Goal: Task Accomplishment & Management: Complete application form

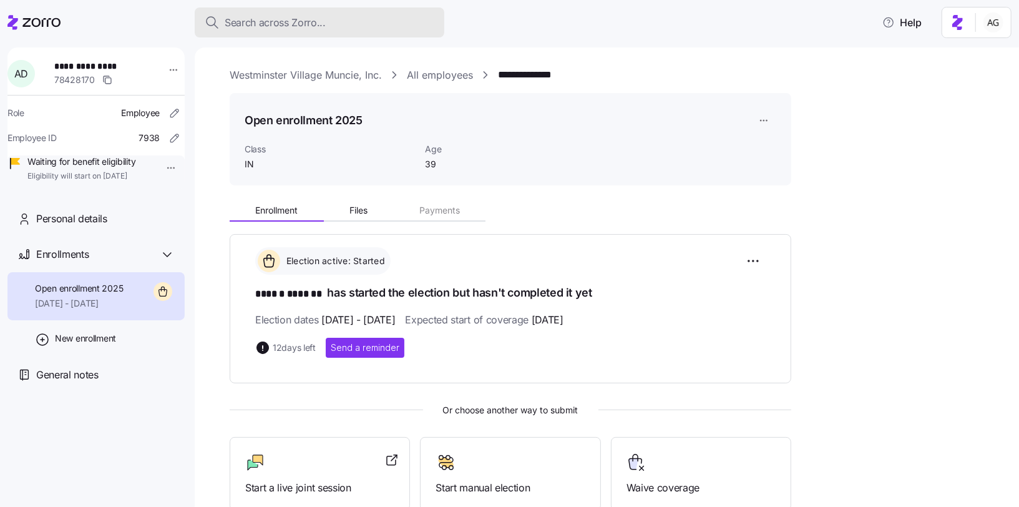
click at [237, 17] on span "Search across Zorro..." at bounding box center [275, 23] width 101 height 16
click at [296, 27] on span "Search across Zorro..." at bounding box center [275, 23] width 101 height 16
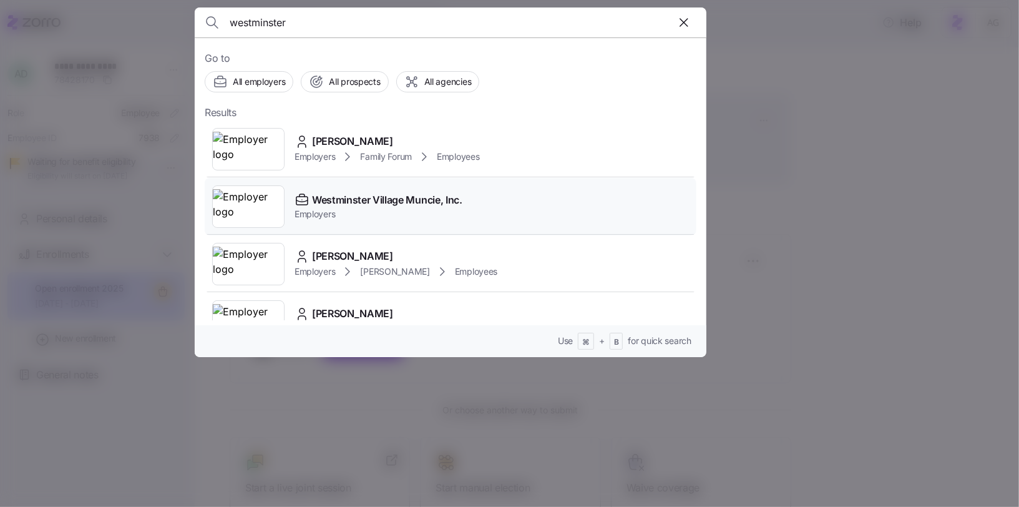
type input "westminster"
click at [311, 195] on div "Westminster Village Muncie, Inc." at bounding box center [378, 200] width 168 height 16
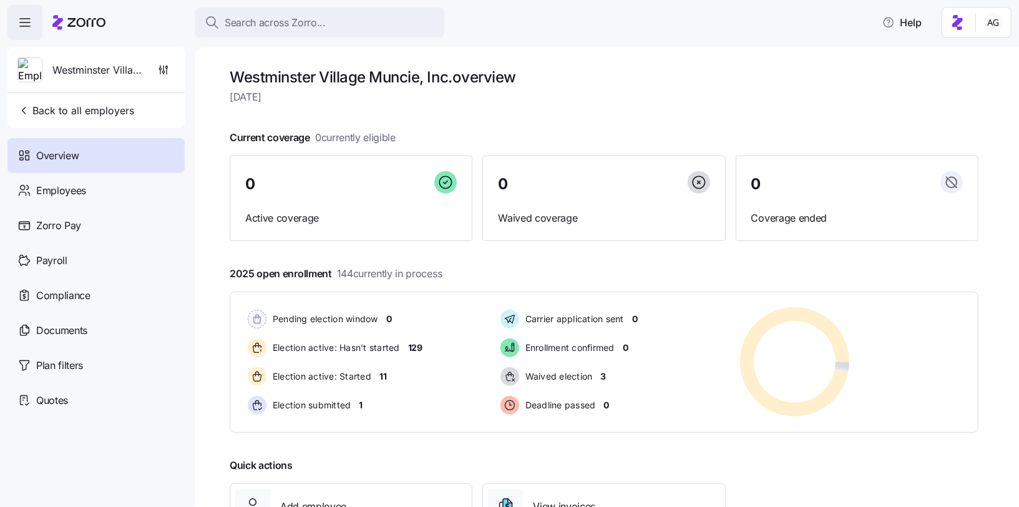
click at [31, 71] on img at bounding box center [30, 70] width 24 height 25
click at [82, 22] on icon at bounding box center [78, 22] width 53 height 15
click at [163, 74] on icon "button" at bounding box center [163, 73] width 0 height 1
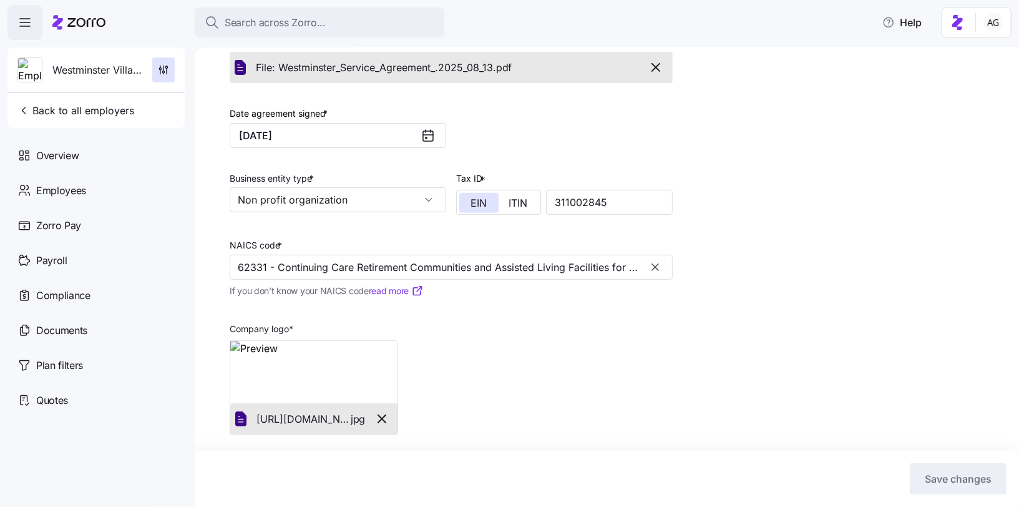
scroll to position [290, 0]
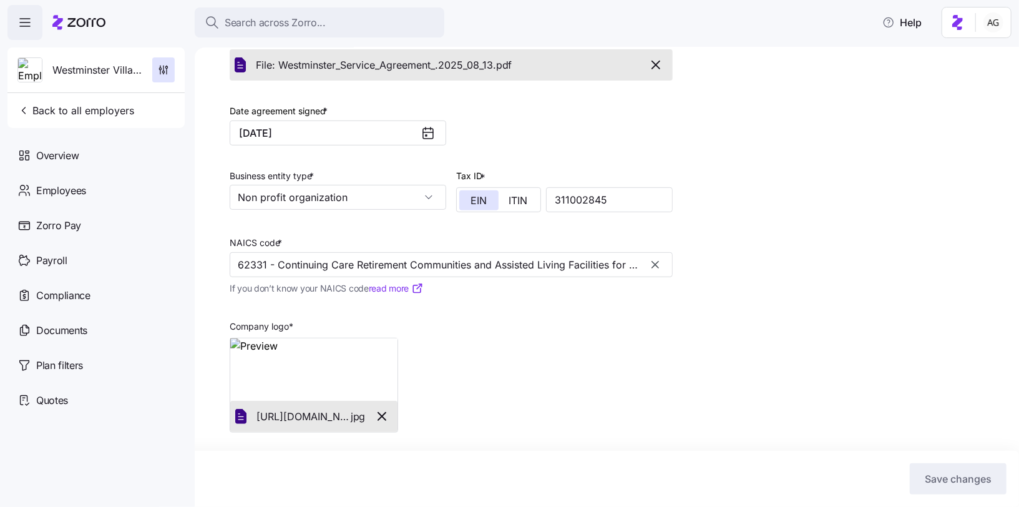
click at [315, 353] on img at bounding box center [313, 369] width 167 height 62
click at [104, 21] on icon at bounding box center [86, 22] width 38 height 9
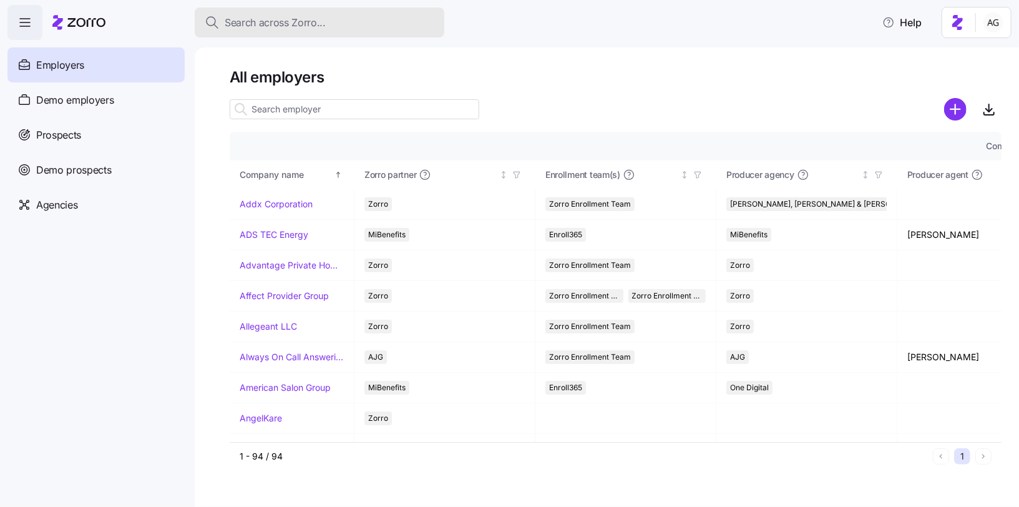
click at [271, 21] on span "Search across Zorro..." at bounding box center [275, 23] width 101 height 16
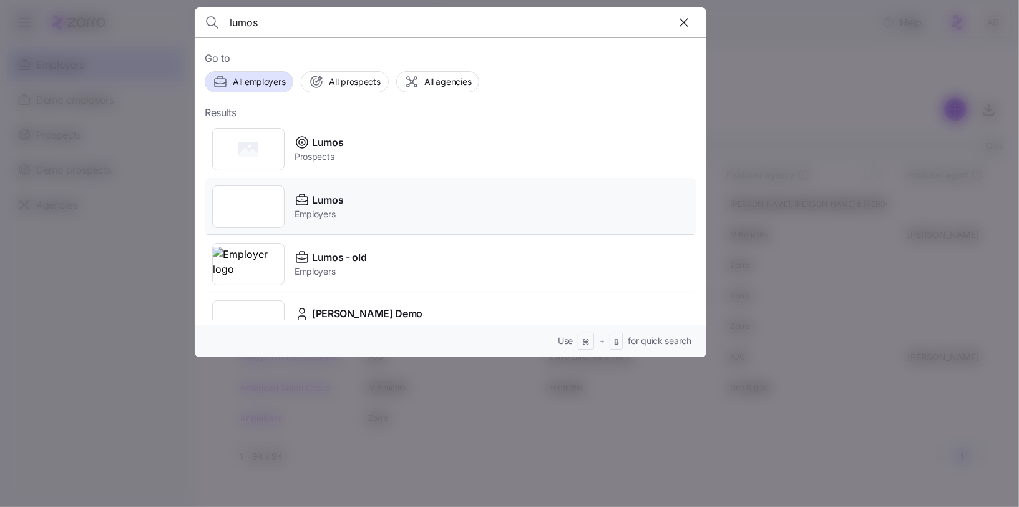
type input "lumos"
click at [323, 219] on span "Employers" at bounding box center [318, 214] width 49 height 12
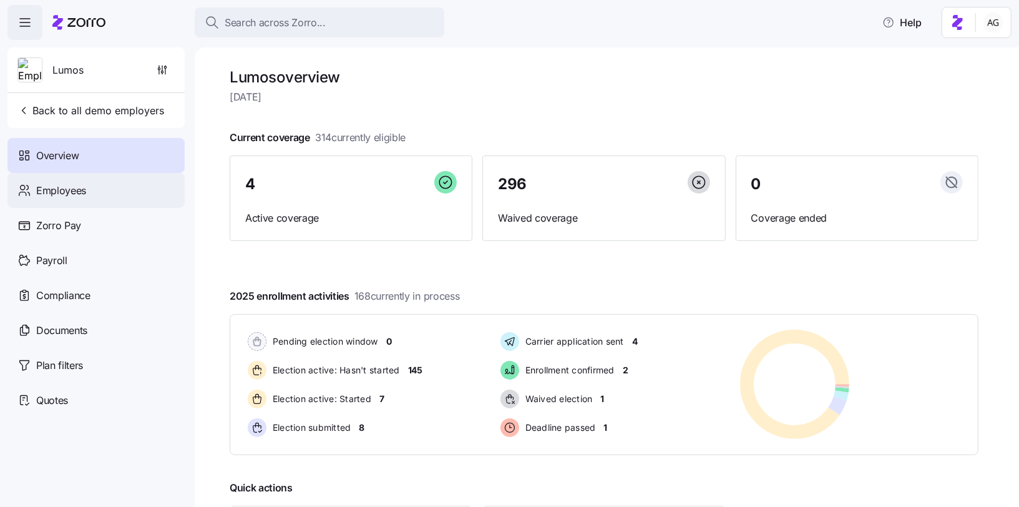
click at [127, 190] on div "Employees" at bounding box center [95, 190] width 177 height 35
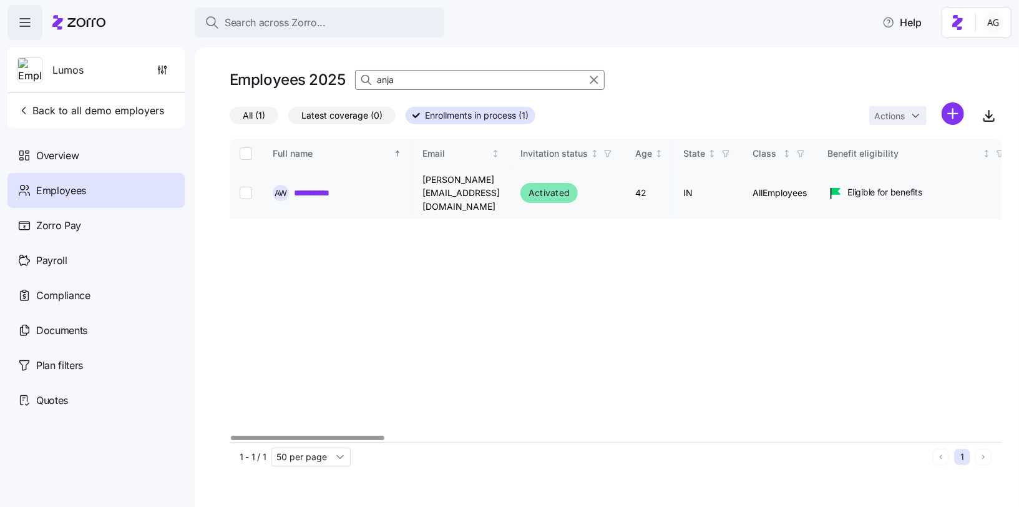
click at [328, 187] on link "**********" at bounding box center [320, 193] width 52 height 12
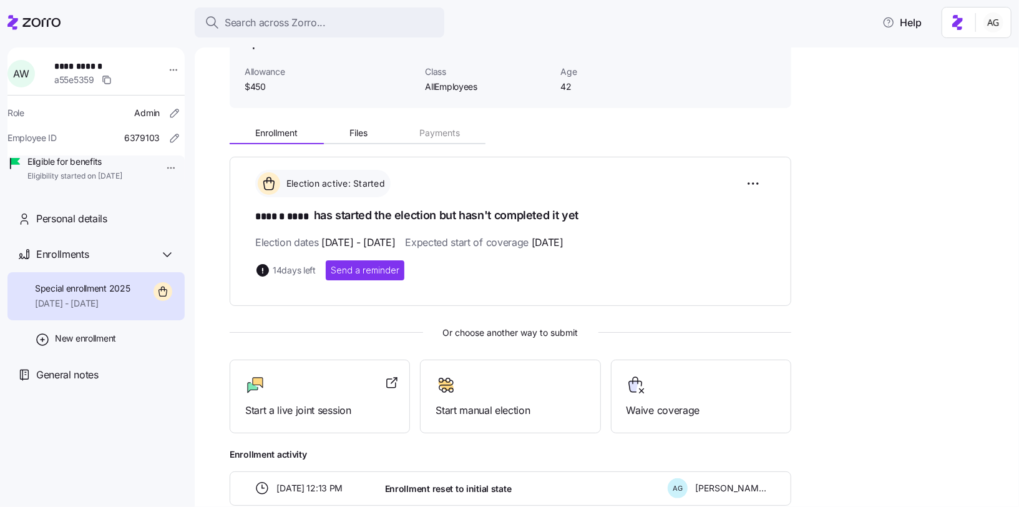
scroll to position [82, 0]
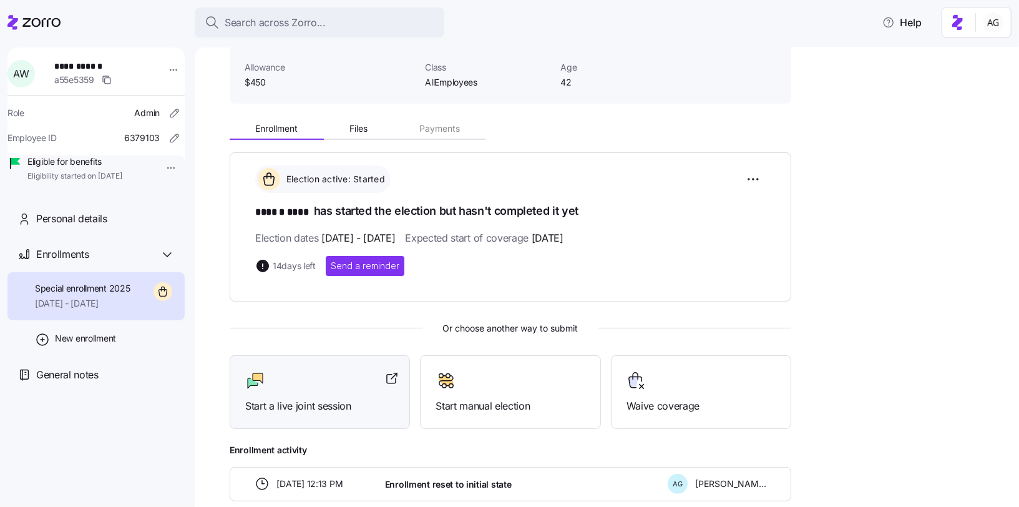
click at [323, 371] on div at bounding box center [319, 381] width 149 height 20
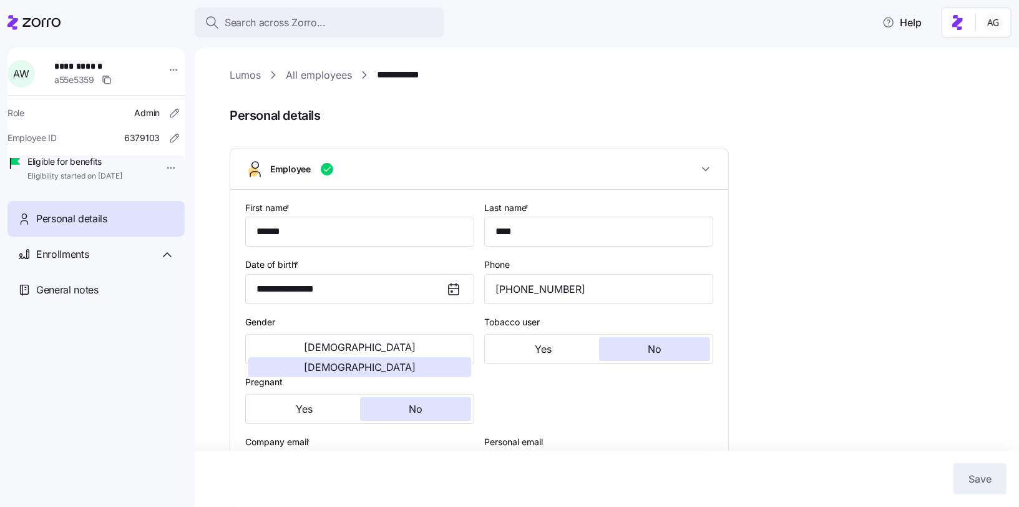
scroll to position [382, 0]
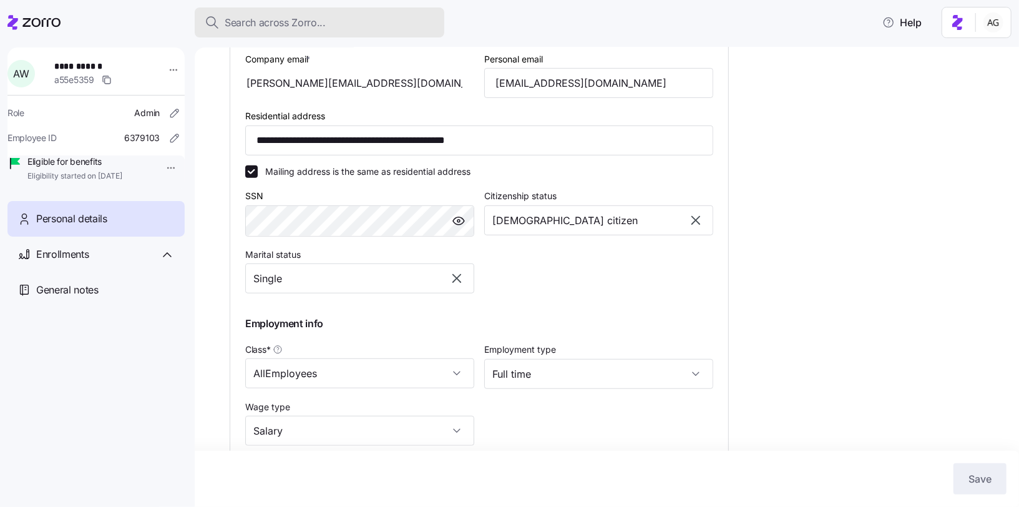
click at [262, 26] on span "Search across Zorro..." at bounding box center [275, 23] width 101 height 16
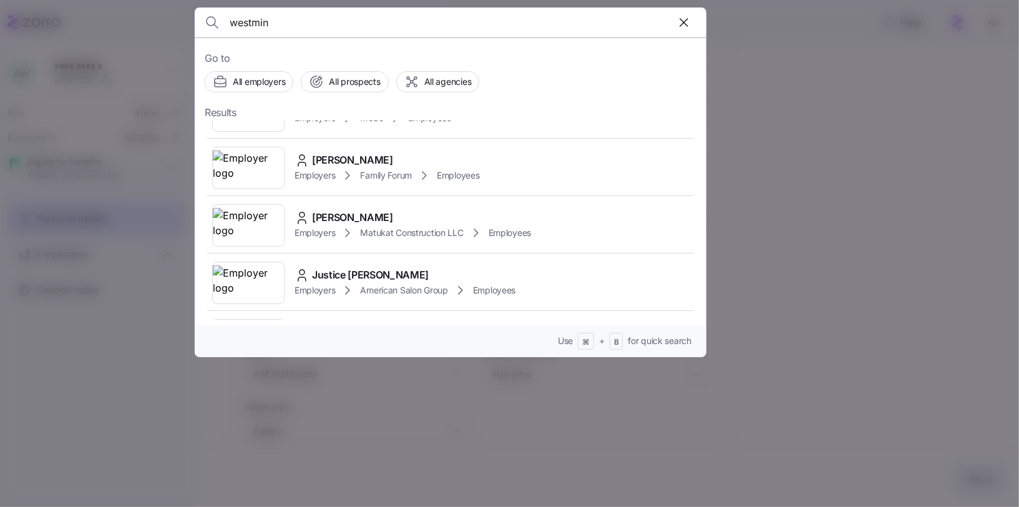
scroll to position [198, 0]
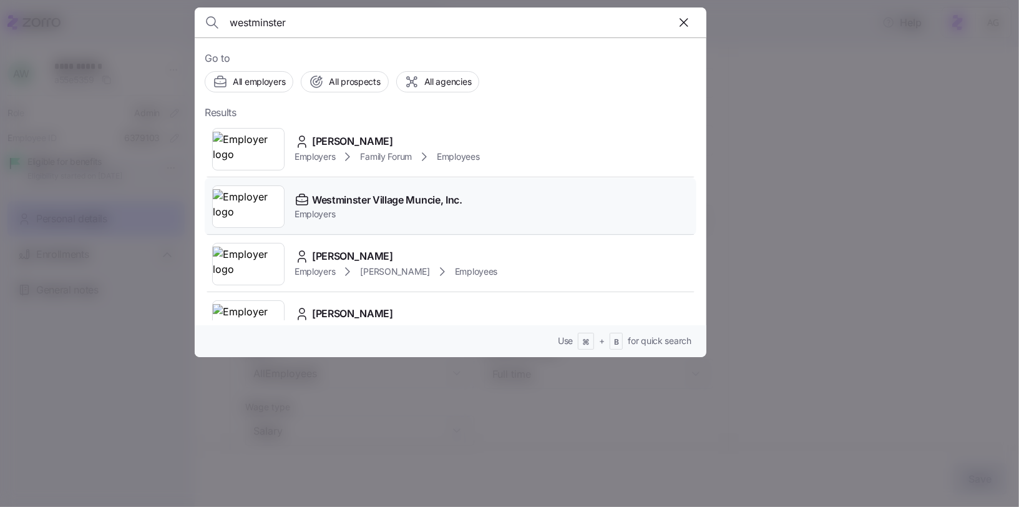
type input "westminster"
click at [316, 202] on span "Westminster Village Muncie, Inc." at bounding box center [387, 200] width 150 height 16
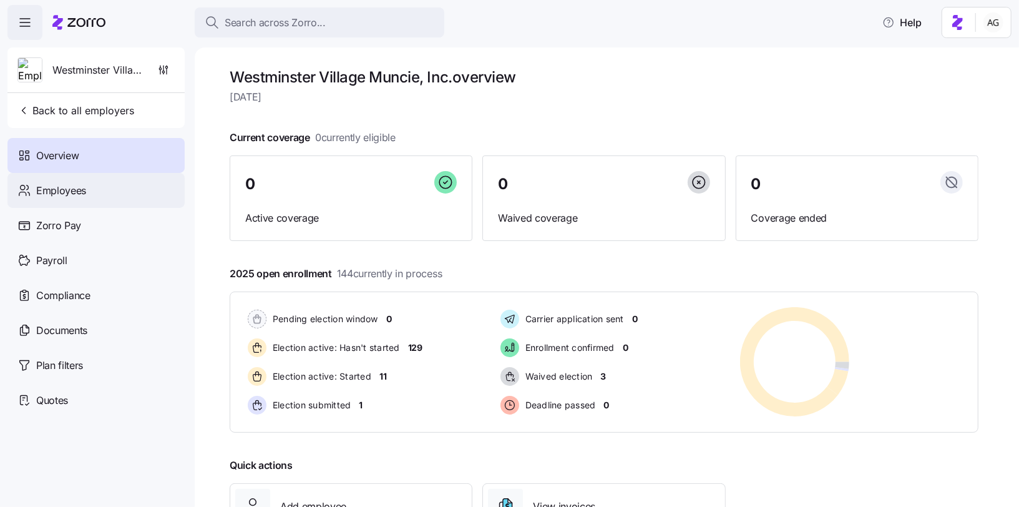
click at [100, 189] on div "Employees" at bounding box center [95, 190] width 177 height 35
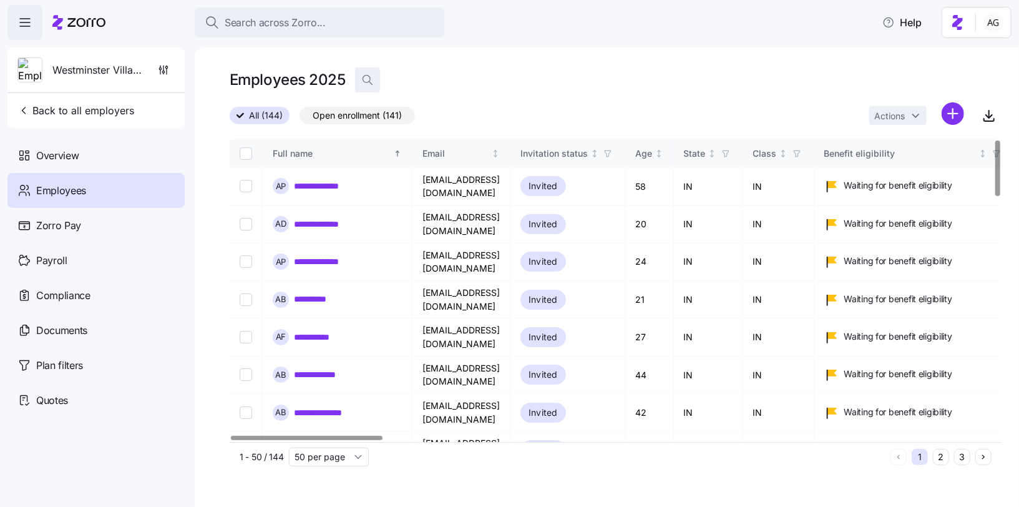
click at [369, 81] on icon "button" at bounding box center [367, 80] width 12 height 12
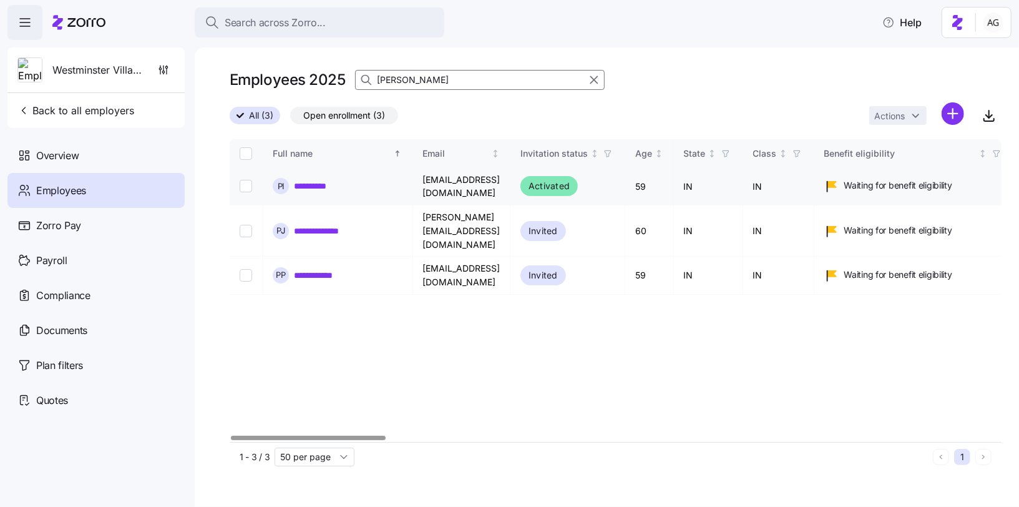
type input "pam"
click at [329, 184] on link "**********" at bounding box center [316, 186] width 45 height 12
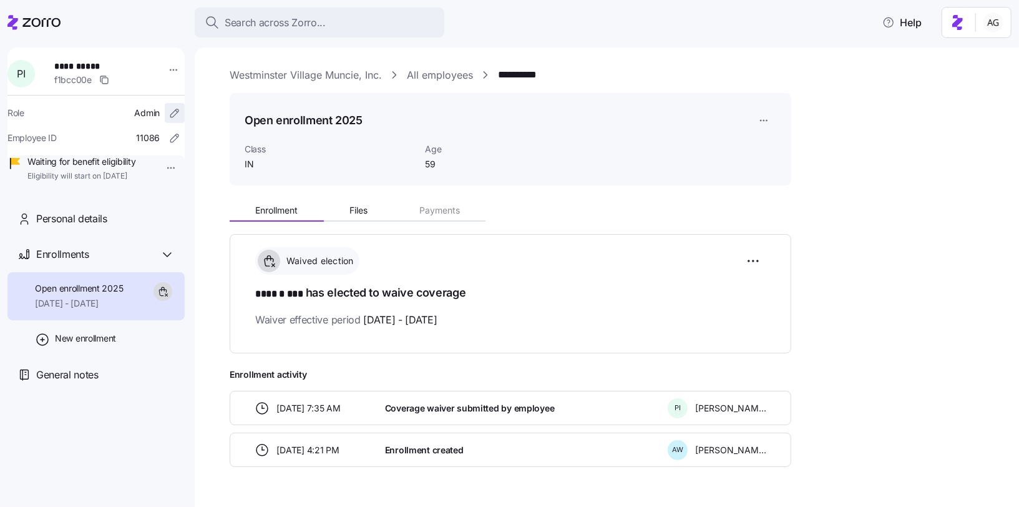
click at [168, 109] on icon "button" at bounding box center [174, 113] width 12 height 12
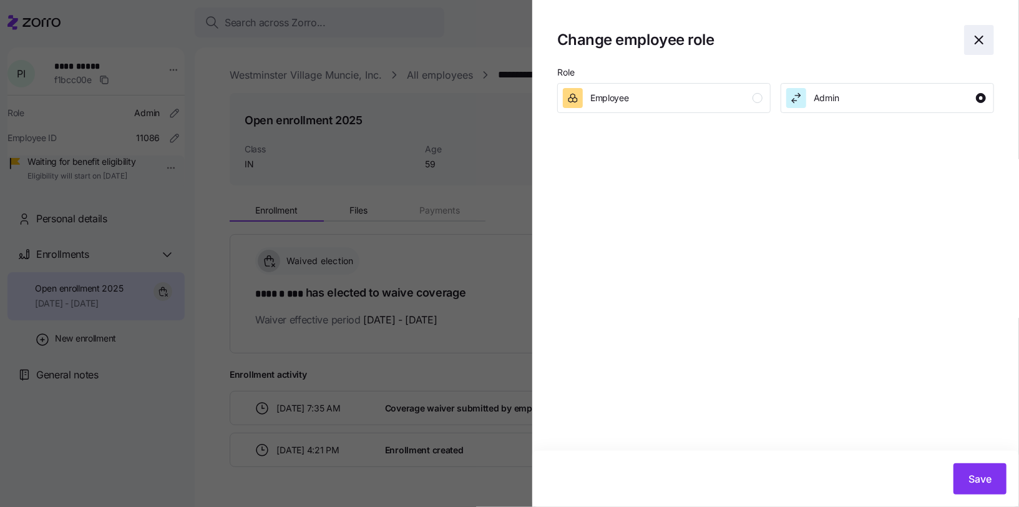
click at [990, 35] on span "button" at bounding box center [979, 40] width 29 height 29
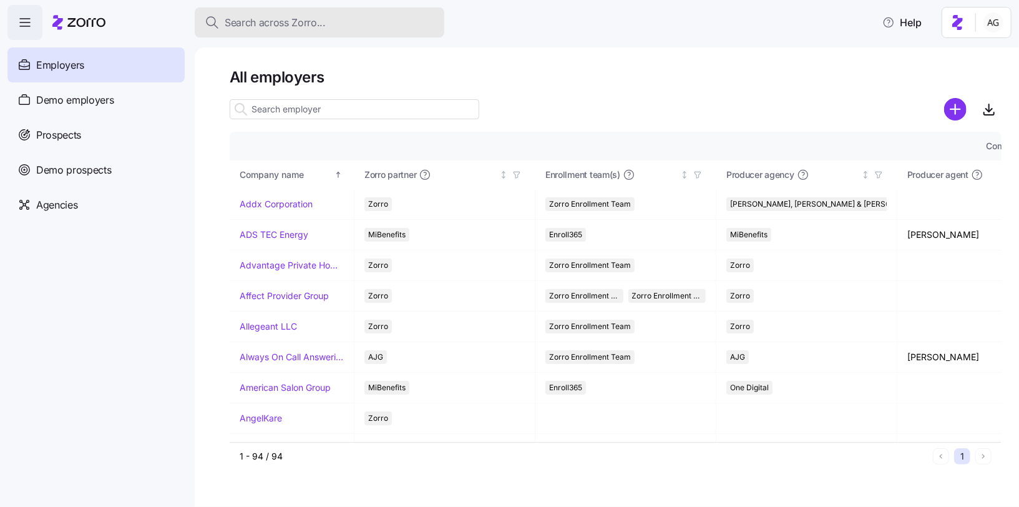
click at [413, 26] on div "Search across Zorro..." at bounding box center [320, 23] width 230 height 16
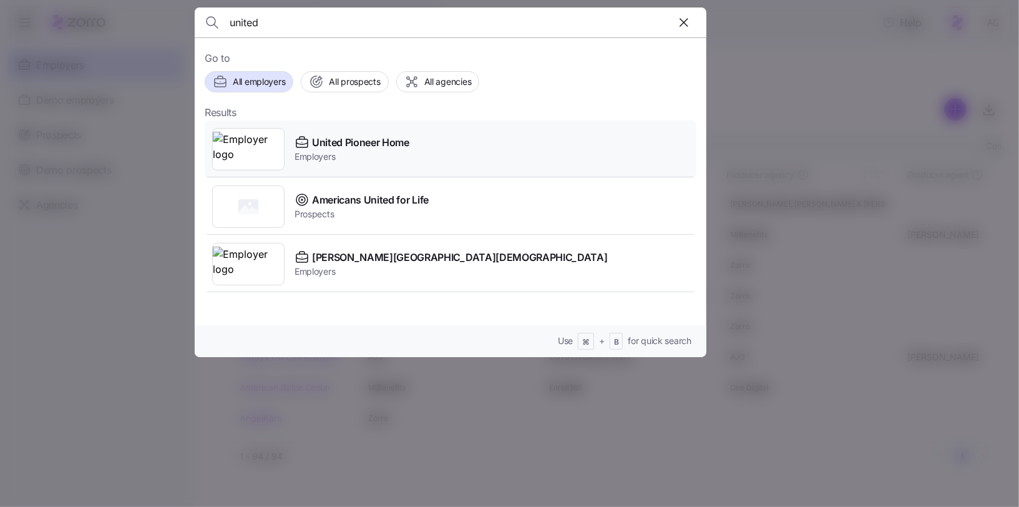
type input "united"
click at [332, 143] on span "United Pioneer Home" at bounding box center [360, 143] width 97 height 16
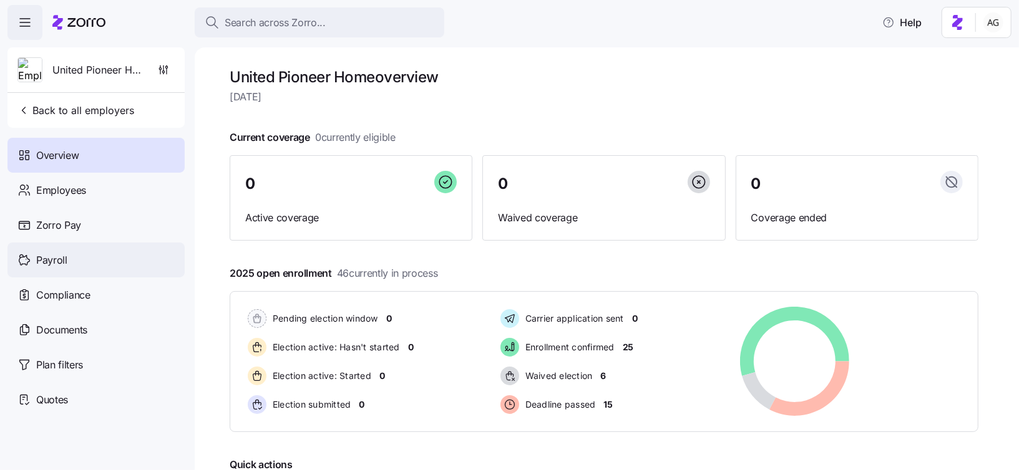
click at [112, 257] on div "Payroll" at bounding box center [95, 260] width 177 height 35
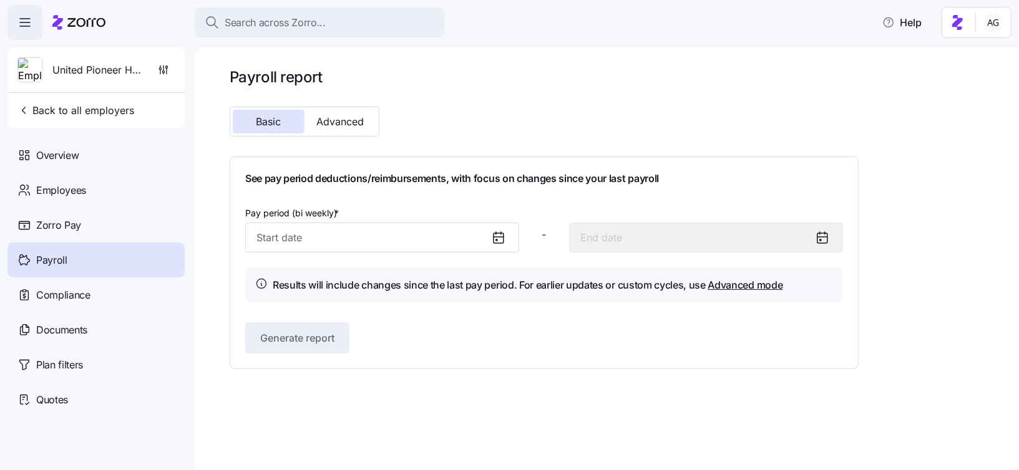
click at [502, 238] on icon at bounding box center [498, 237] width 15 height 15
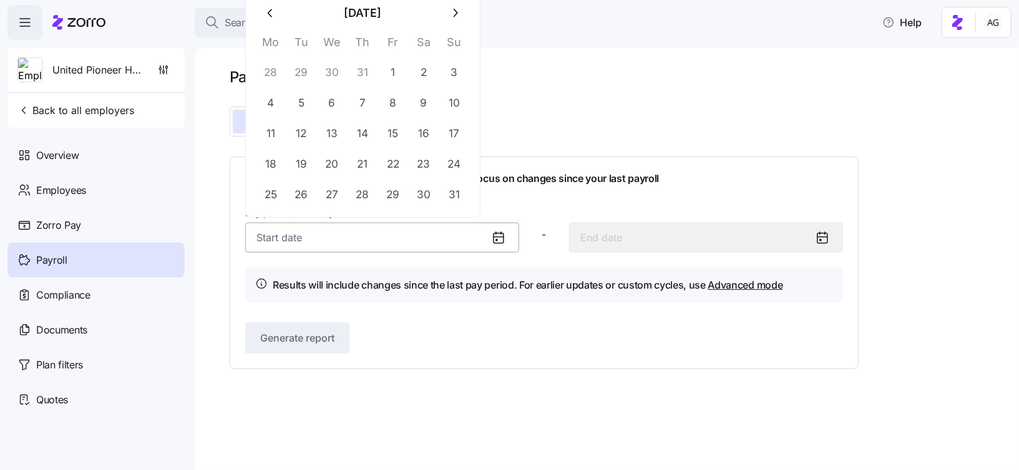
click at [475, 241] on input "Pay period (bi weekly) *" at bounding box center [382, 238] width 274 height 30
click at [427, 134] on button "16" at bounding box center [424, 134] width 30 height 30
type input "August 16, 2025"
type input "August 29, 2025"
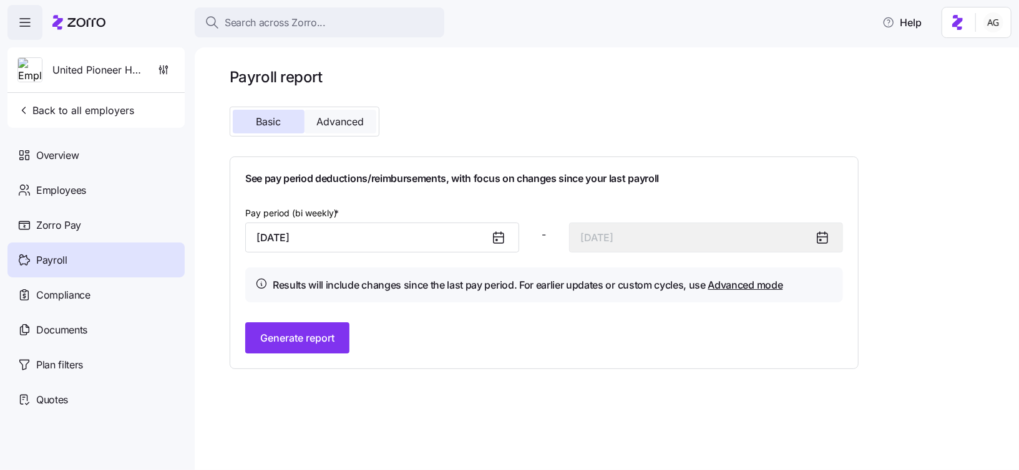
click at [333, 128] on button "Advanced" at bounding box center [340, 122] width 72 height 24
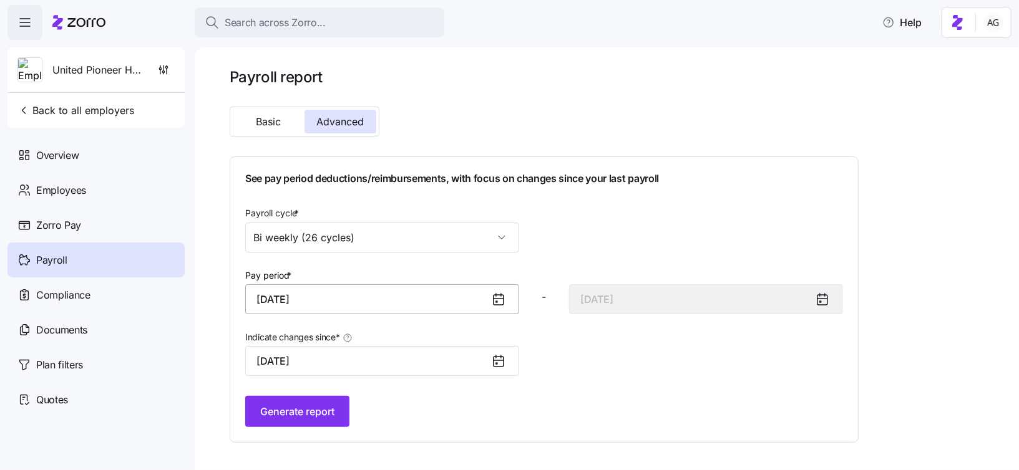
click at [397, 295] on input "August 16, 2025" at bounding box center [382, 300] width 274 height 30
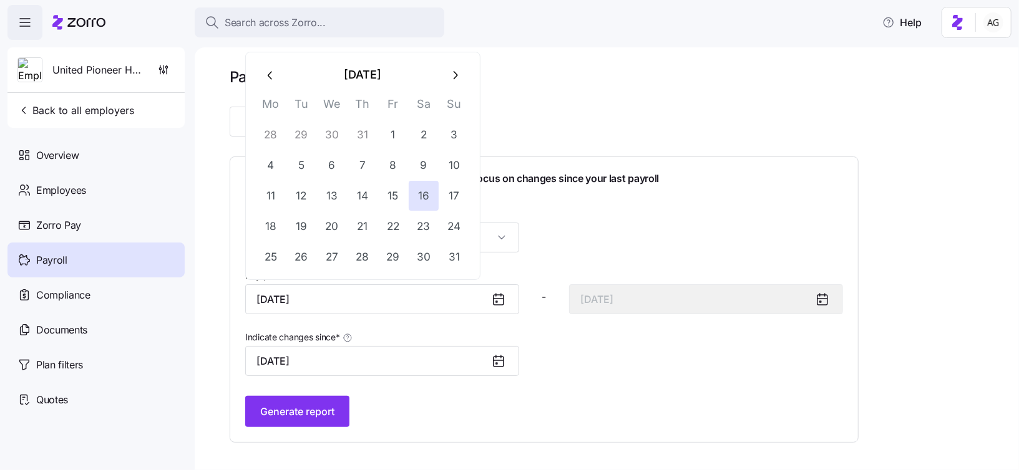
click at [563, 125] on div "Basic Advanced" at bounding box center [544, 122] width 639 height 40
click at [393, 300] on input "August 16, 2025" at bounding box center [382, 300] width 274 height 30
click at [457, 69] on icon "button" at bounding box center [455, 76] width 14 height 14
click at [541, 129] on div "Basic Advanced" at bounding box center [544, 122] width 639 height 40
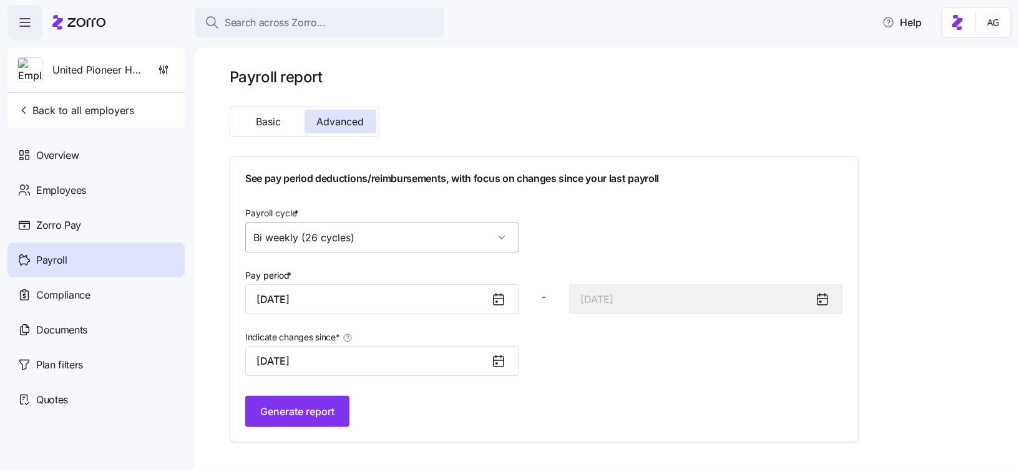
click at [356, 231] on input "Bi weekly (26 cycles)" at bounding box center [382, 238] width 274 height 30
click at [572, 191] on div "See pay period deductions/reimbursements, with focus on changes since your last…" at bounding box center [544, 299] width 598 height 255
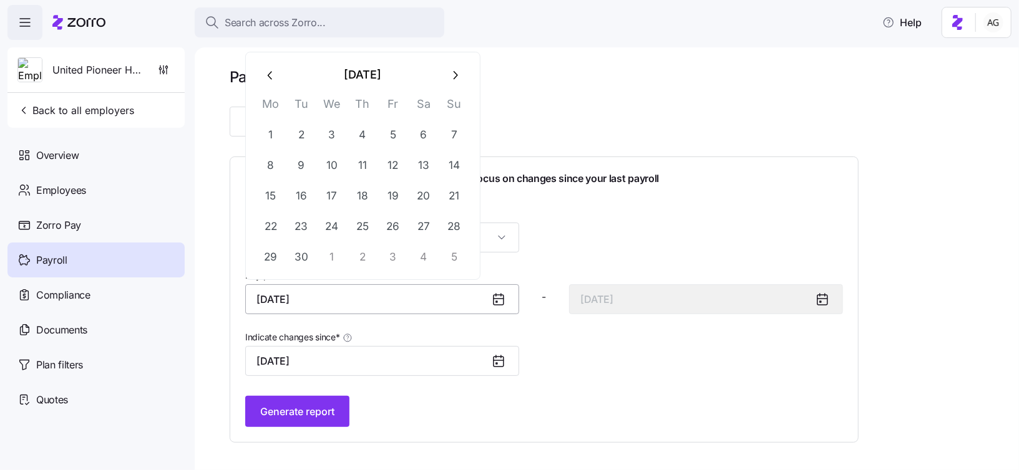
click at [344, 312] on input "August 16, 2025" at bounding box center [382, 300] width 274 height 30
click at [452, 75] on icon "button" at bounding box center [455, 76] width 14 height 14
click at [270, 73] on icon "button" at bounding box center [271, 76] width 14 height 14
click at [272, 87] on button "button" at bounding box center [271, 75] width 30 height 30
click at [422, 256] on button "30" at bounding box center [424, 257] width 30 height 30
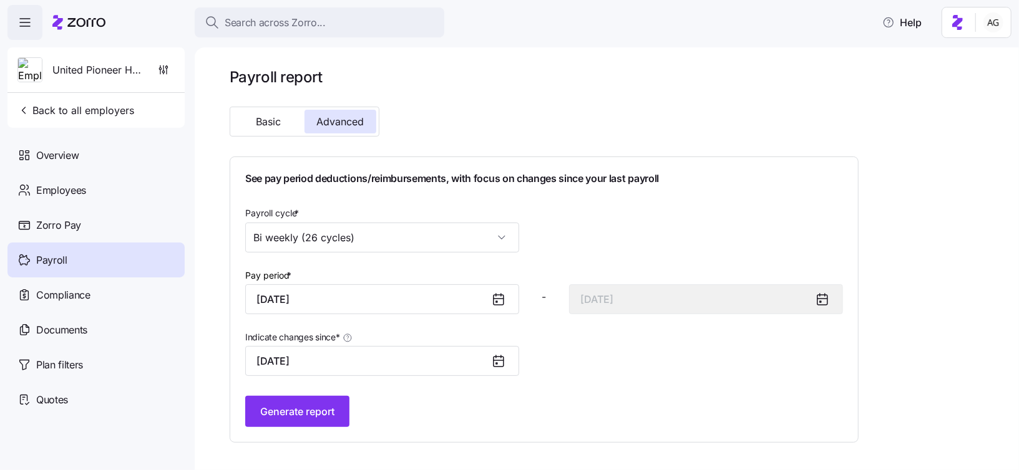
type input "August 30, 2025"
type input "September 12, 2025"
type input "August 30, 2025"
click at [469, 301] on input "August 30, 2025" at bounding box center [382, 300] width 274 height 30
click at [589, 170] on div "See pay period deductions/reimbursements, with focus on changes since your last…" at bounding box center [544, 300] width 629 height 286
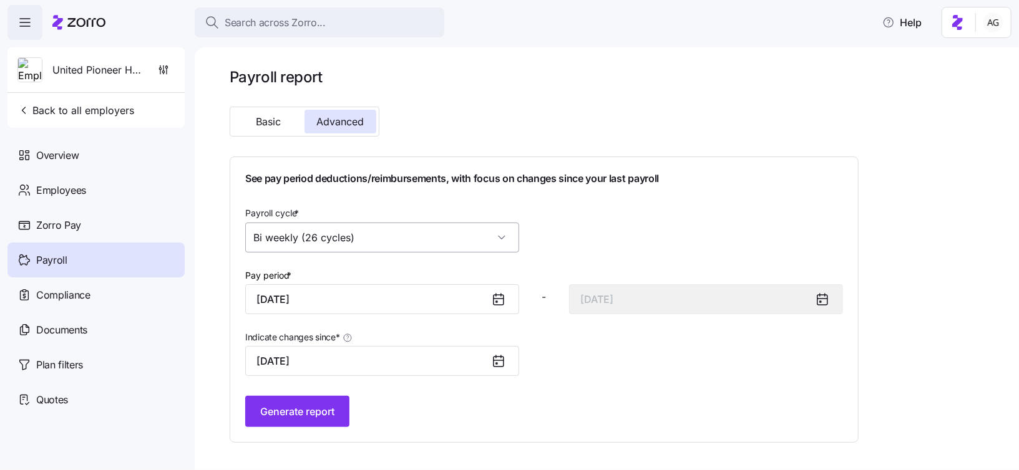
click at [331, 237] on input "Bi weekly (26 cycles)" at bounding box center [382, 238] width 274 height 30
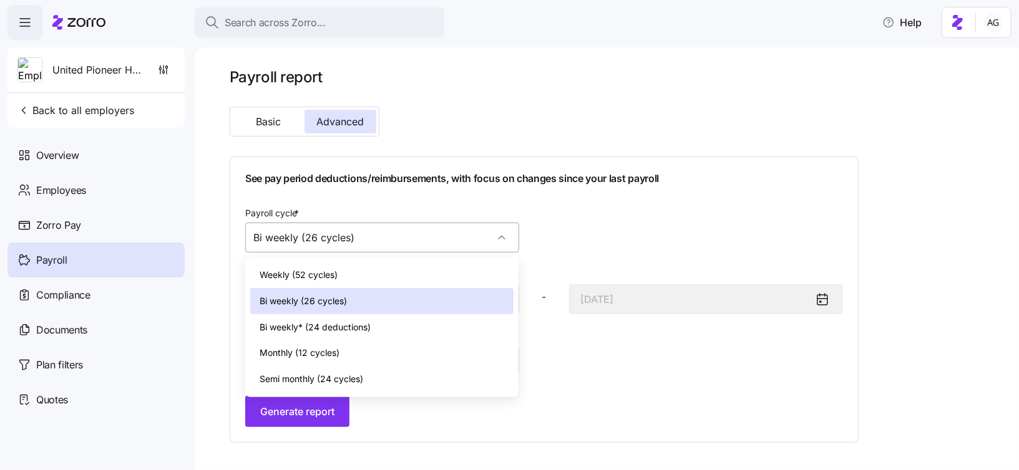
click at [331, 236] on input "Bi weekly (26 cycles)" at bounding box center [382, 238] width 274 height 30
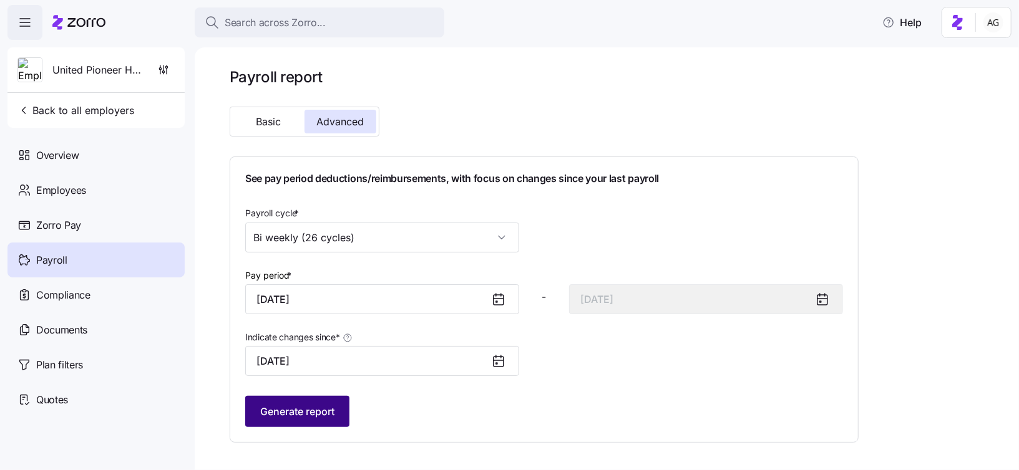
click at [313, 409] on span "Generate report" at bounding box center [297, 411] width 74 height 15
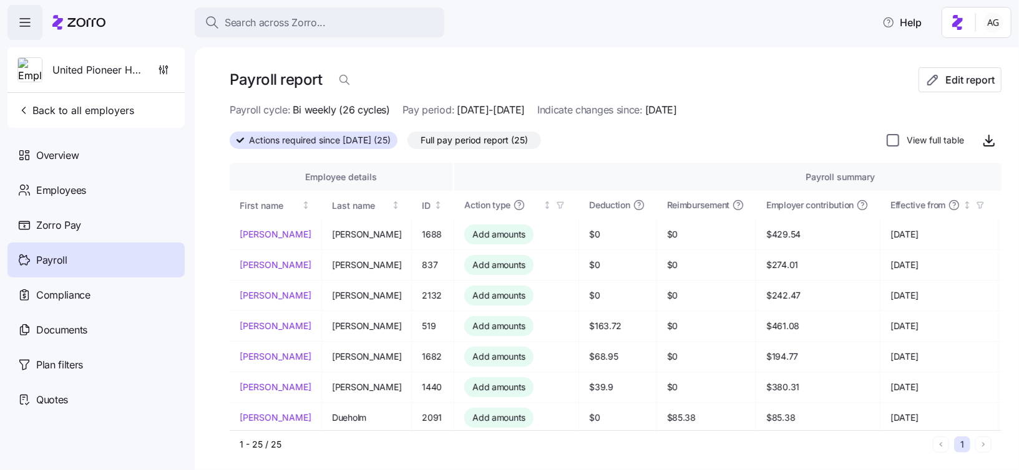
click at [893, 137] on input "View full table" at bounding box center [893, 140] width 12 height 12
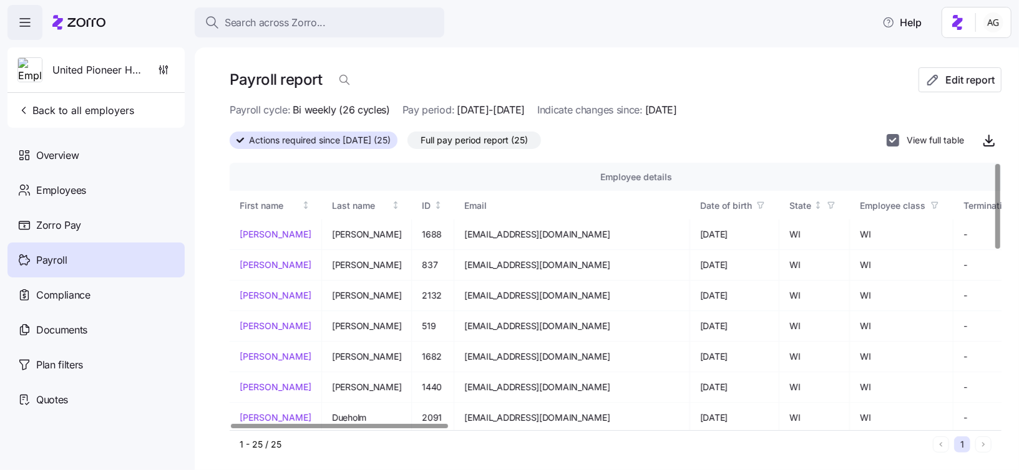
click at [897, 144] on input "View full table" at bounding box center [893, 140] width 12 height 12
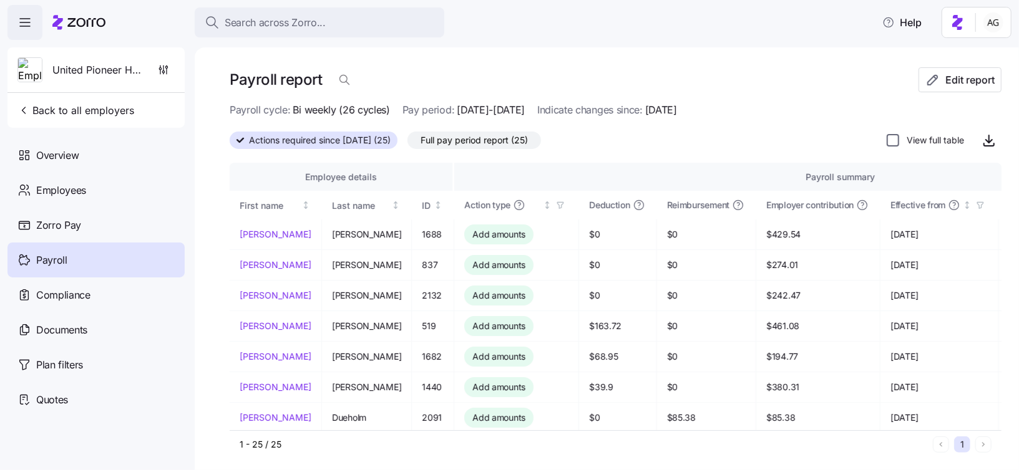
click at [894, 142] on input "View full table" at bounding box center [893, 140] width 12 height 12
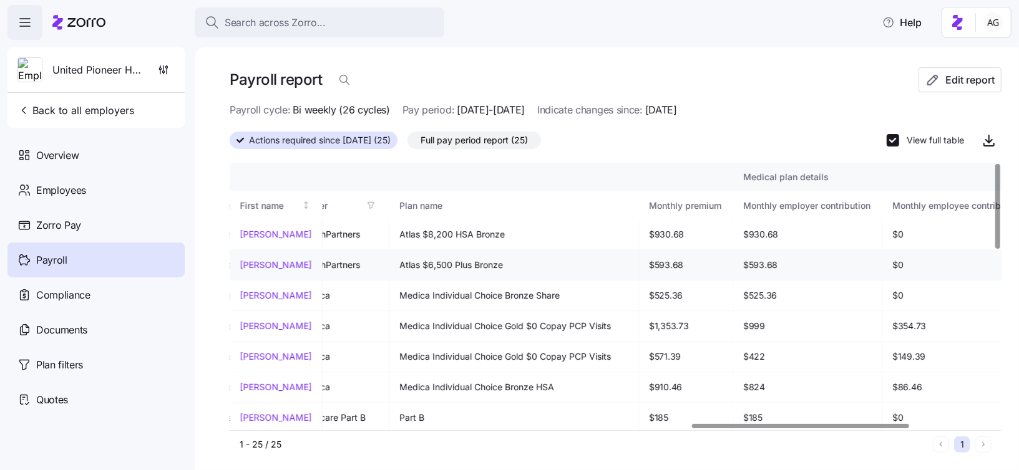
scroll to position [0, 1646]
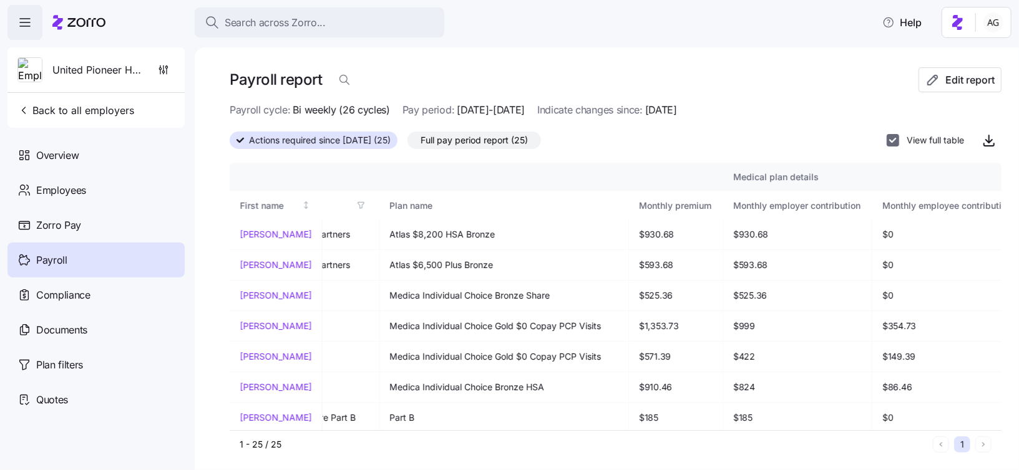
click at [895, 137] on input "View full table" at bounding box center [893, 140] width 12 height 12
checkbox input "false"
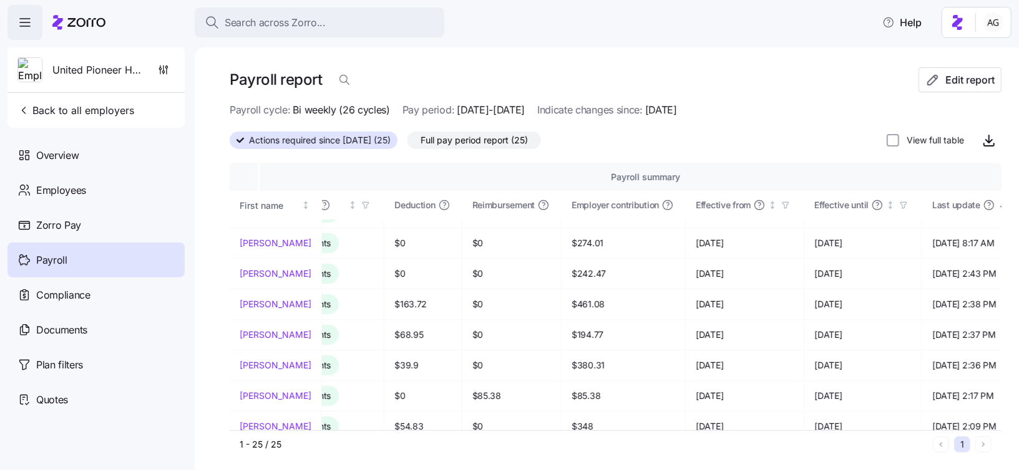
scroll to position [0, 195]
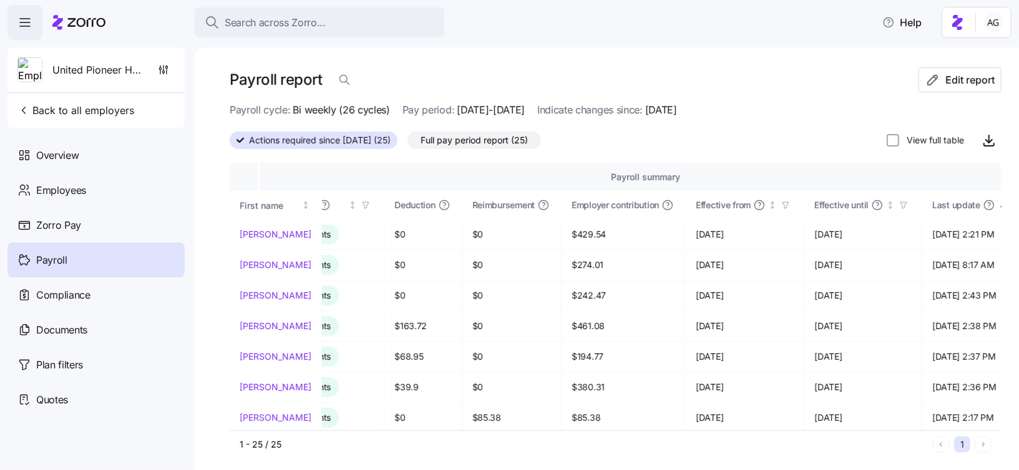
click at [66, 257] on span "Payroll" at bounding box center [51, 261] width 31 height 16
click at [951, 75] on span "Edit report" at bounding box center [969, 79] width 49 height 15
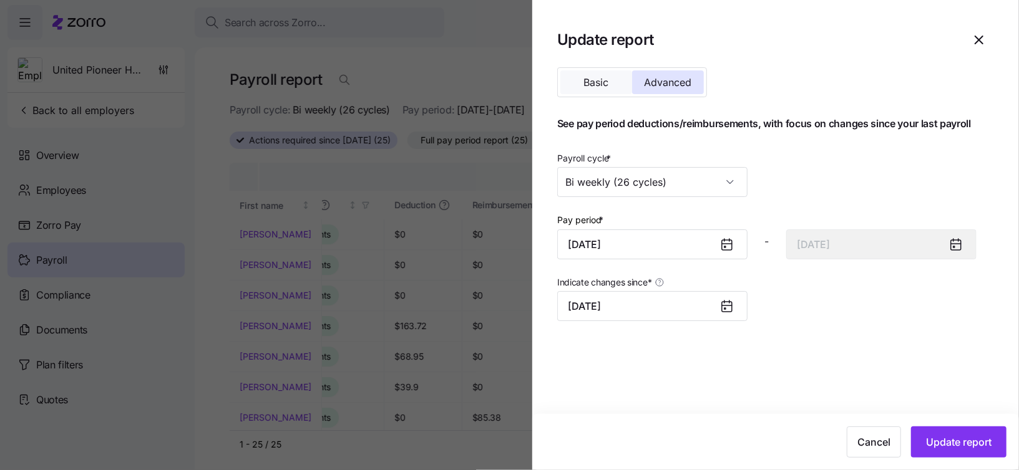
click at [603, 81] on span "Basic" at bounding box center [596, 82] width 25 height 10
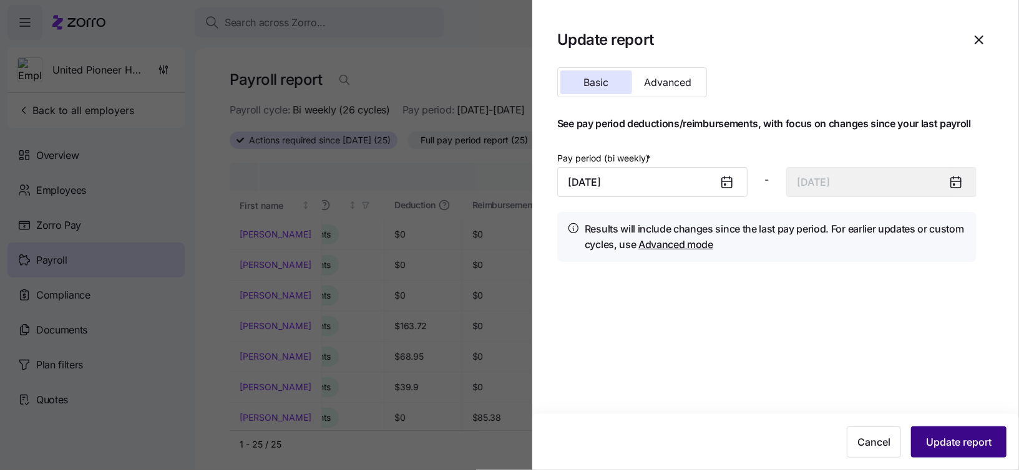
click at [963, 448] on span "Update report" at bounding box center [959, 442] width 66 height 15
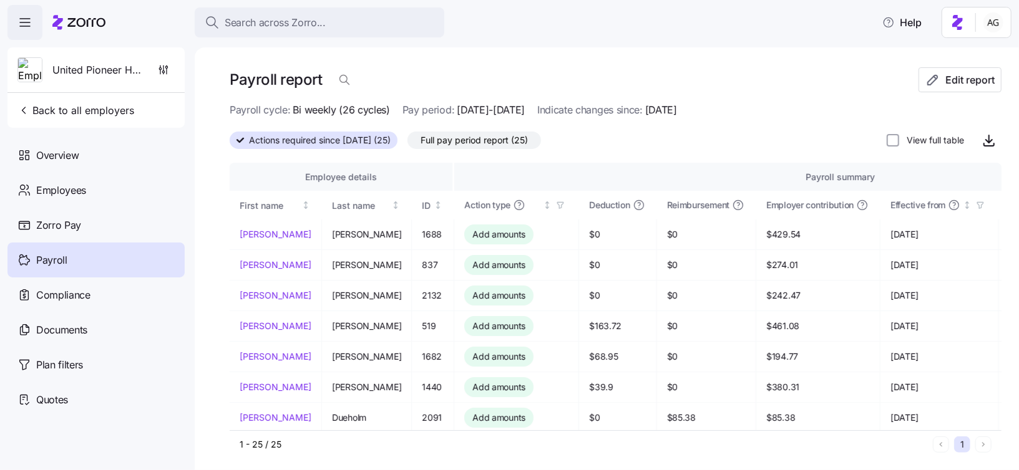
scroll to position [2, 0]
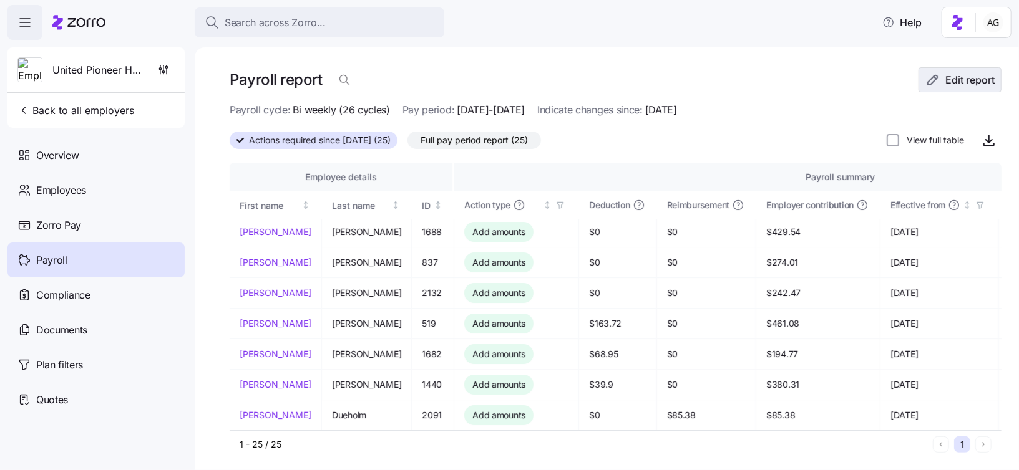
click at [940, 80] on span "Edit report" at bounding box center [960, 79] width 62 height 15
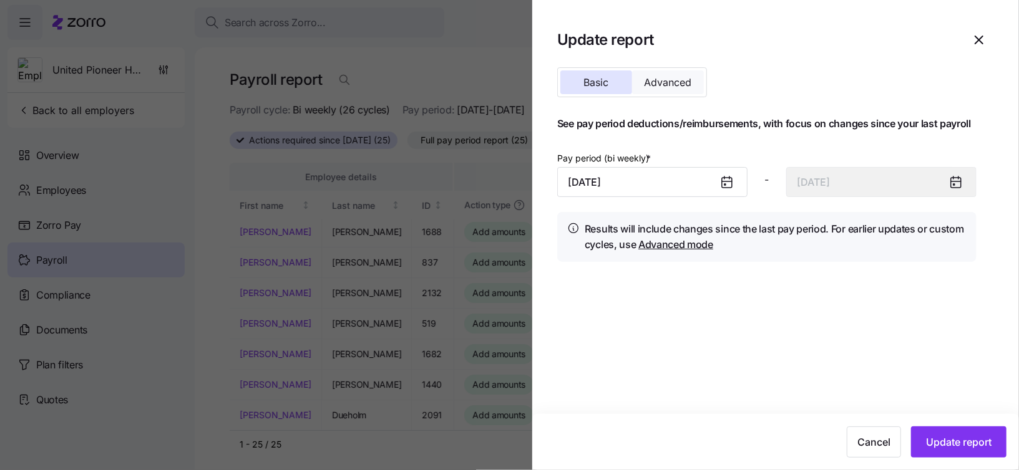
click at [687, 81] on span "Advanced" at bounding box center [668, 82] width 47 height 10
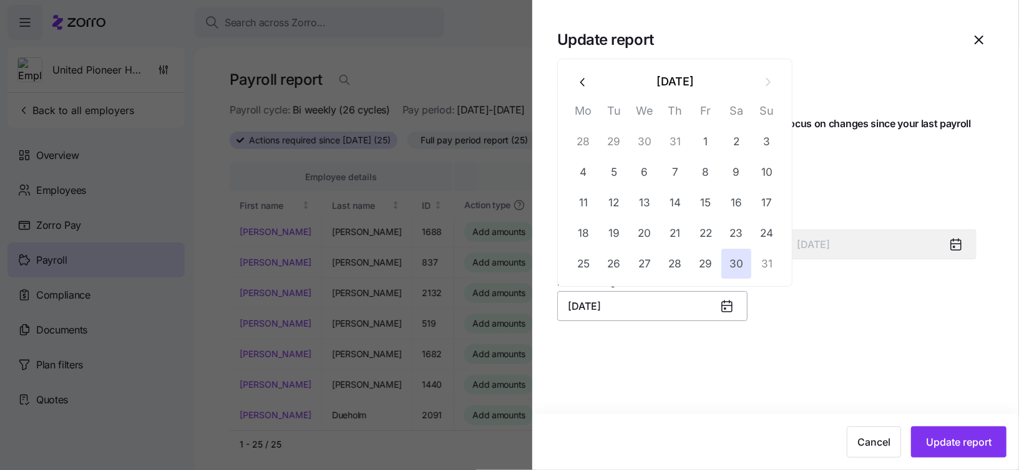
click at [664, 308] on input "August 30, 2025" at bounding box center [652, 306] width 190 height 30
click at [704, 136] on button "1" at bounding box center [706, 142] width 30 height 30
type input "August 1, 2025"
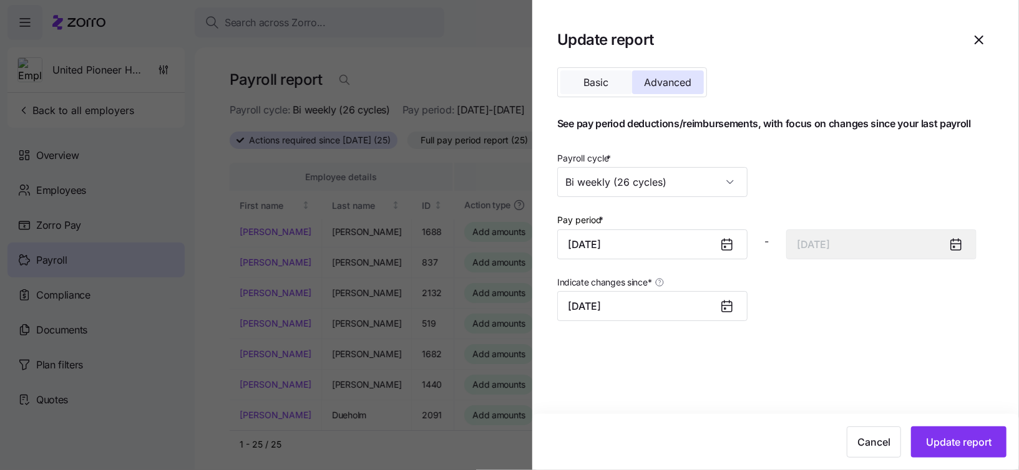
click at [592, 89] on button "Basic" at bounding box center [596, 83] width 72 height 24
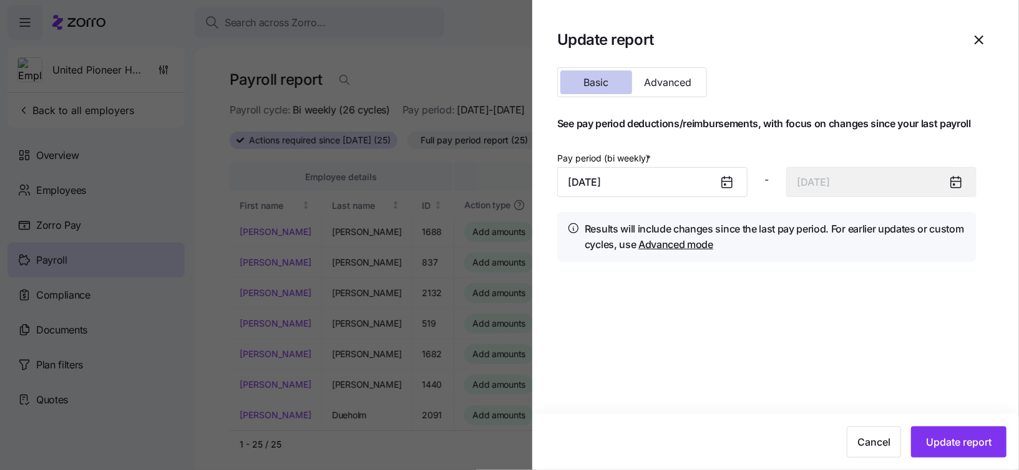
click at [611, 87] on button "Basic" at bounding box center [596, 83] width 72 height 24
click at [933, 453] on button "Update report" at bounding box center [958, 442] width 95 height 31
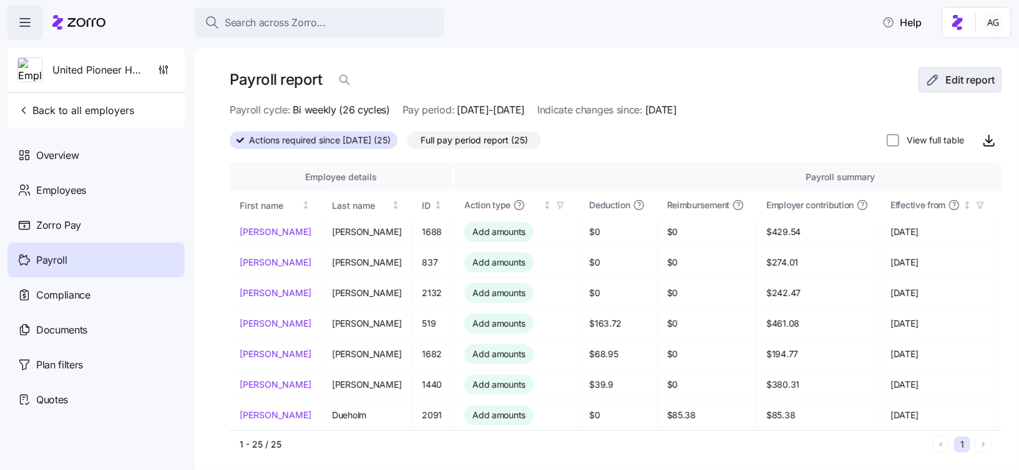
click at [920, 78] on button "Edit report" at bounding box center [959, 79] width 83 height 25
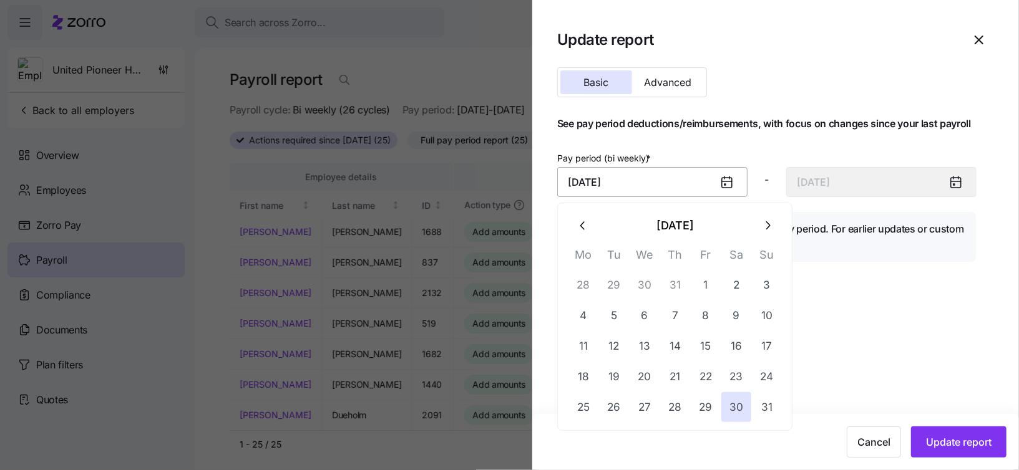
click at [642, 185] on input "August 30, 2025" at bounding box center [652, 182] width 190 height 30
click at [739, 348] on button "16" at bounding box center [736, 346] width 30 height 30
type input "August 16, 2025"
type input "August 29, 2025"
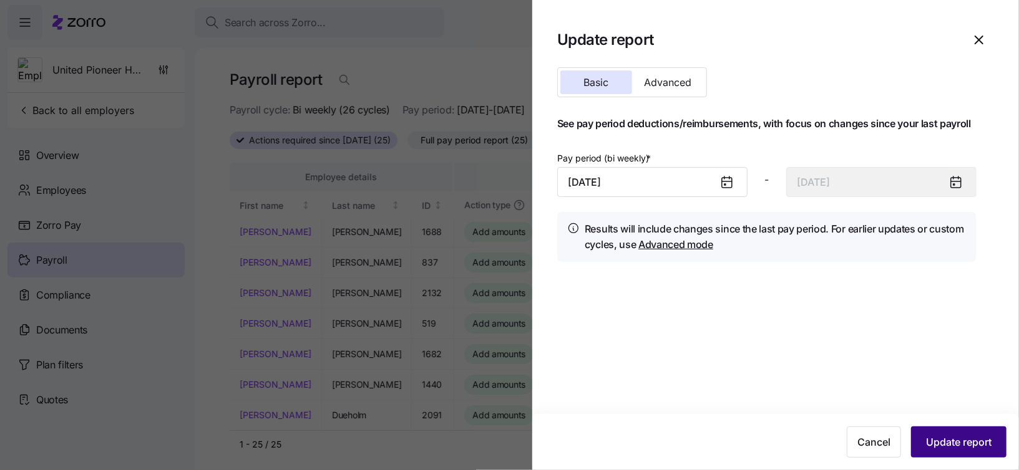
click at [946, 444] on span "Update report" at bounding box center [959, 442] width 66 height 15
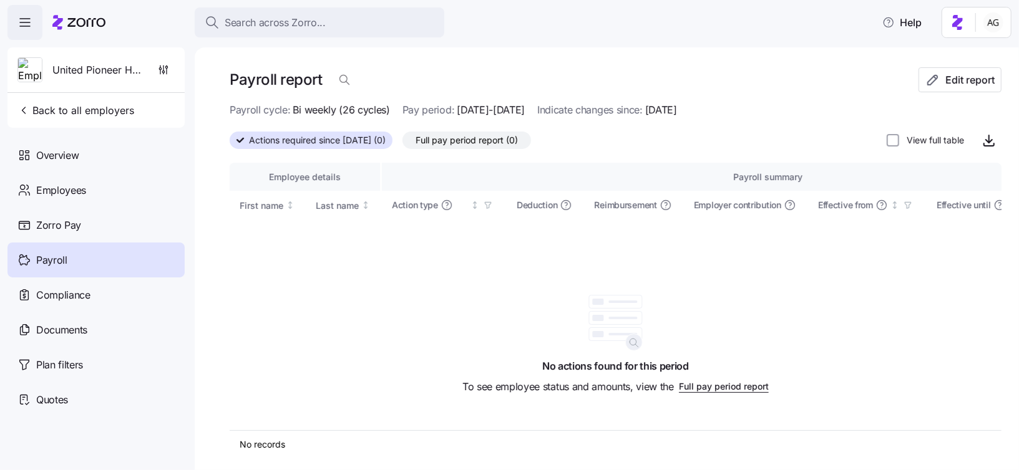
click at [243, 137] on icon at bounding box center [239, 140] width 7 height 7
click at [230, 144] on input "Actions required since 08/16/2025 (0)" at bounding box center [230, 144] width 0 height 0
click at [243, 137] on icon at bounding box center [239, 140] width 7 height 7
click at [230, 144] on input "Actions required since 08/16/2025 (0)" at bounding box center [230, 144] width 0 height 0
click at [69, 256] on div "Payroll" at bounding box center [95, 260] width 177 height 35
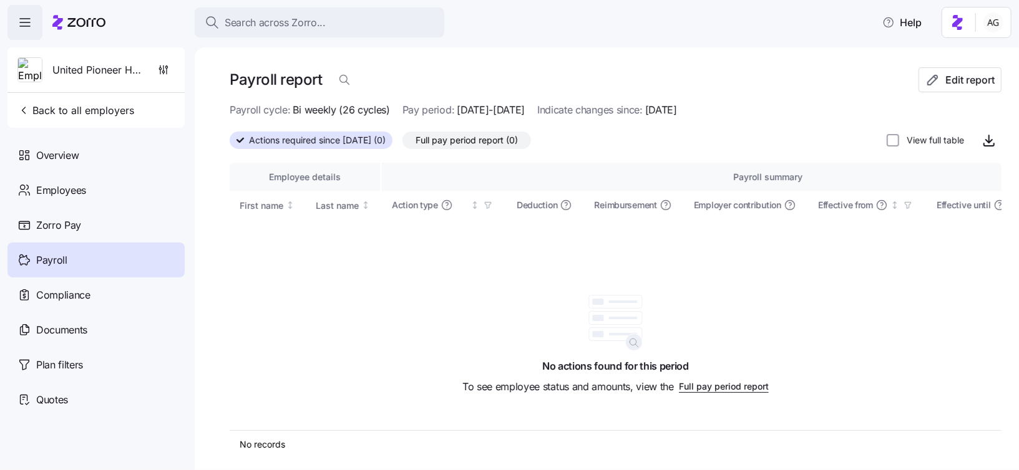
click at [58, 261] on span "Payroll" at bounding box center [51, 261] width 31 height 16
click at [68, 225] on span "Zorro Pay" at bounding box center [58, 226] width 45 height 16
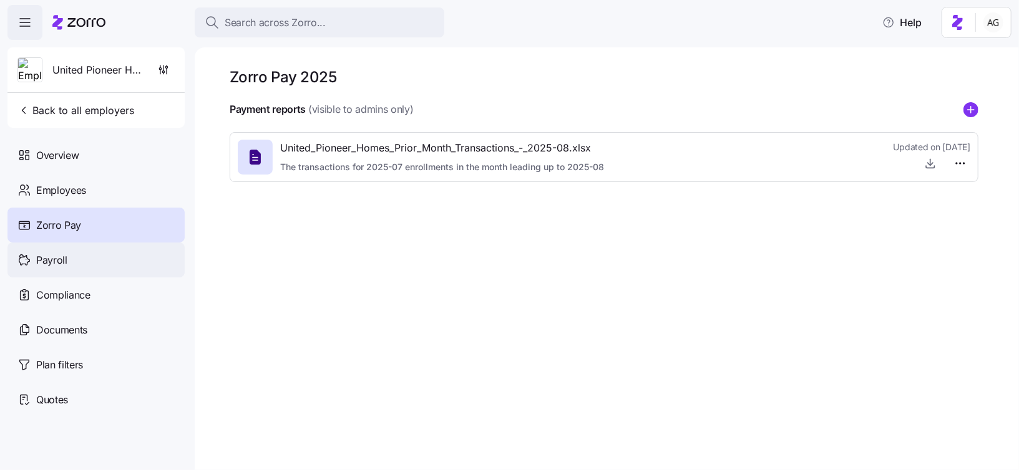
click at [71, 257] on div "Payroll" at bounding box center [95, 260] width 177 height 35
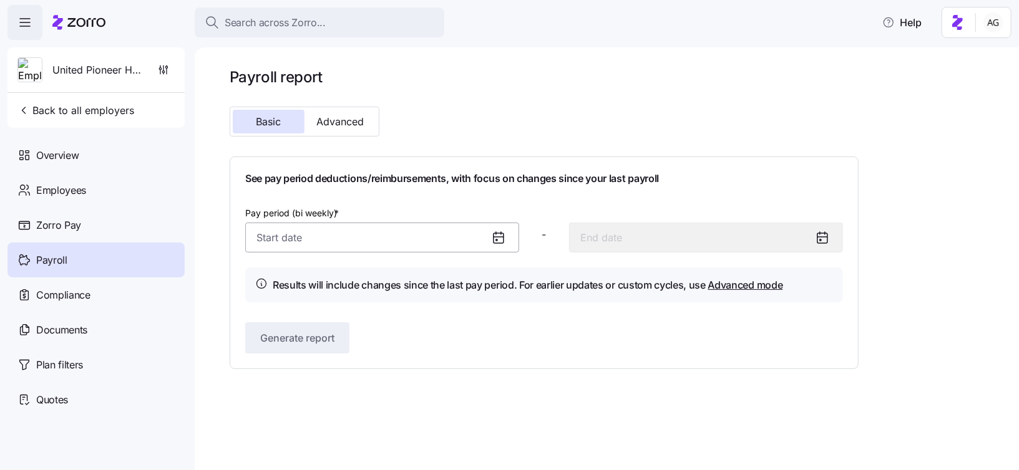
click at [323, 244] on input "Pay period (bi weekly) *" at bounding box center [382, 238] width 274 height 30
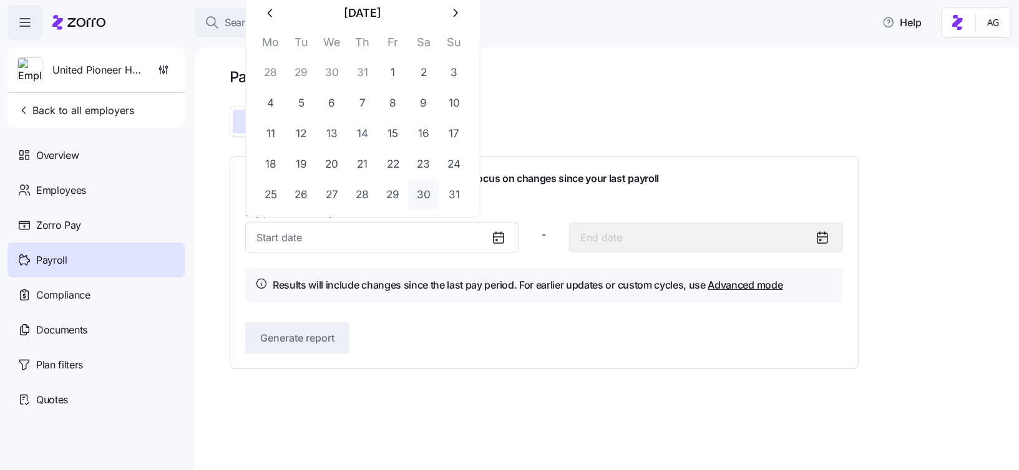
click at [423, 199] on button "30" at bounding box center [424, 195] width 30 height 30
type input "August 30, 2025"
type input "September 12, 2025"
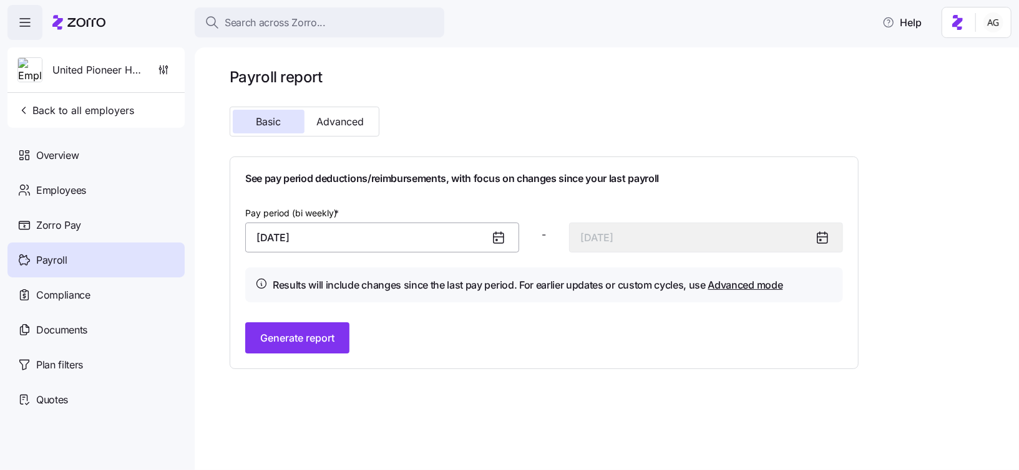
click at [360, 238] on input "August 30, 2025" at bounding box center [382, 238] width 274 height 30
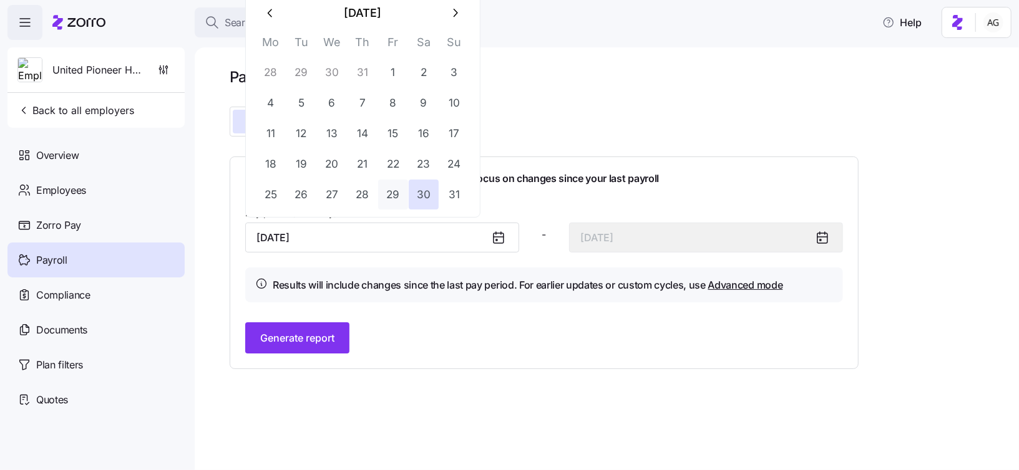
click at [392, 198] on button "29" at bounding box center [393, 195] width 30 height 30
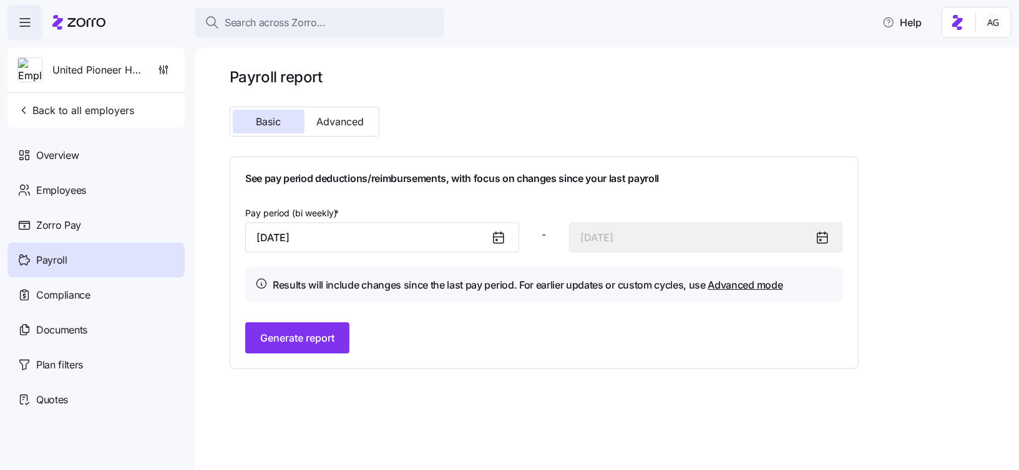
type input "August 29, 2025"
type input "September 11, 2025"
click at [391, 242] on input "August 29, 2025" at bounding box center [382, 238] width 274 height 30
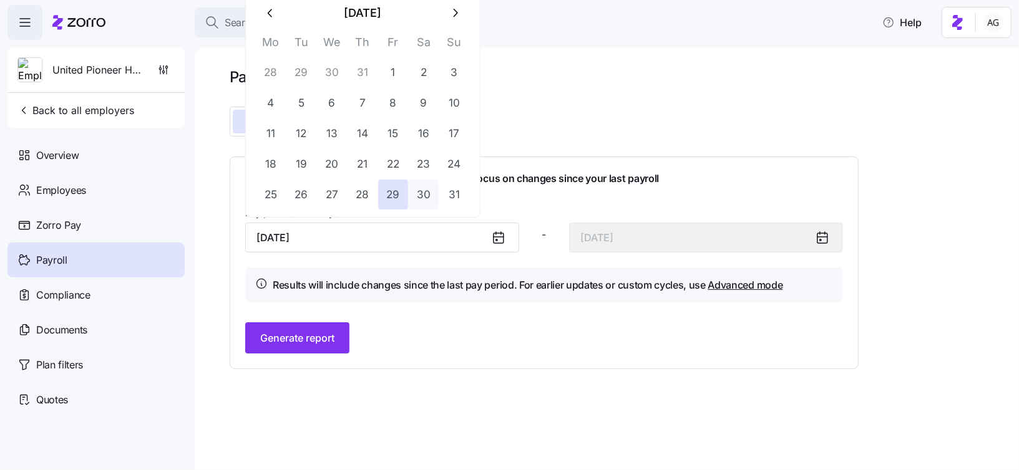
click at [424, 198] on button "30" at bounding box center [424, 195] width 30 height 30
type input "August 30, 2025"
type input "September 12, 2025"
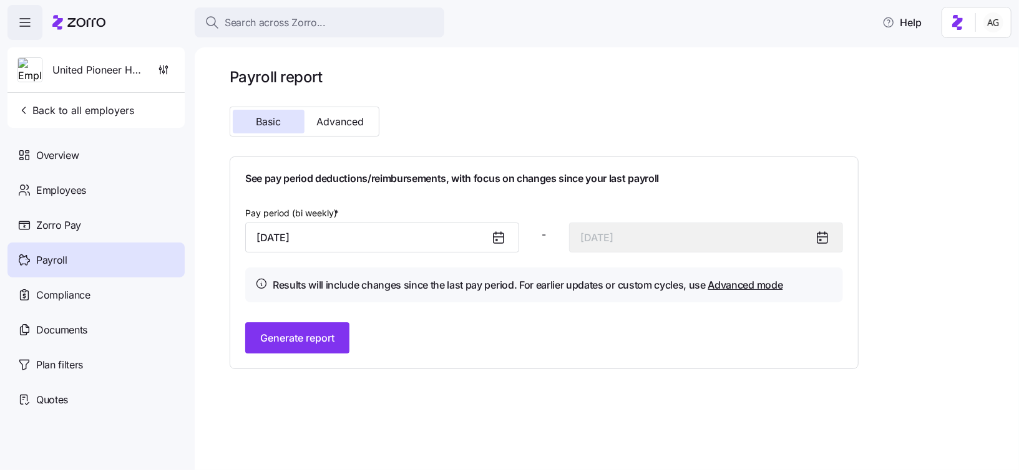
click at [499, 239] on icon at bounding box center [498, 237] width 15 height 15
click at [459, 238] on input "August 30, 2025" at bounding box center [382, 238] width 274 height 30
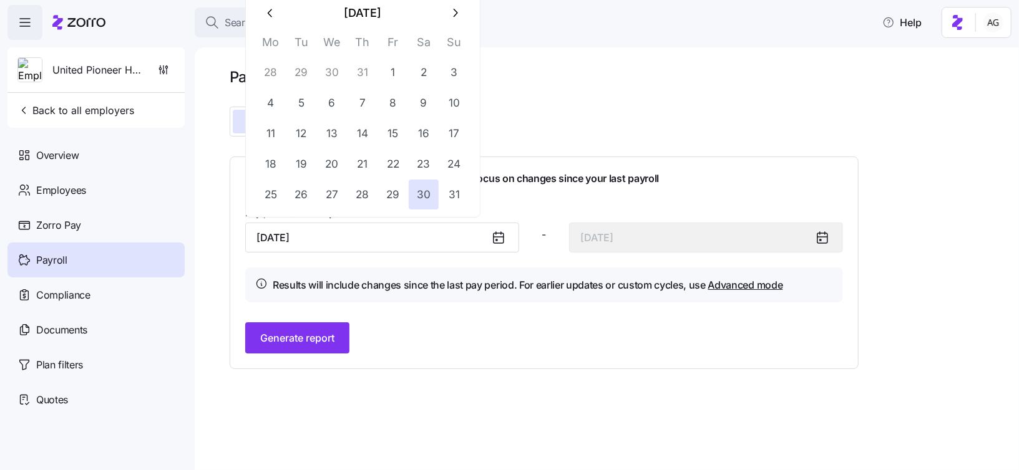
click at [276, 12] on icon "button" at bounding box center [271, 13] width 14 height 14
click at [454, 17] on icon "button" at bounding box center [455, 13] width 14 height 14
click at [396, 198] on button "29" at bounding box center [393, 195] width 30 height 30
type input "August 29, 2025"
type input "September 11, 2025"
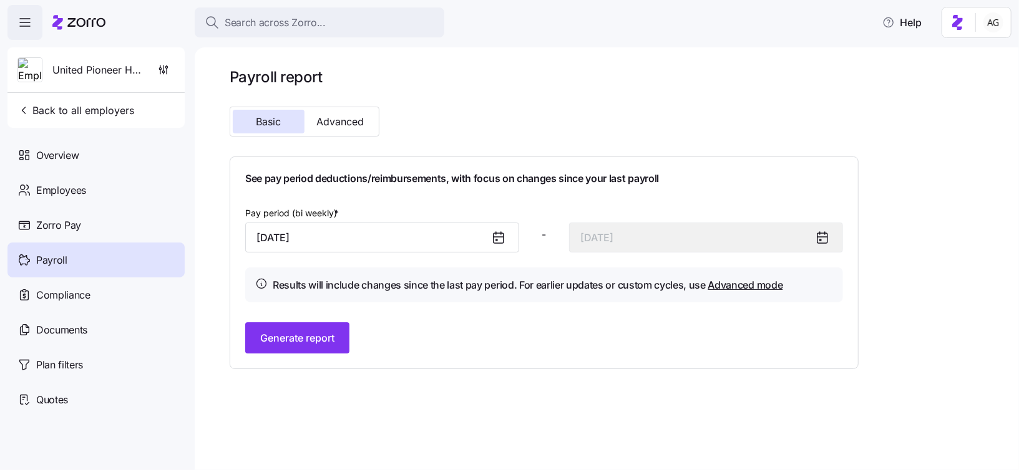
click at [502, 240] on icon at bounding box center [498, 237] width 15 height 15
click at [470, 242] on input "August 29, 2025" at bounding box center [382, 238] width 274 height 30
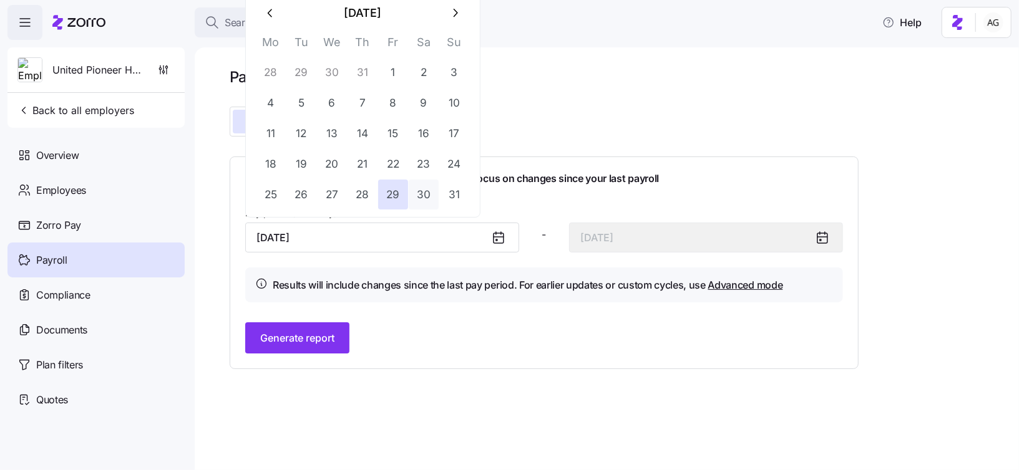
click at [429, 197] on button "30" at bounding box center [424, 195] width 30 height 30
type input "August 30, 2025"
type input "September 12, 2025"
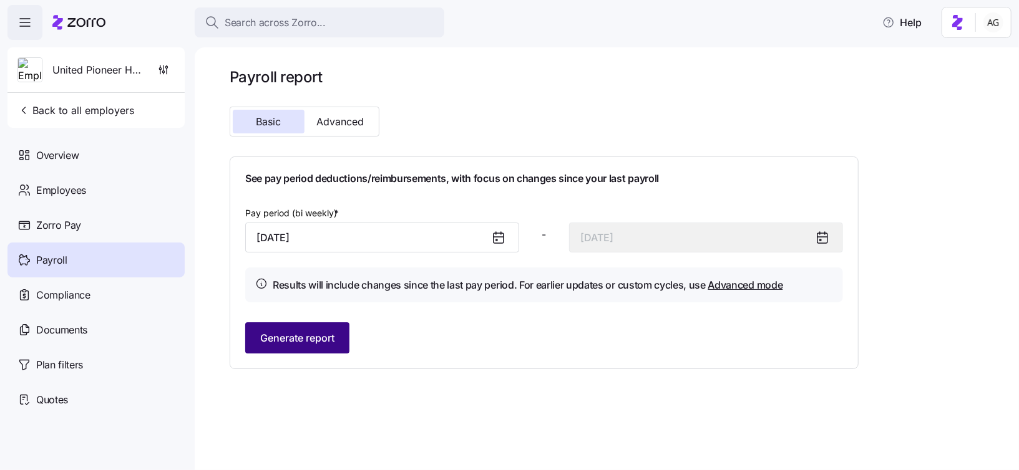
click at [308, 344] on span "Generate report" at bounding box center [297, 338] width 74 height 15
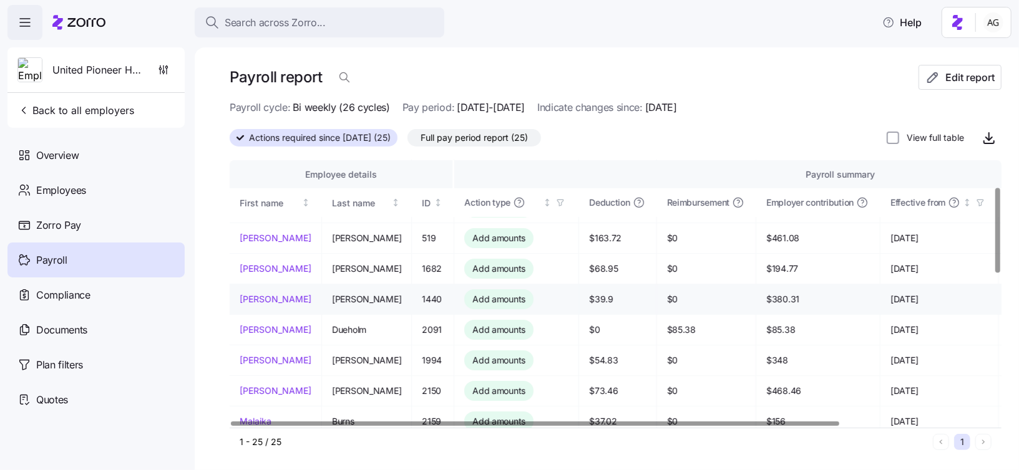
scroll to position [82, 0]
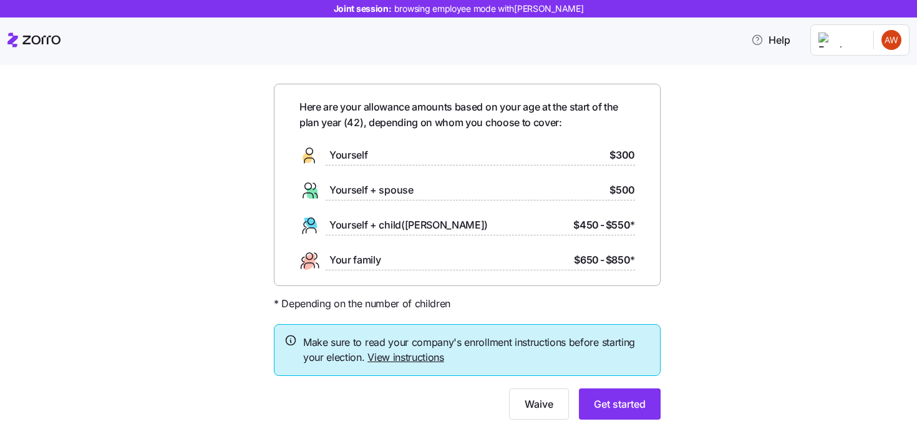
scroll to position [38, 0]
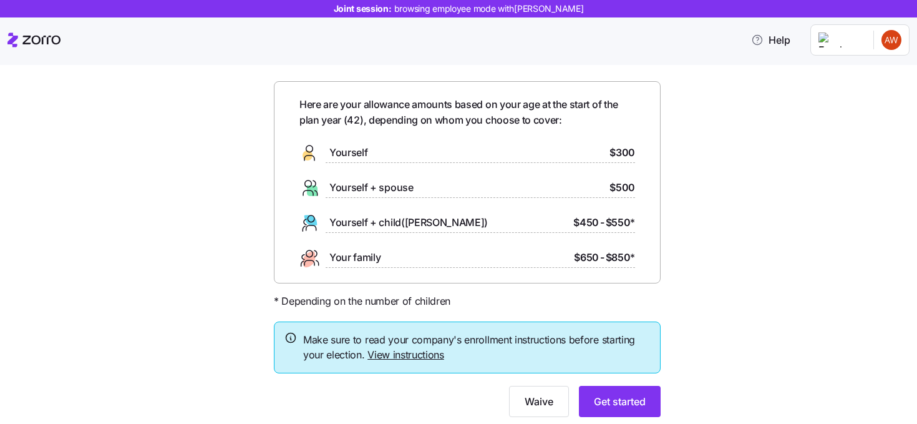
click at [420, 356] on link "View instructions" at bounding box center [405, 354] width 77 height 12
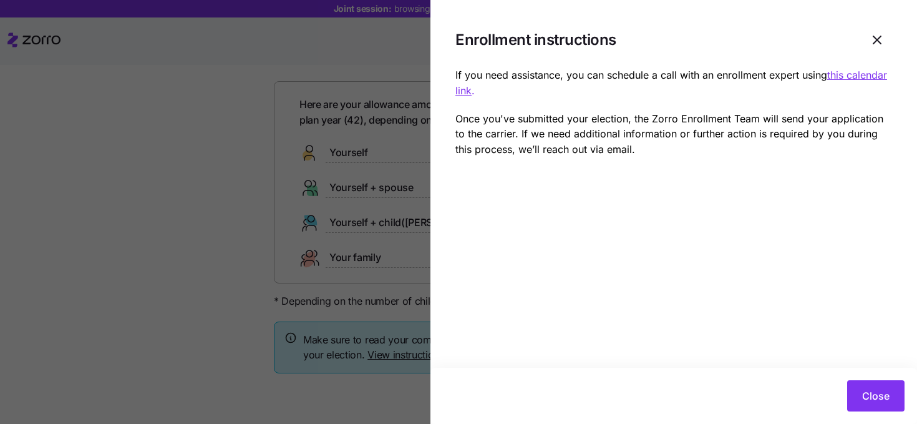
click at [857, 75] on u "this calendar link" at bounding box center [671, 83] width 432 height 28
click at [885, 399] on span "Close" at bounding box center [875, 395] width 27 height 15
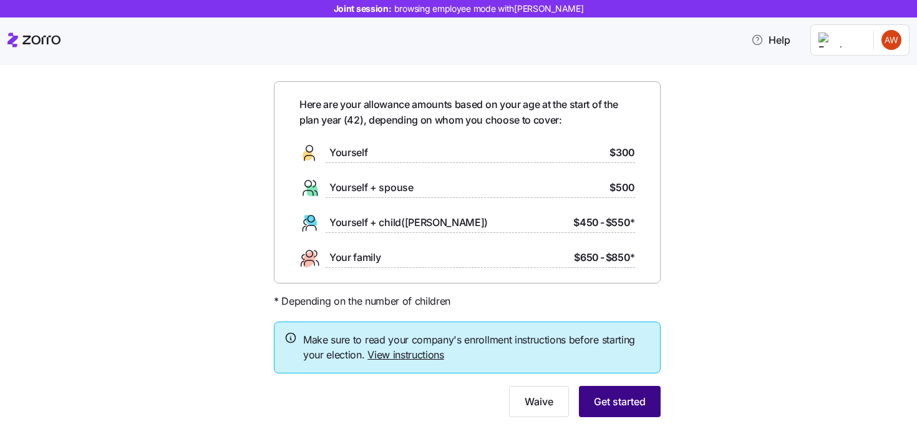
click at [642, 397] on span "Get started" at bounding box center [620, 401] width 52 height 15
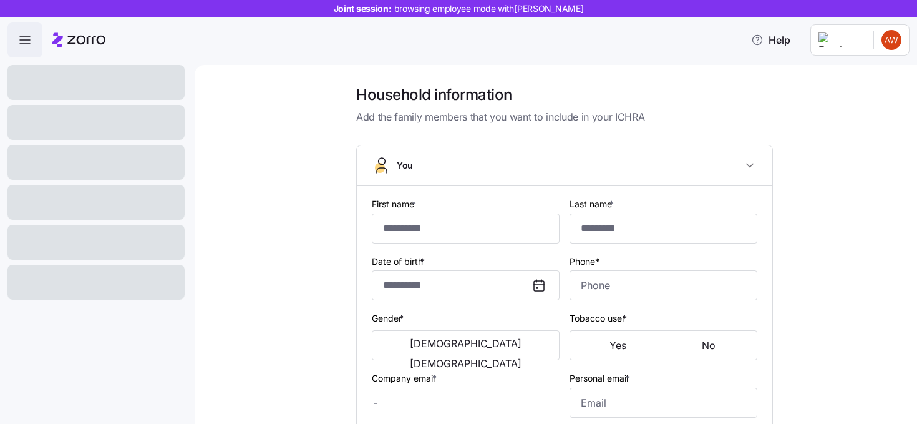
type input "******"
type input "****"
type input "[PERSON_NAME][EMAIL_ADDRESS][DOMAIN_NAME]"
type input "[EMAIL_ADDRESS][DOMAIN_NAME]"
type input "**********"
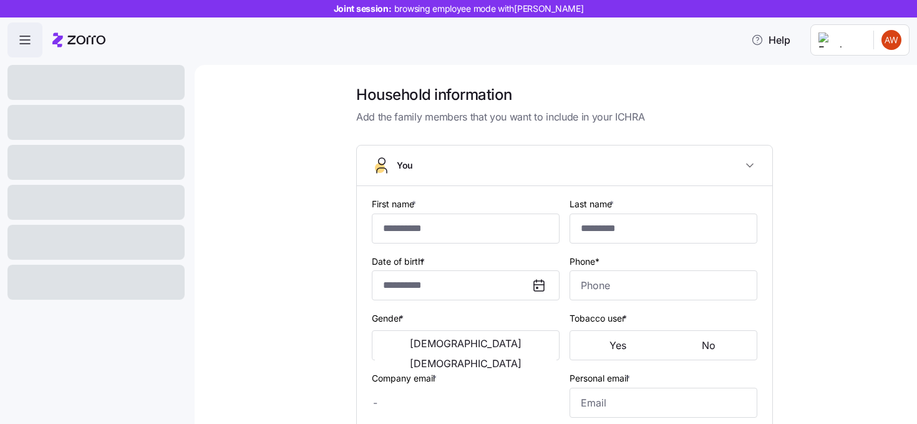
checkbox input "true"
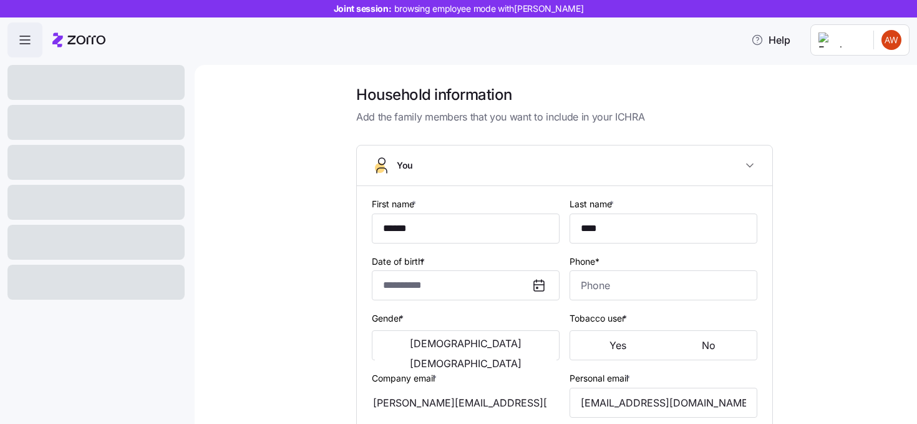
type input "**********"
type input "[PHONE_NUMBER]"
type input "[DEMOGRAPHIC_DATA] citizen"
type input "Single"
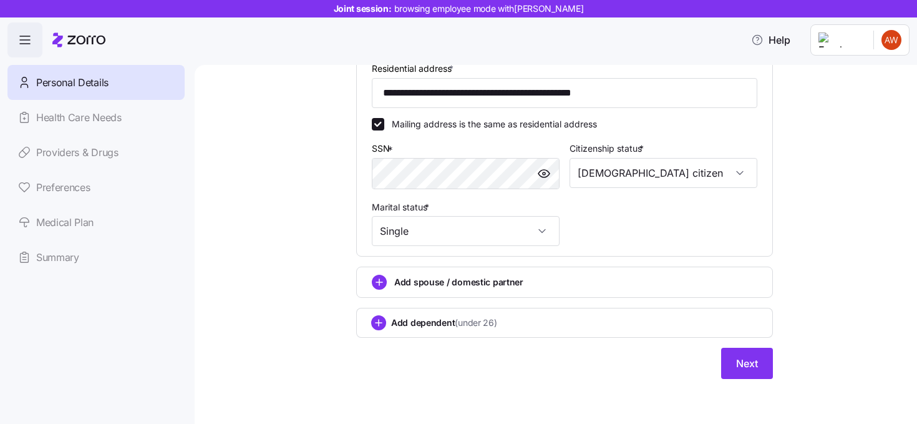
scroll to position [426, 0]
click at [377, 285] on circle "add icon" at bounding box center [379, 283] width 14 height 14
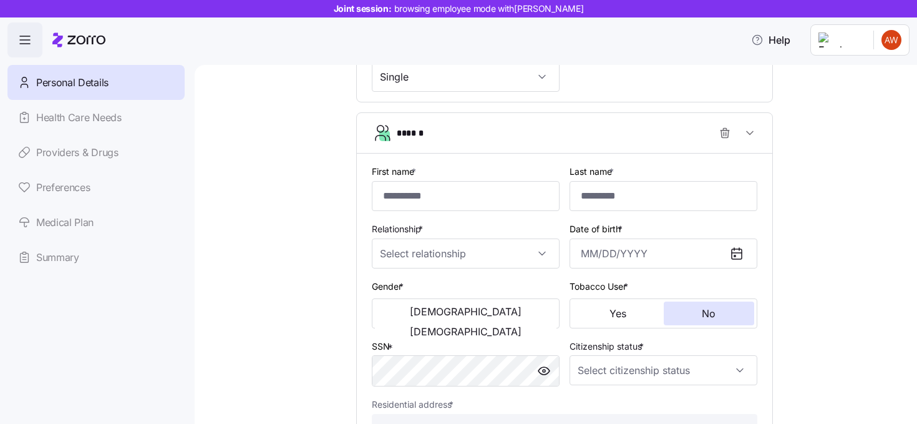
scroll to position [570, 0]
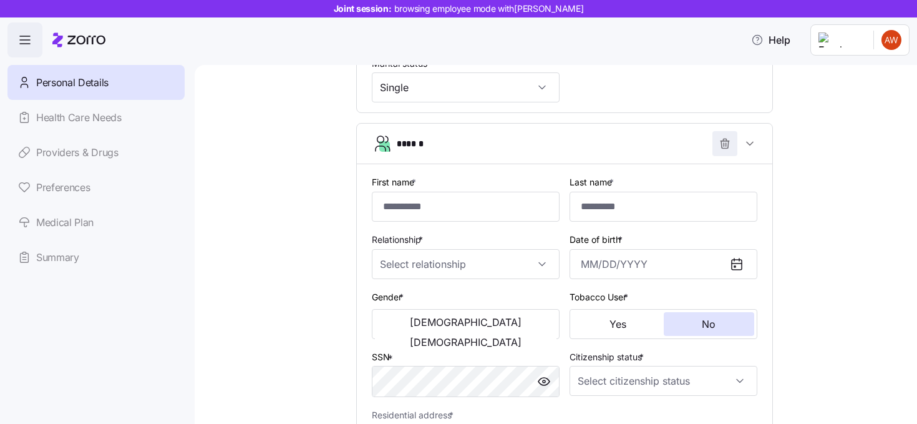
click at [725, 149] on icon "button" at bounding box center [725, 143] width 12 height 12
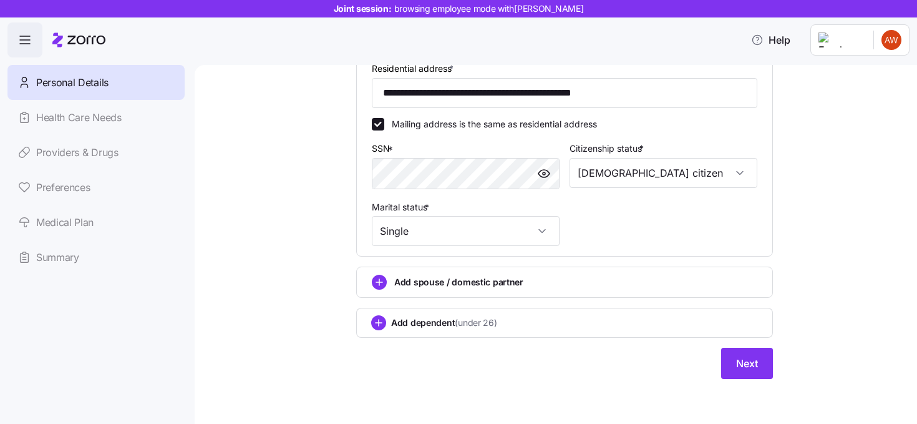
scroll to position [429, 0]
click at [744, 365] on span "Next" at bounding box center [747, 363] width 22 height 15
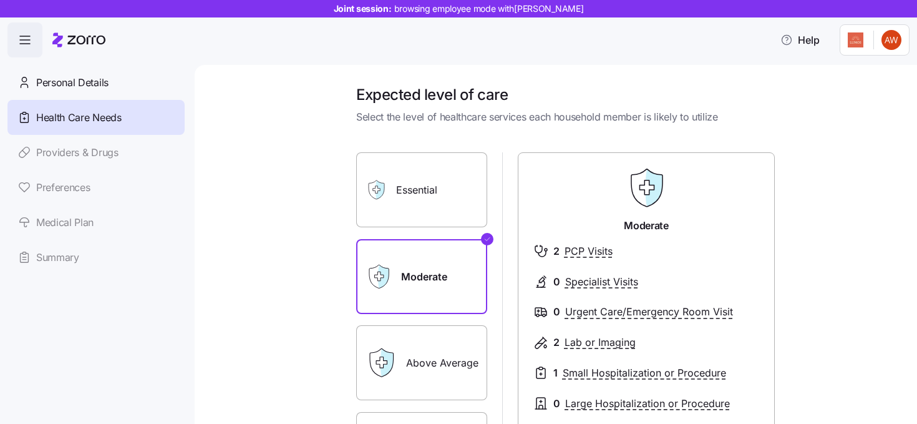
click at [425, 188] on label "Essential" at bounding box center [421, 189] width 131 height 75
click at [0, 0] on input "Essential" at bounding box center [0, 0] width 0 height 0
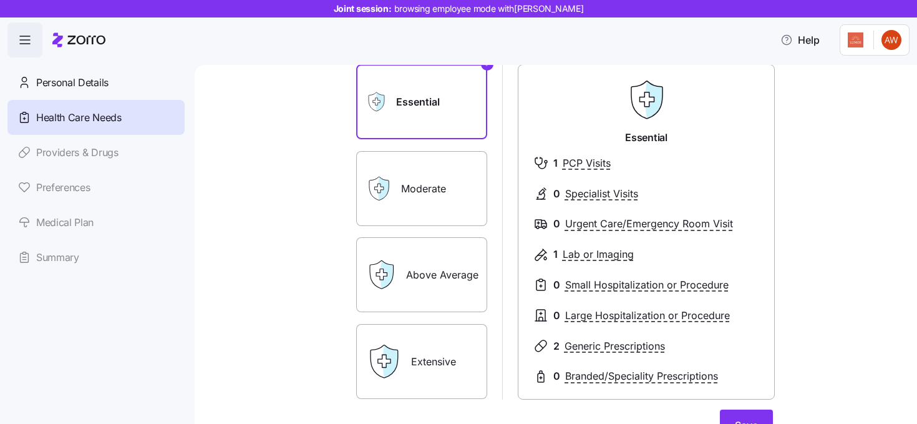
scroll to position [82, 0]
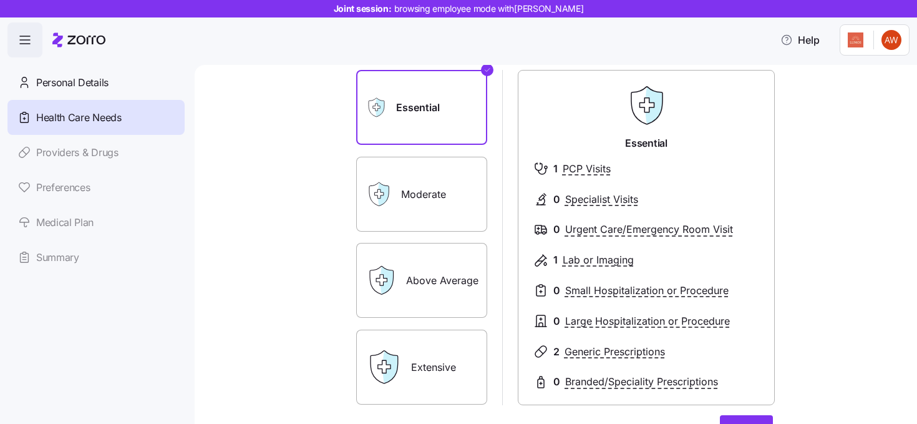
click at [430, 364] on label "Extensive" at bounding box center [421, 366] width 131 height 75
click at [0, 0] on input "Extensive" at bounding box center [0, 0] width 0 height 0
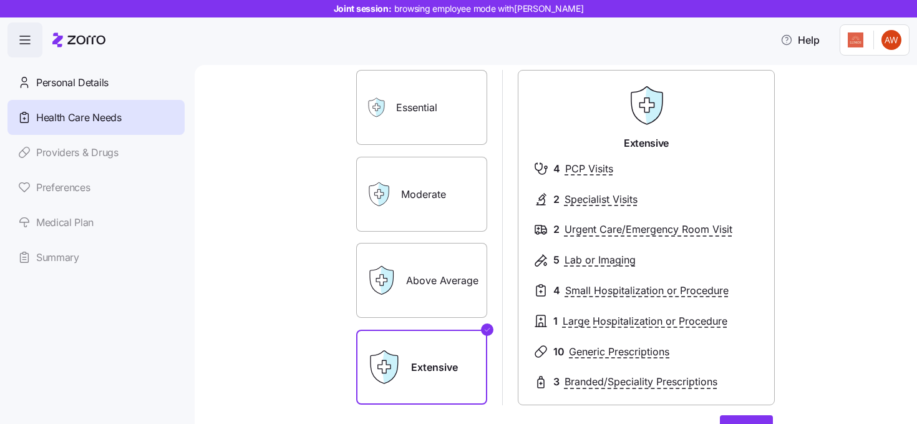
click at [416, 125] on label "Essential" at bounding box center [421, 107] width 131 height 75
click at [0, 0] on input "Essential" at bounding box center [0, 0] width 0 height 0
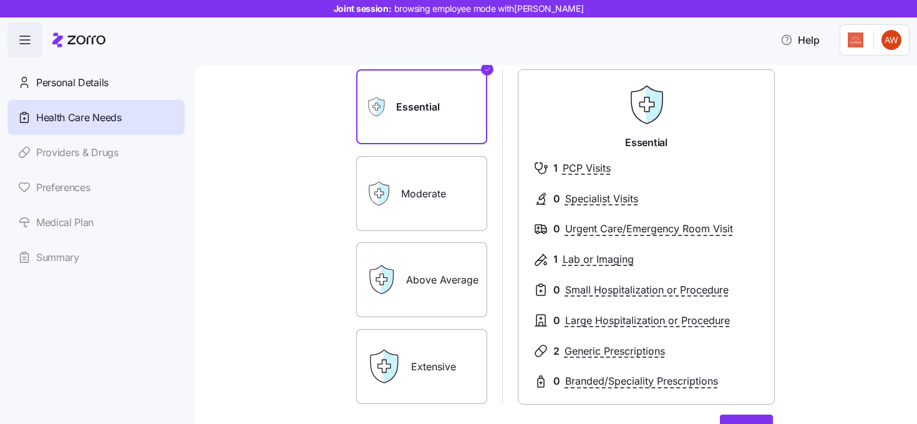
scroll to position [84, 0]
click at [406, 197] on label "Moderate" at bounding box center [421, 192] width 131 height 75
click at [0, 0] on input "Moderate" at bounding box center [0, 0] width 0 height 0
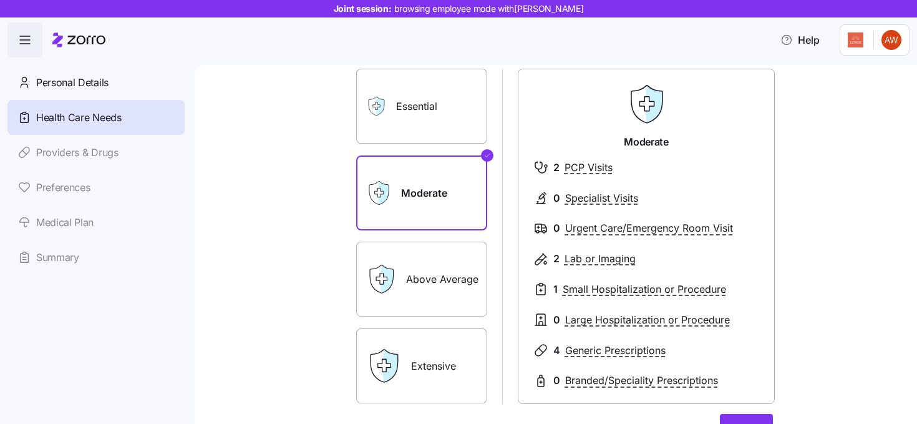
click at [413, 267] on label "Above Average" at bounding box center [421, 278] width 131 height 75
click at [0, 0] on input "Above Average" at bounding box center [0, 0] width 0 height 0
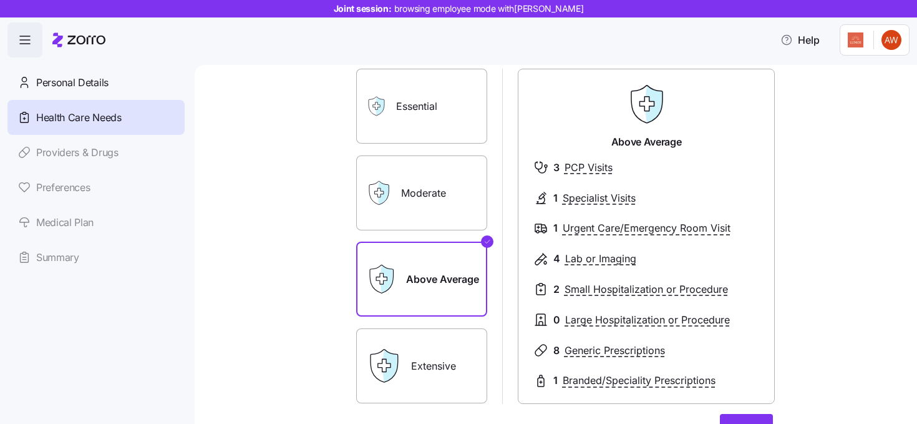
click at [415, 195] on label "Moderate" at bounding box center [421, 192] width 131 height 75
click at [0, 0] on input "Moderate" at bounding box center [0, 0] width 0 height 0
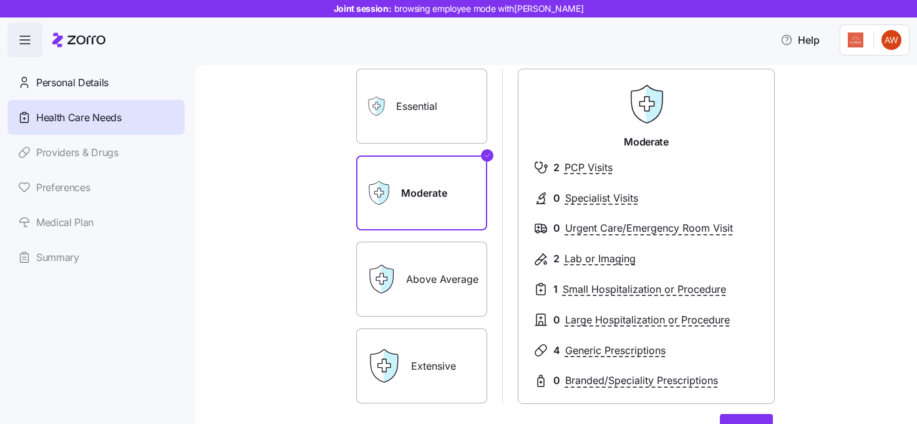
click at [415, 259] on label "Above Average" at bounding box center [421, 278] width 131 height 75
click at [0, 0] on input "Above Average" at bounding box center [0, 0] width 0 height 0
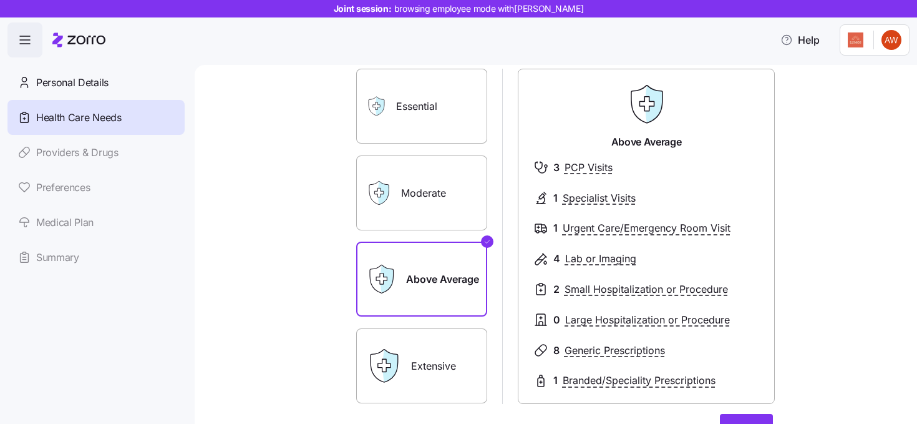
click at [444, 359] on label "Extensive" at bounding box center [421, 365] width 131 height 75
click at [0, 0] on input "Extensive" at bounding box center [0, 0] width 0 height 0
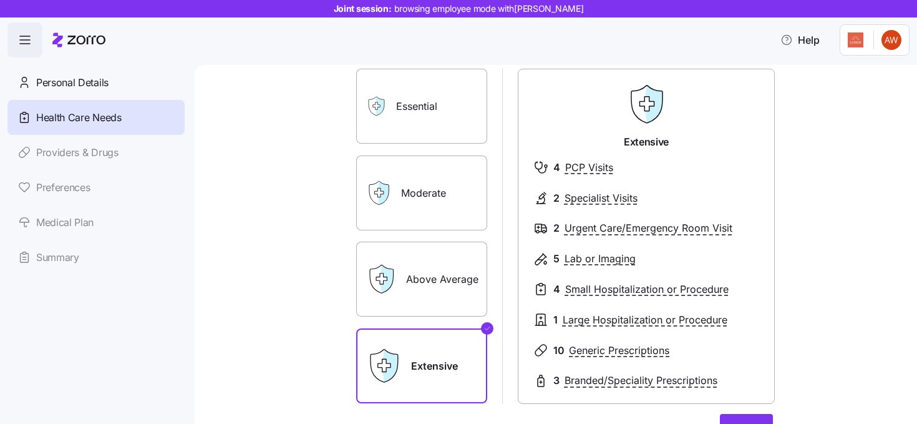
click at [425, 203] on label "Moderate" at bounding box center [421, 192] width 131 height 75
click at [0, 0] on input "Moderate" at bounding box center [0, 0] width 0 height 0
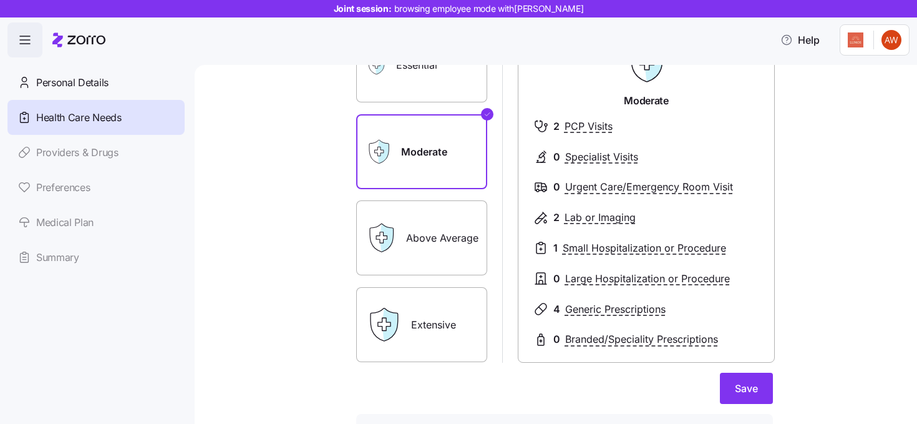
scroll to position [140, 0]
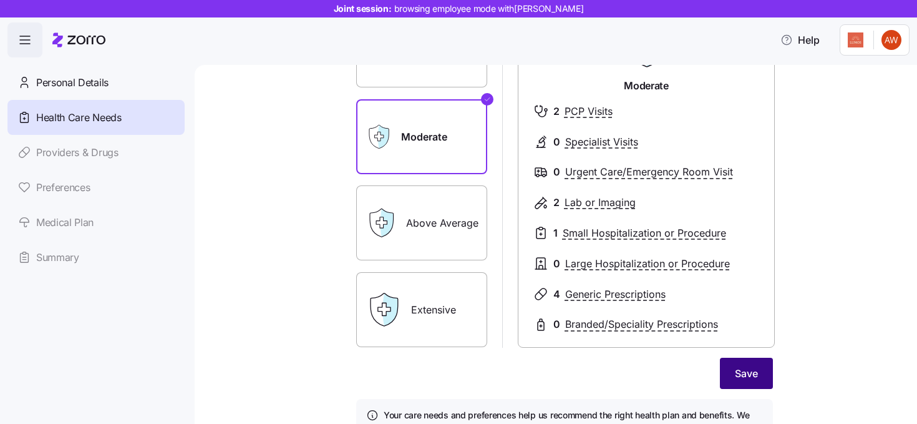
click at [741, 369] on span "Save" at bounding box center [746, 373] width 23 height 15
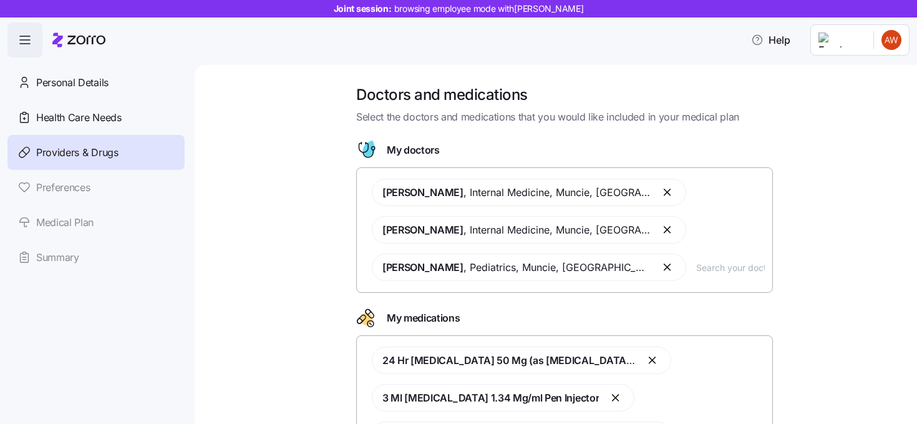
click at [696, 270] on input "text" at bounding box center [730, 267] width 69 height 14
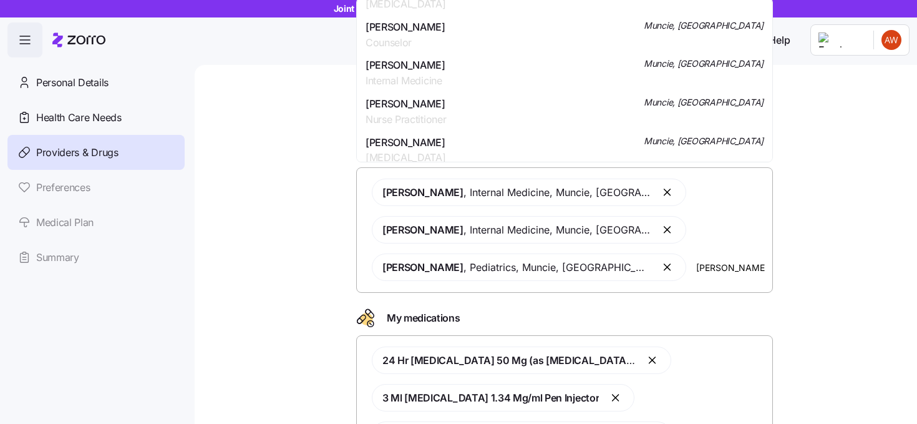
scroll to position [298, 0]
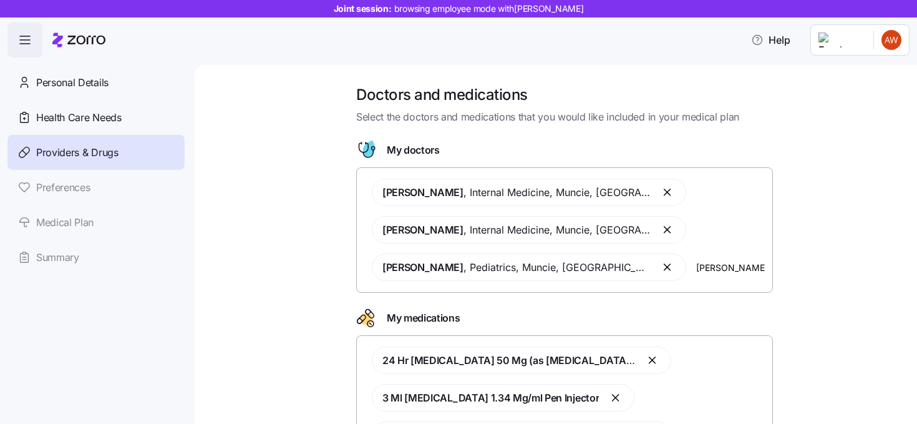
click at [288, 120] on div "Doctors and medications Select the doctors and medications that you would like …" at bounding box center [565, 303] width 670 height 437
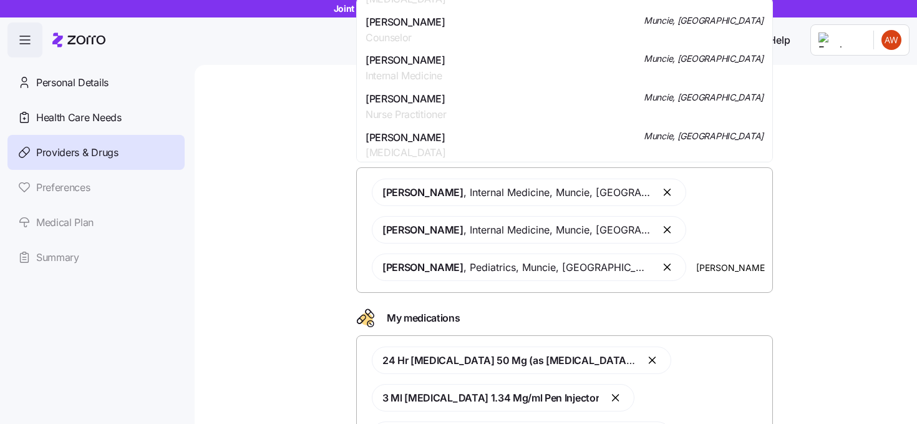
click at [696, 263] on input "smith" at bounding box center [730, 267] width 69 height 14
type input "s"
click at [273, 225] on div "Doctors and medications Select the doctors and medications that you would like …" at bounding box center [565, 303] width 670 height 437
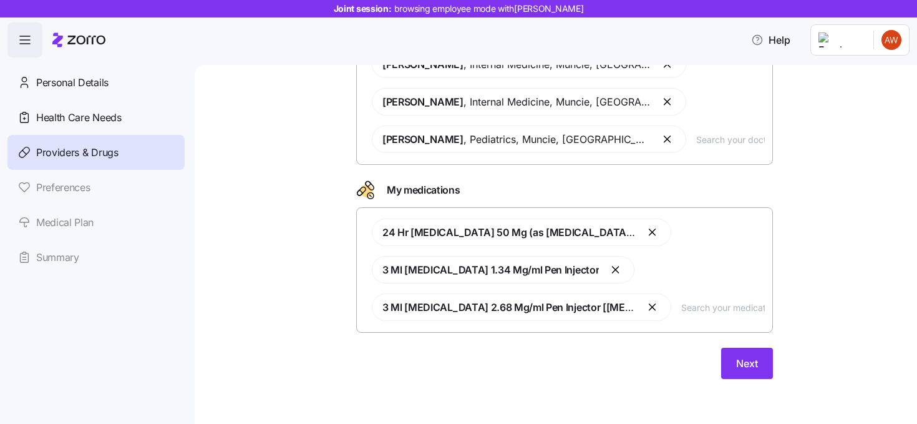
scroll to position [127, 0]
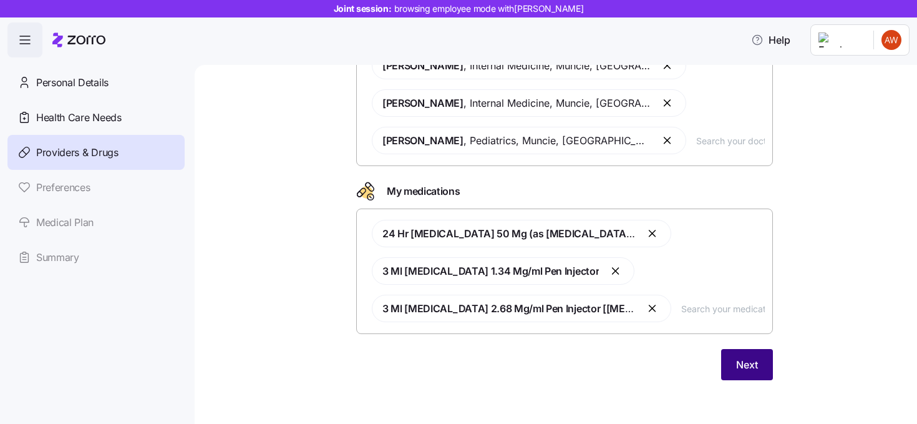
click at [741, 354] on button "Next" at bounding box center [747, 364] width 52 height 31
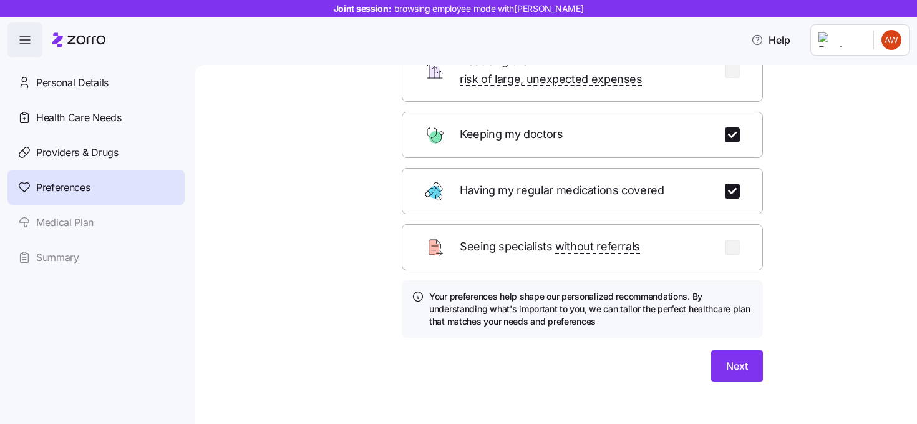
scroll to position [158, 0]
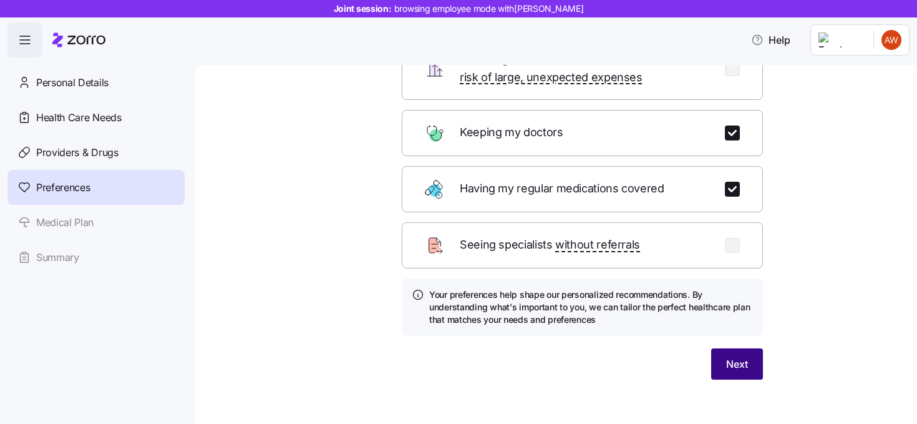
click at [724, 351] on button "Next" at bounding box center [737, 363] width 52 height 31
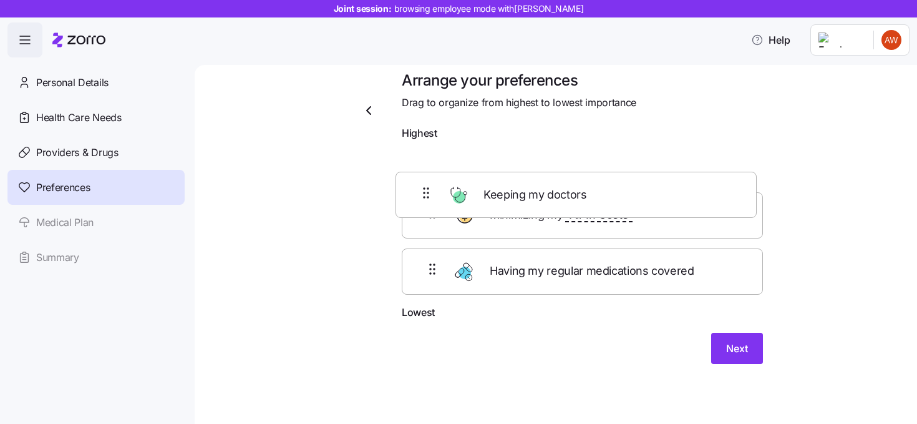
scroll to position [14, 0]
drag, startPoint x: 584, startPoint y: 162, endPoint x: 578, endPoint y: 211, distance: 49.7
click at [578, 211] on div "Keeping my doctors Minimizing my “All-In Costs” Having my regular medications c…" at bounding box center [582, 226] width 361 height 158
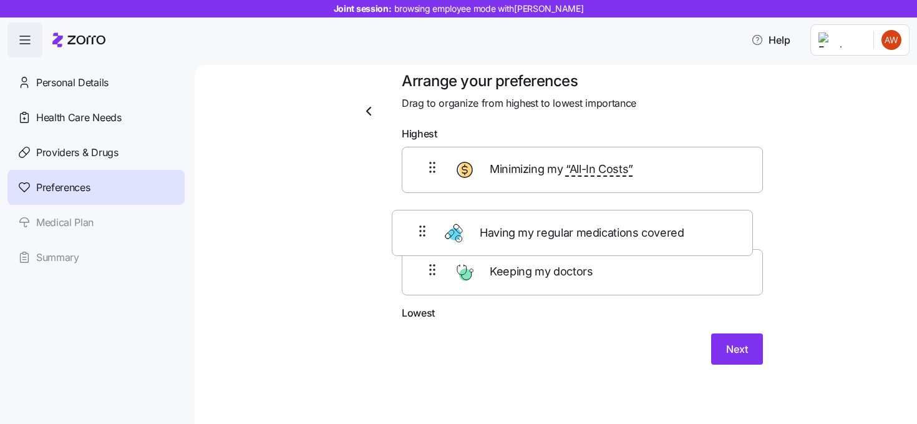
drag, startPoint x: 571, startPoint y: 281, endPoint x: 558, endPoint y: 221, distance: 61.8
click at [558, 220] on div "Minimizing my “All-In Costs” Keeping my doctors Having my regular medications c…" at bounding box center [582, 226] width 361 height 158
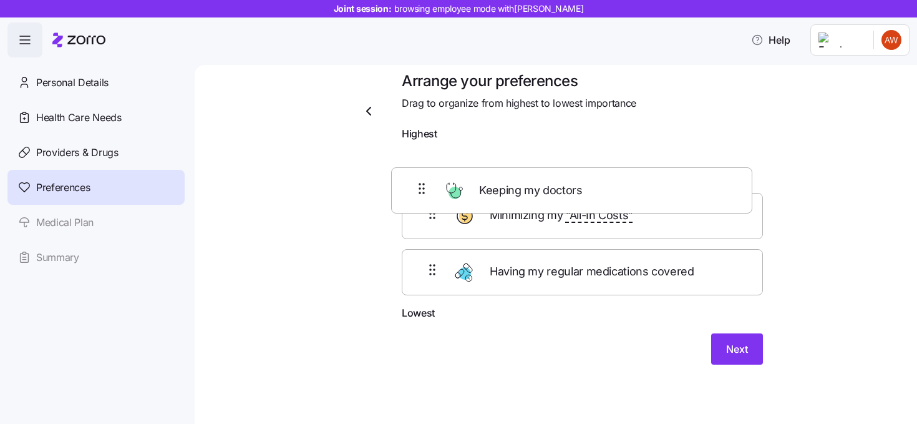
drag, startPoint x: 535, startPoint y: 283, endPoint x: 524, endPoint y: 188, distance: 95.5
click at [524, 188] on div "Minimizing my “All-In Costs” Having my regular medications covered Keeping my d…" at bounding box center [582, 226] width 361 height 158
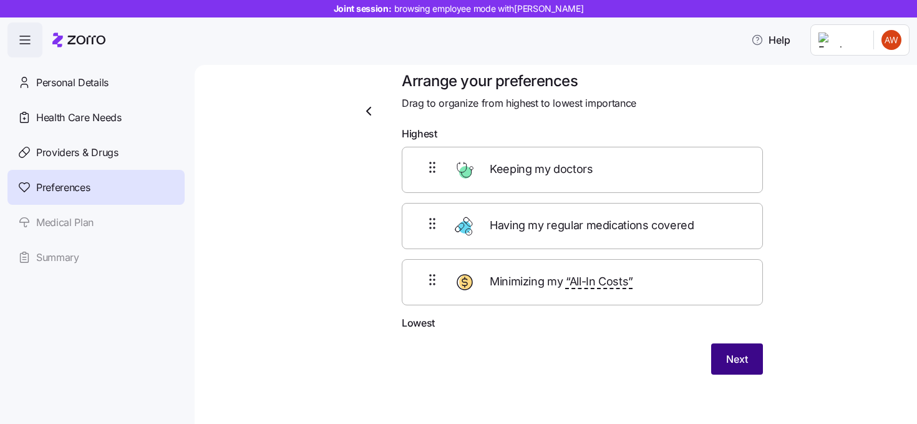
click at [716, 351] on button "Next" at bounding box center [737, 358] width 52 height 31
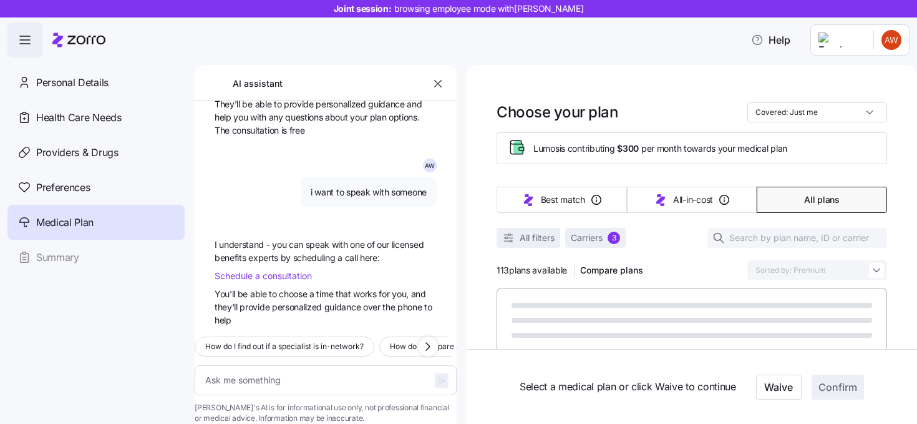
scroll to position [1680, 0]
type textarea "x"
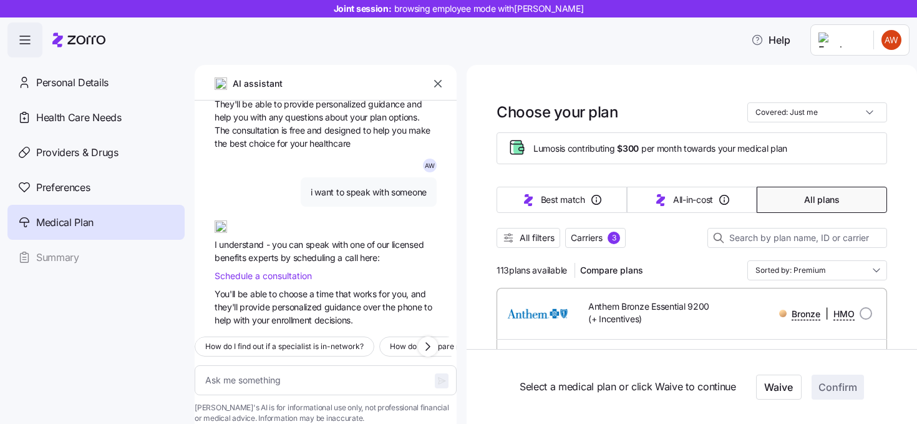
click at [438, 83] on icon "button" at bounding box center [437, 83] width 7 height 7
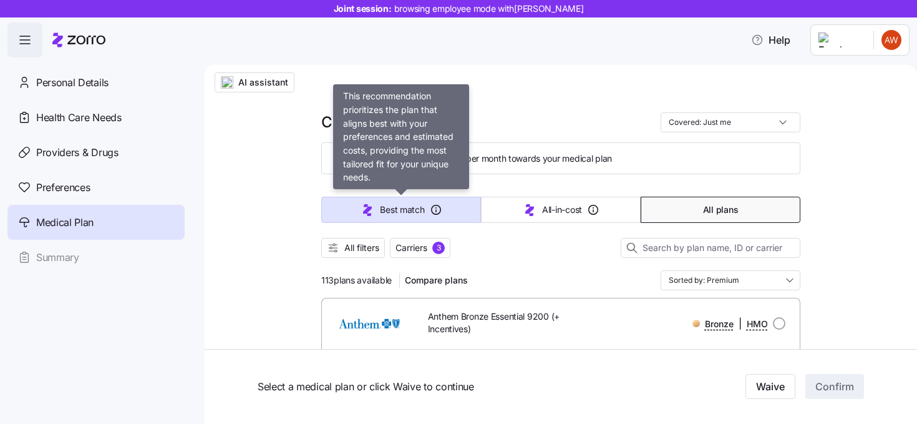
click at [390, 204] on span "Best match" at bounding box center [402, 209] width 44 height 12
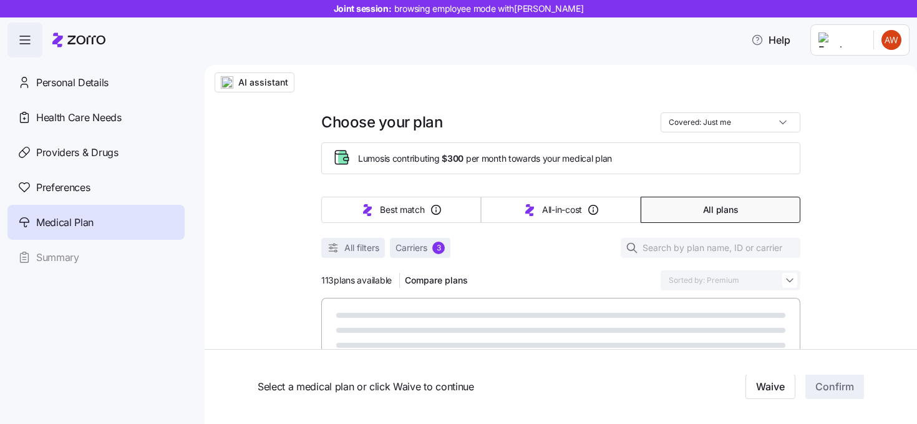
type input "Sorted by: Best match"
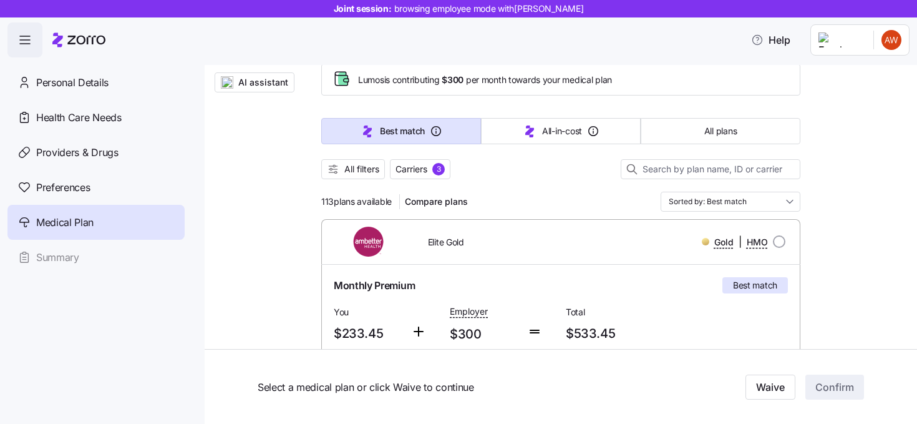
scroll to position [79, 0]
drag, startPoint x: 465, startPoint y: 75, endPoint x: 445, endPoint y: 75, distance: 20.0
click at [445, 75] on span "Lumos is contributing $300 per month towards your medical plan" at bounding box center [485, 79] width 254 height 12
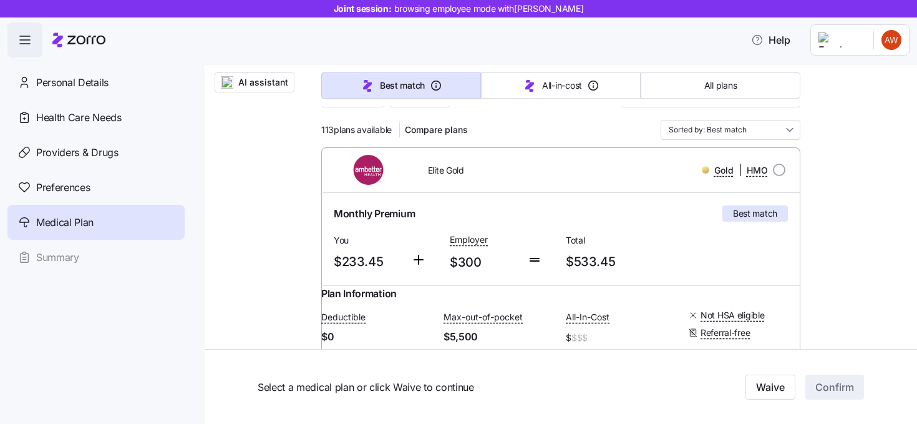
scroll to position [155, 0]
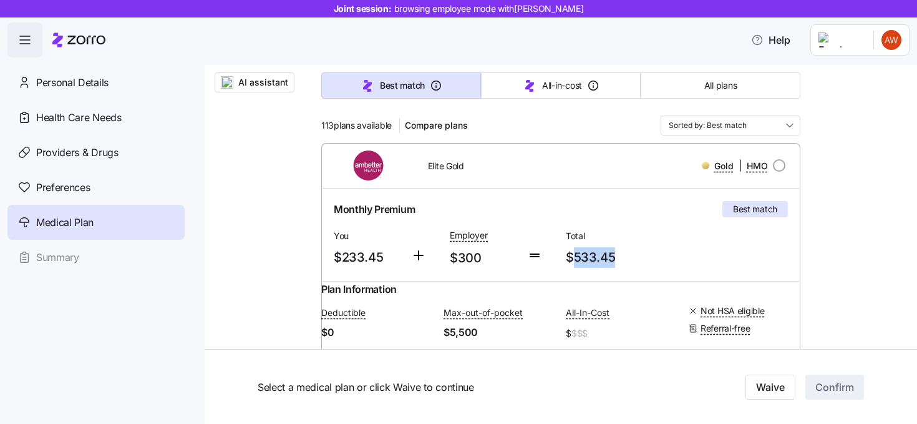
drag, startPoint x: 617, startPoint y: 255, endPoint x: 570, endPoint y: 255, distance: 47.4
click at [570, 255] on span "$533.45" at bounding box center [619, 257] width 106 height 21
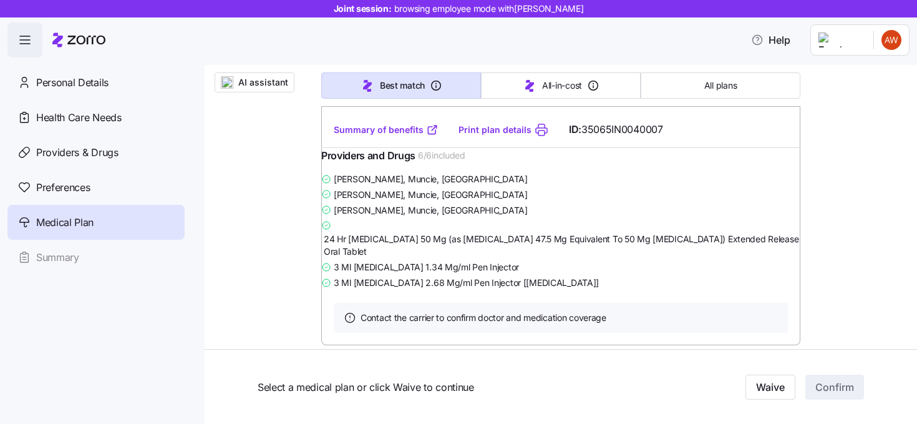
scroll to position [415, 0]
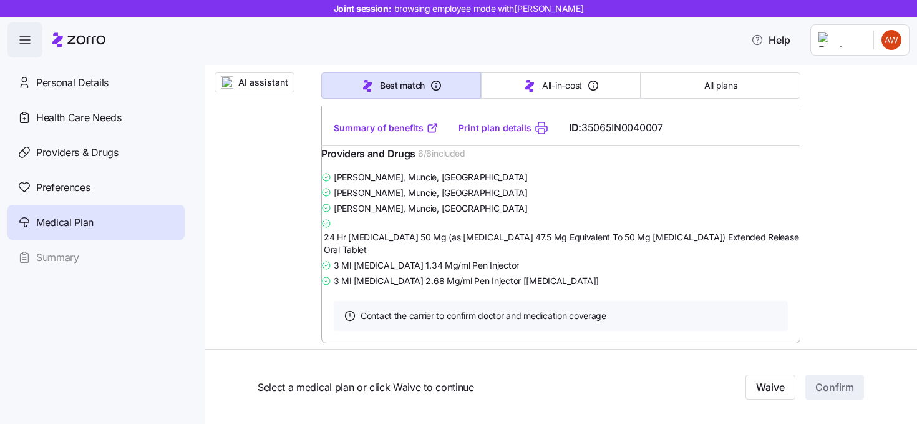
click at [400, 134] on link "Summary of benefits" at bounding box center [386, 128] width 105 height 12
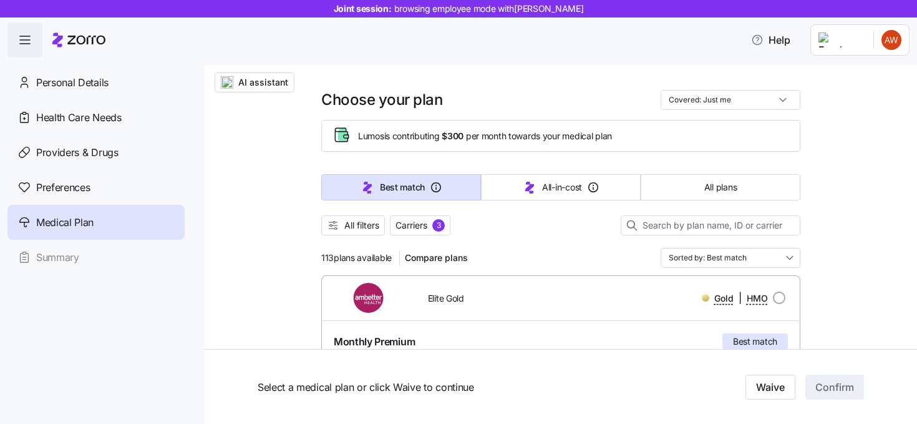
scroll to position [0, 0]
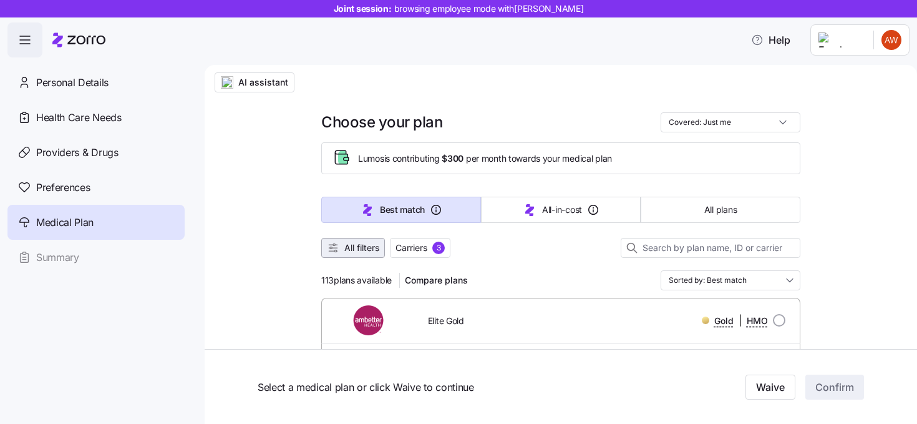
click at [369, 248] on span "All filters" at bounding box center [361, 247] width 35 height 12
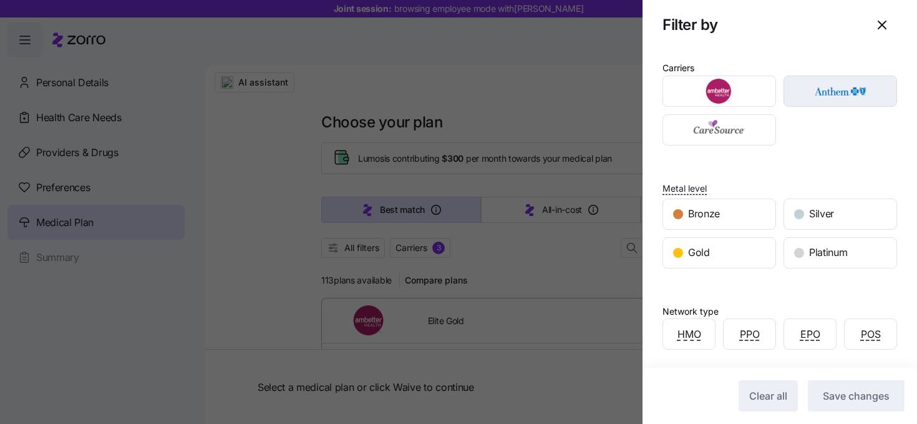
click at [818, 92] on img "button" at bounding box center [841, 91] width 92 height 25
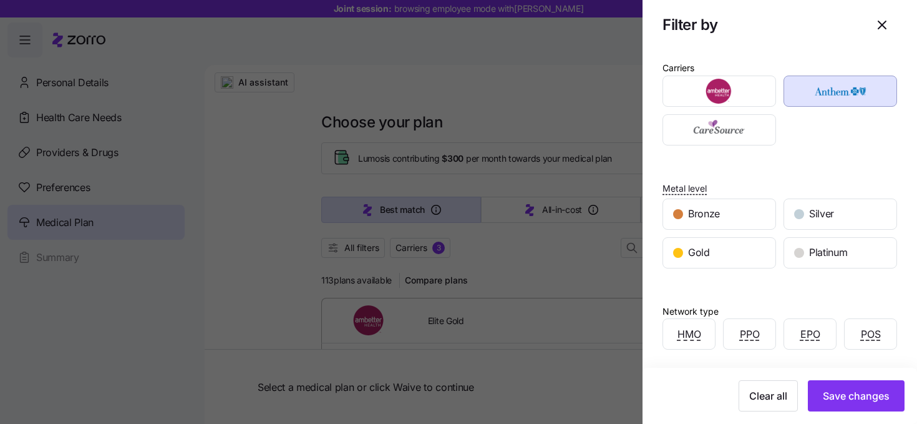
click at [818, 92] on img "button" at bounding box center [841, 91] width 92 height 25
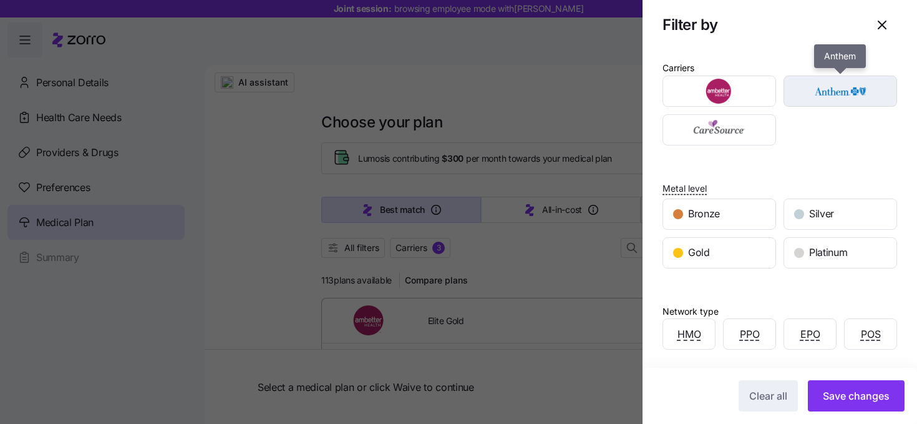
click at [821, 97] on img "button" at bounding box center [841, 91] width 92 height 25
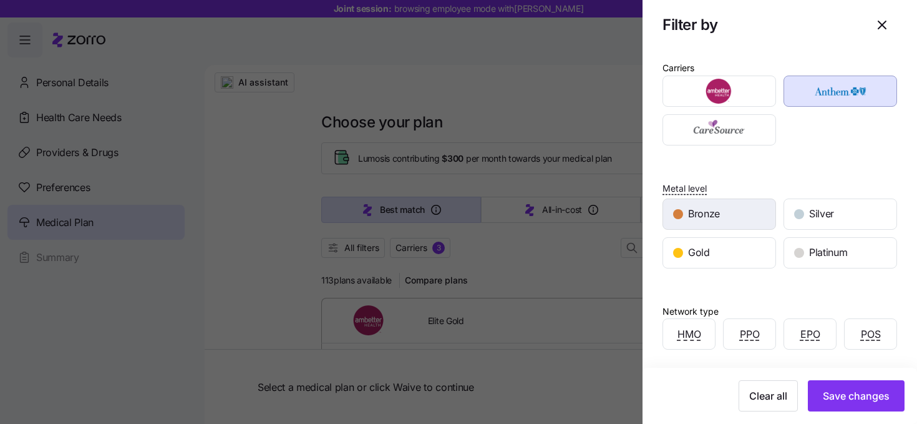
click at [717, 215] on span "Bronze" at bounding box center [704, 214] width 32 height 16
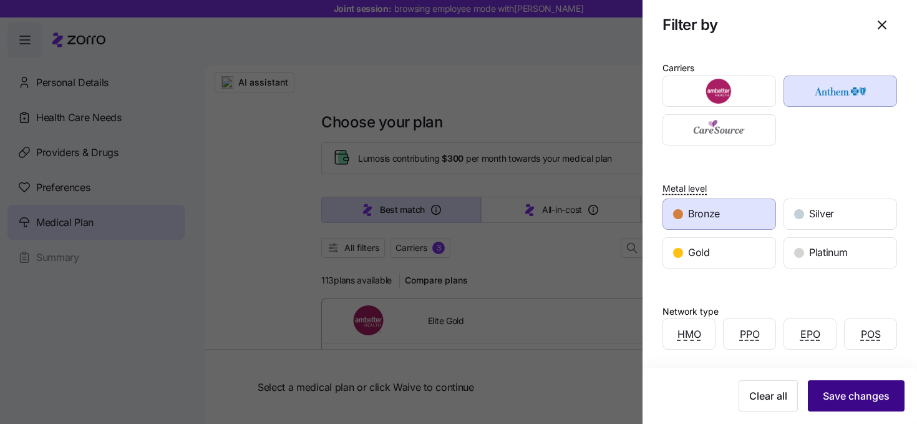
click at [848, 401] on span "Save changes" at bounding box center [856, 395] width 67 height 15
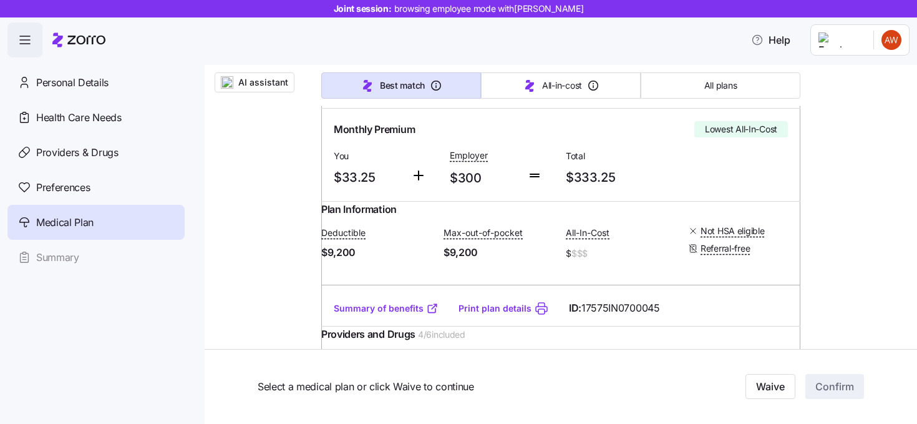
scroll to position [236, 0]
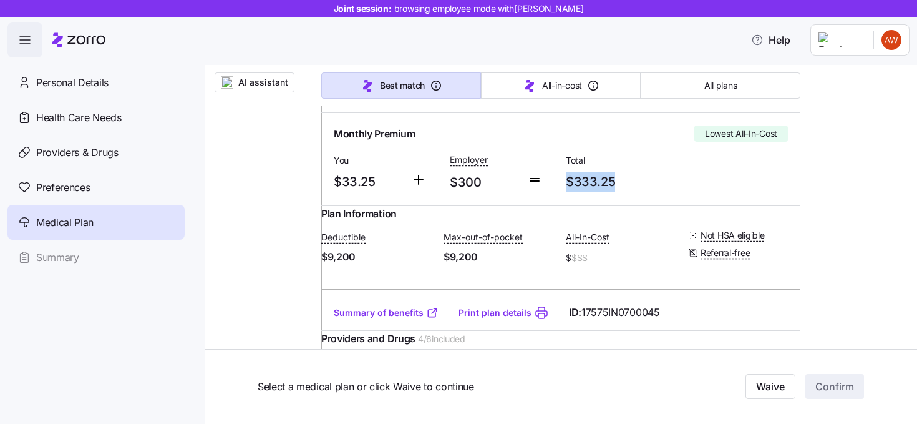
drag, startPoint x: 614, startPoint y: 178, endPoint x: 566, endPoint y: 180, distance: 48.1
click at [566, 180] on span "$333.25" at bounding box center [619, 182] width 106 height 21
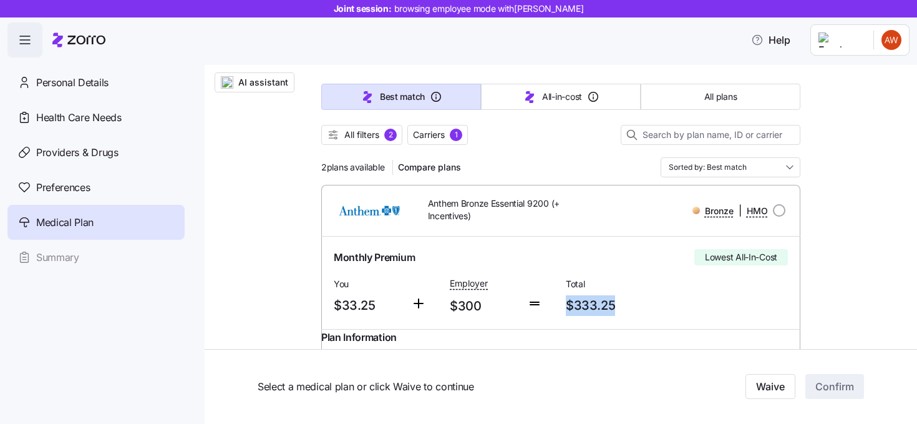
scroll to position [110, 0]
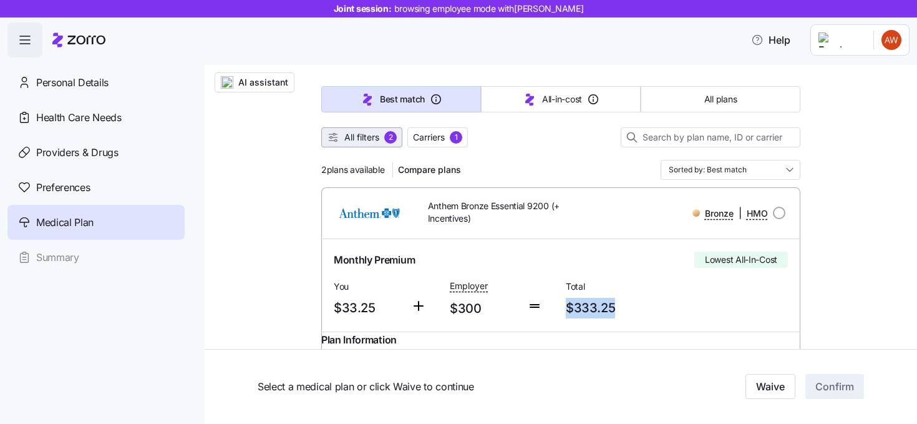
click at [370, 138] on span "All filters" at bounding box center [361, 137] width 35 height 12
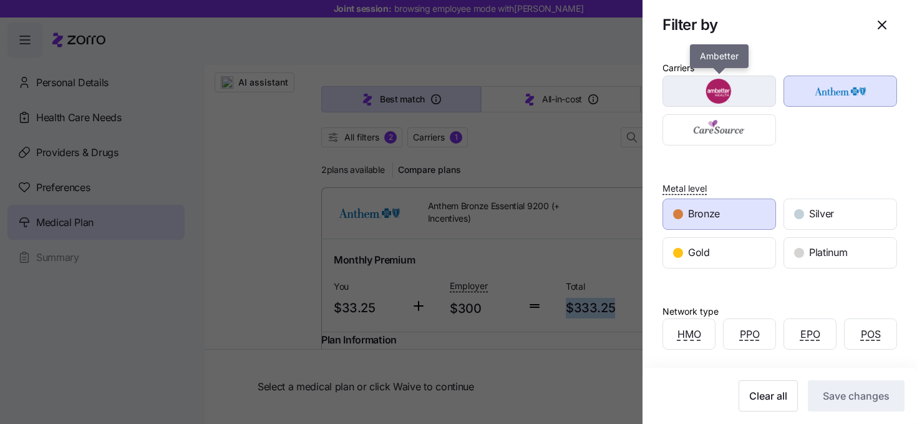
click at [766, 93] on div "button" at bounding box center [719, 91] width 112 height 30
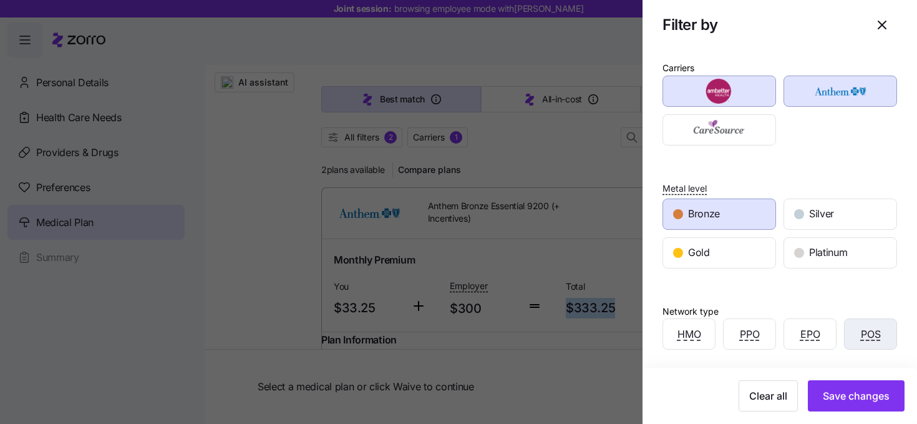
click at [882, 343] on div "POS" at bounding box center [871, 334] width 52 height 30
click at [833, 255] on span "Platinum" at bounding box center [828, 253] width 38 height 16
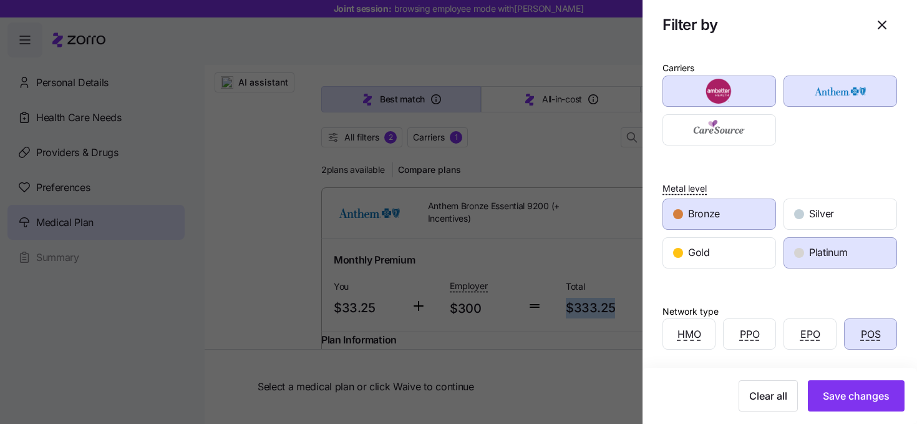
click at [756, 222] on div "Bronze" at bounding box center [719, 214] width 112 height 30
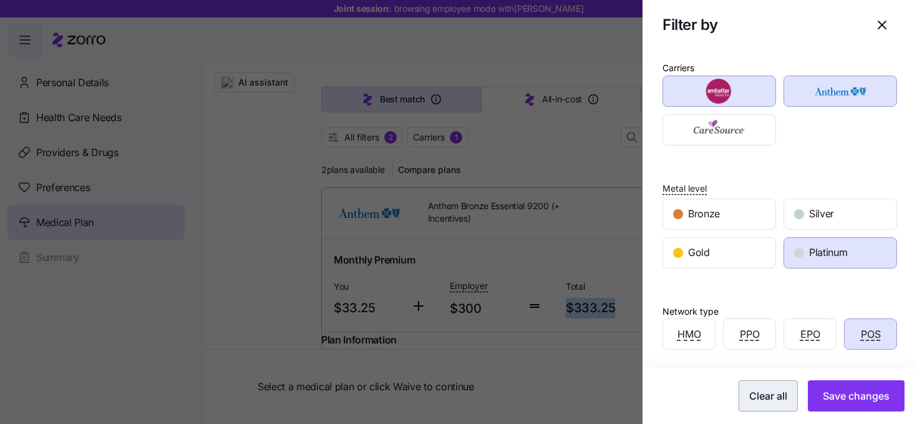
click at [774, 396] on span "Clear all" at bounding box center [768, 395] width 38 height 15
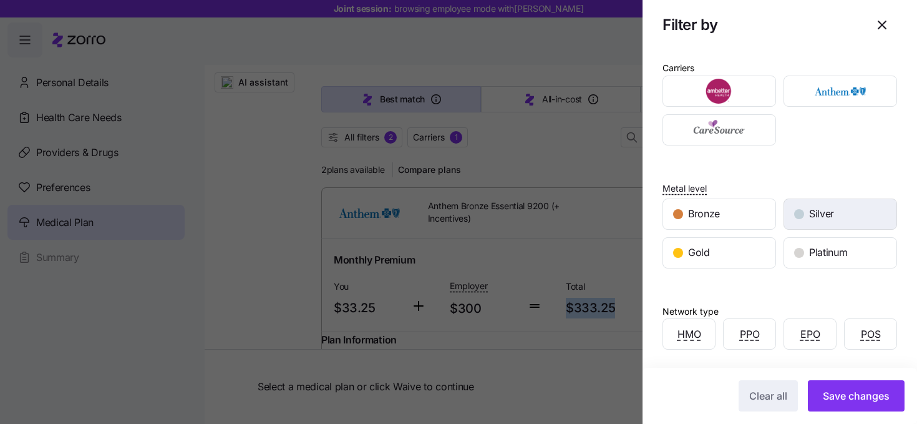
click at [814, 211] on span "Silver" at bounding box center [821, 214] width 25 height 16
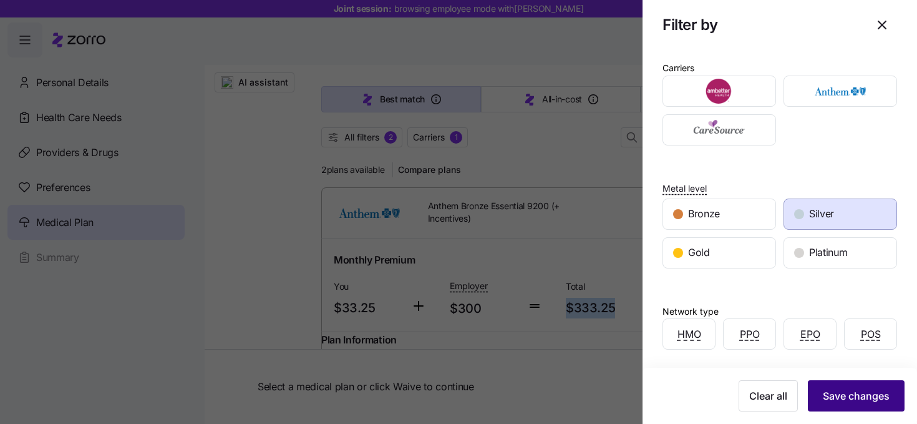
click at [850, 401] on span "Save changes" at bounding box center [856, 395] width 67 height 15
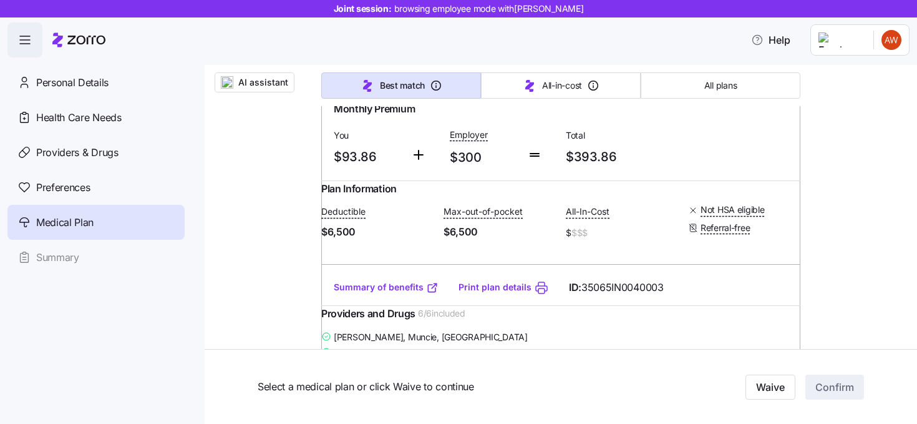
scroll to position [0, 0]
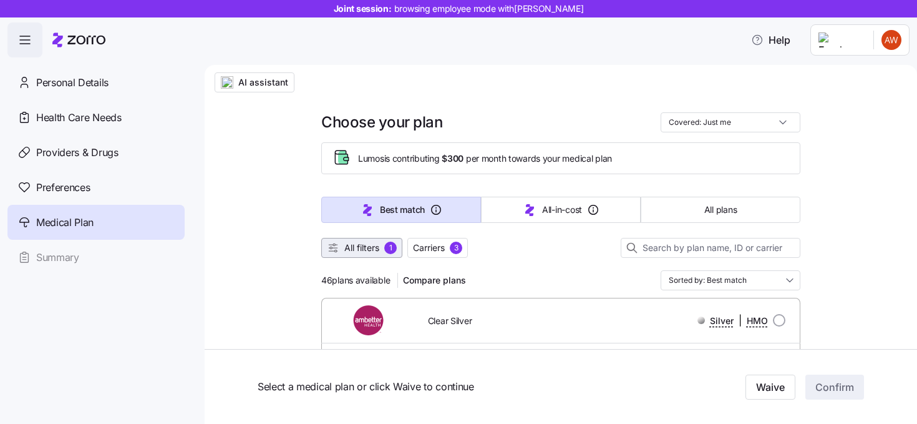
click at [353, 251] on span "All filters" at bounding box center [361, 247] width 35 height 12
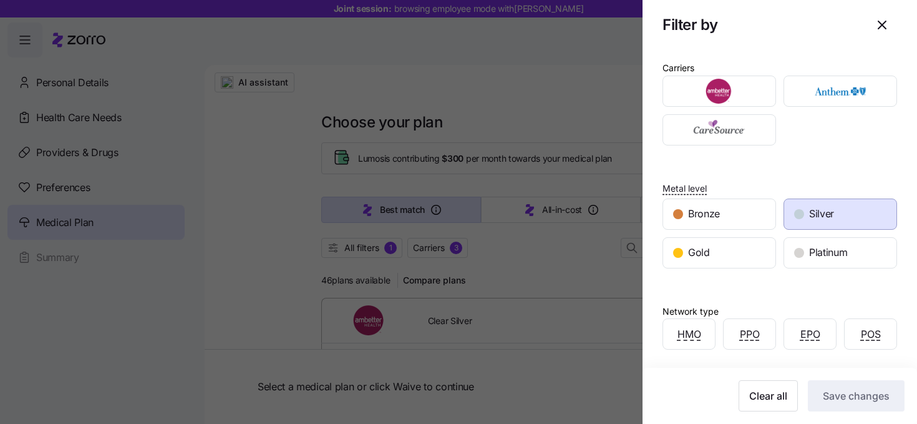
click at [831, 213] on span "Silver" at bounding box center [821, 214] width 25 height 16
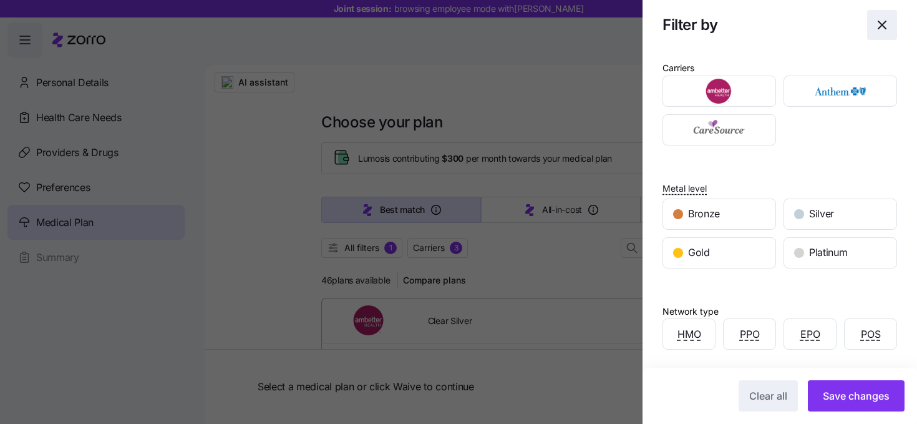
click at [885, 29] on icon "button" at bounding box center [881, 24] width 7 height 7
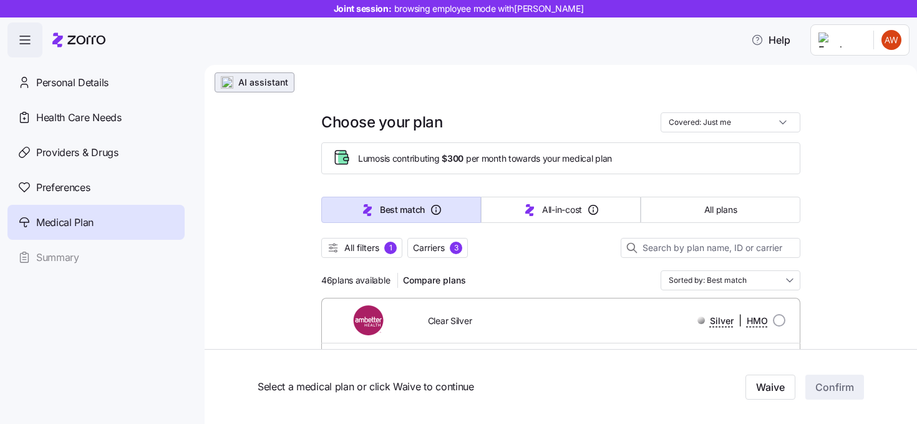
click at [257, 81] on span "AI assistant" at bounding box center [263, 82] width 50 height 12
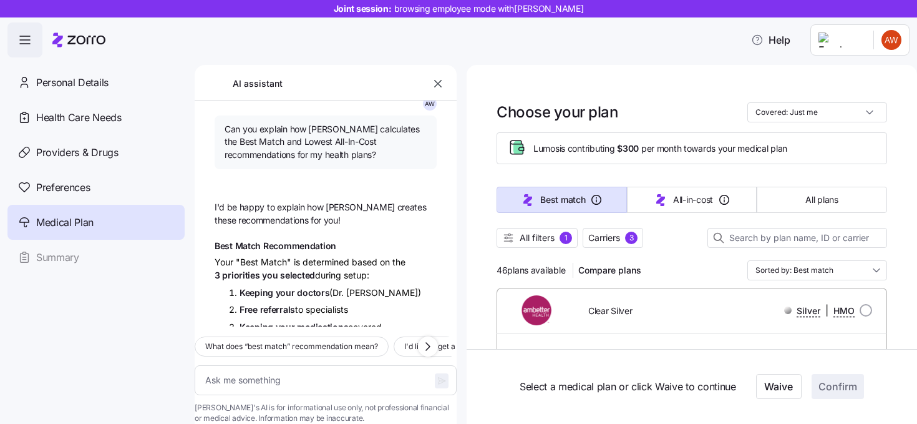
scroll to position [26, 0]
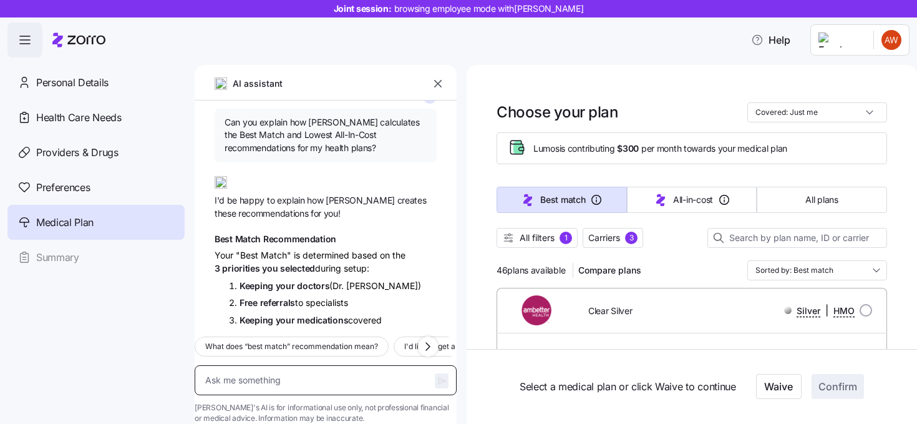
click at [272, 365] on textarea at bounding box center [326, 380] width 262 height 30
type textarea "x"
type textarea "i"
type textarea "x"
type textarea "i"
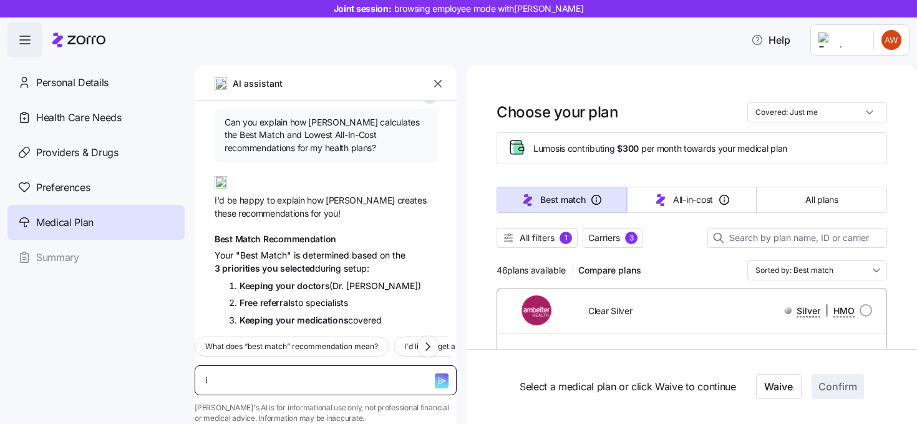
type textarea "x"
type textarea "i w"
type textarea "x"
type textarea "i wa"
type textarea "x"
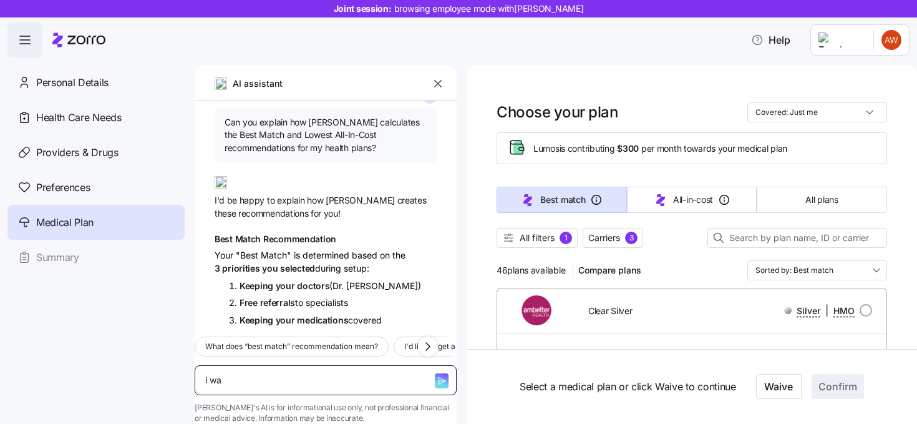
type textarea "i wan"
type textarea "x"
type textarea "i want"
type textarea "x"
type textarea "i want"
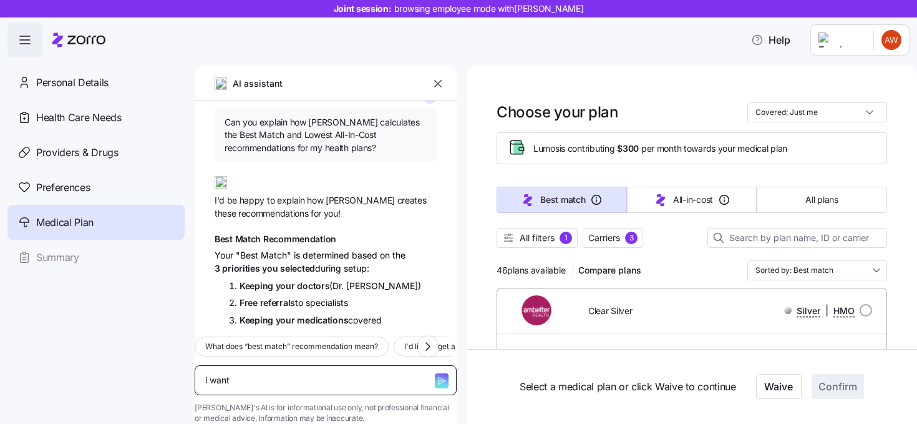
type textarea "x"
type textarea "i want t"
type textarea "x"
type textarea "i want to"
type textarea "x"
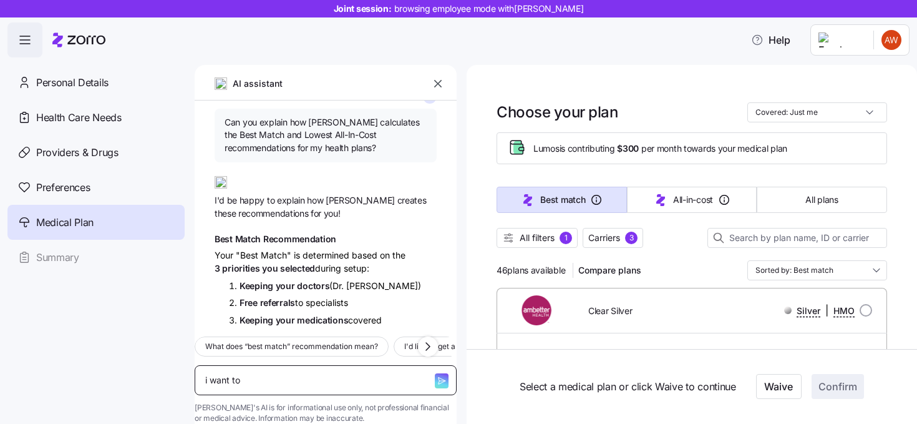
type textarea "i want to"
type textarea "x"
type textarea "i want to s"
type textarea "x"
type textarea "i want to sp"
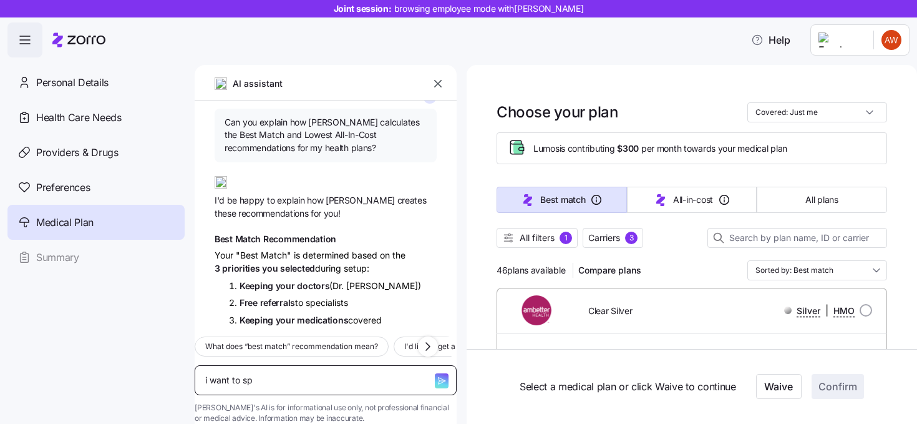
type textarea "x"
type textarea "i want to spe"
type textarea "x"
type textarea "i want to spea"
type textarea "x"
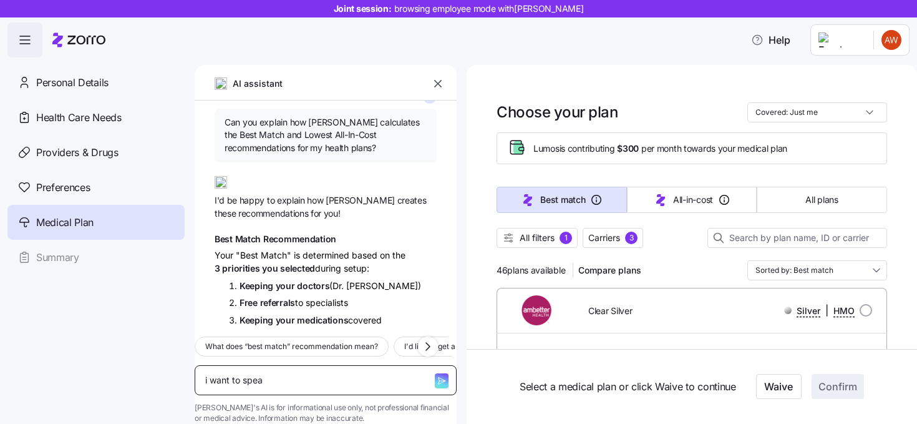
type textarea "i want to speak"
type textarea "x"
type textarea "i want to speak"
type textarea "x"
type textarea "i want to speak t"
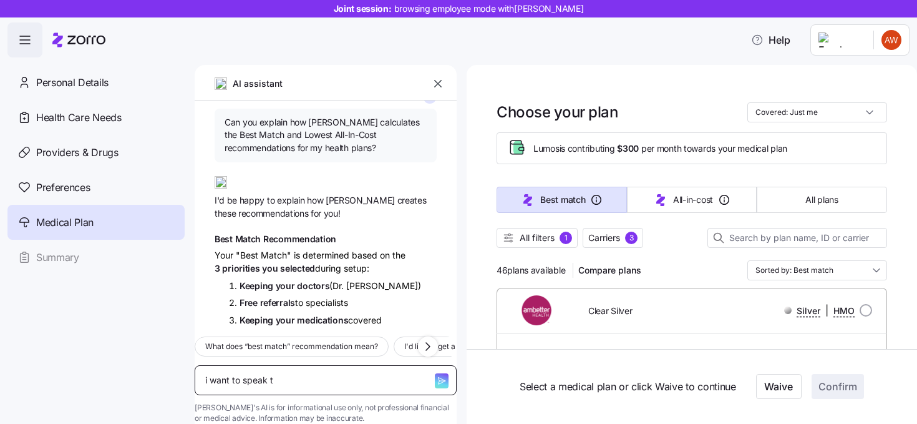
type textarea "x"
type textarea "i want to speak to"
type textarea "x"
type textarea "i want to speak to"
type textarea "x"
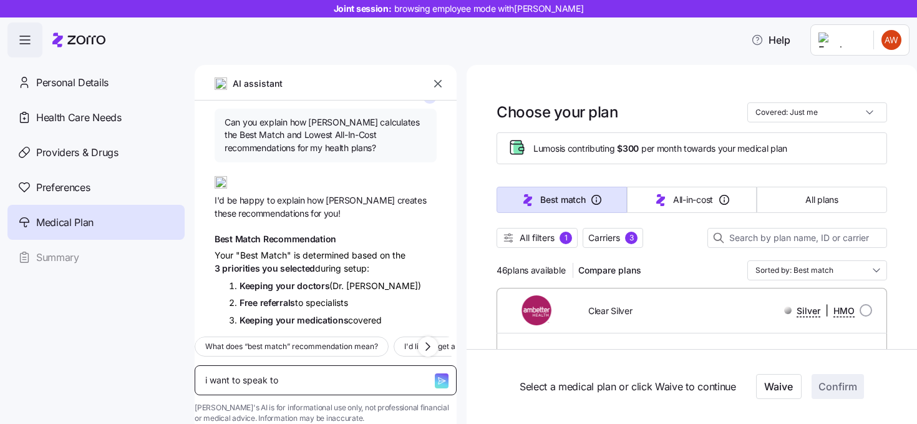
type textarea "i want to speak to s"
type textarea "x"
type textarea "i want to speak to so"
type textarea "x"
type textarea "i want to speak to som"
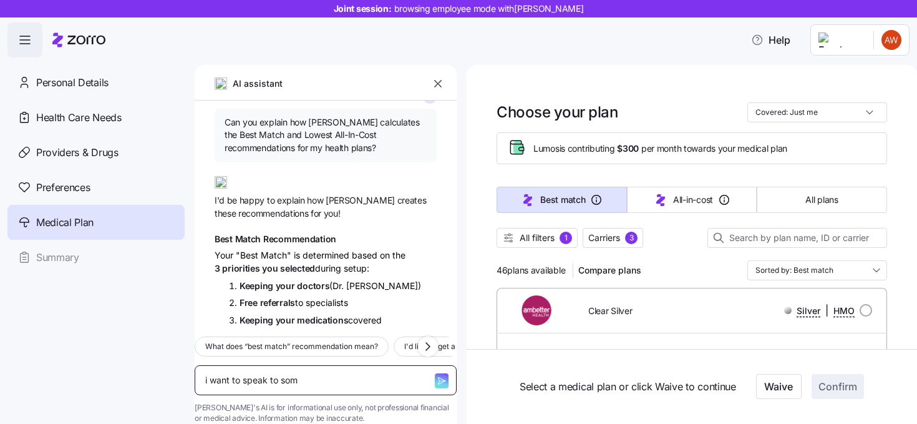
type textarea "x"
type textarea "i want to speak to some"
type textarea "x"
type textarea "i want to speak to someo"
type textarea "x"
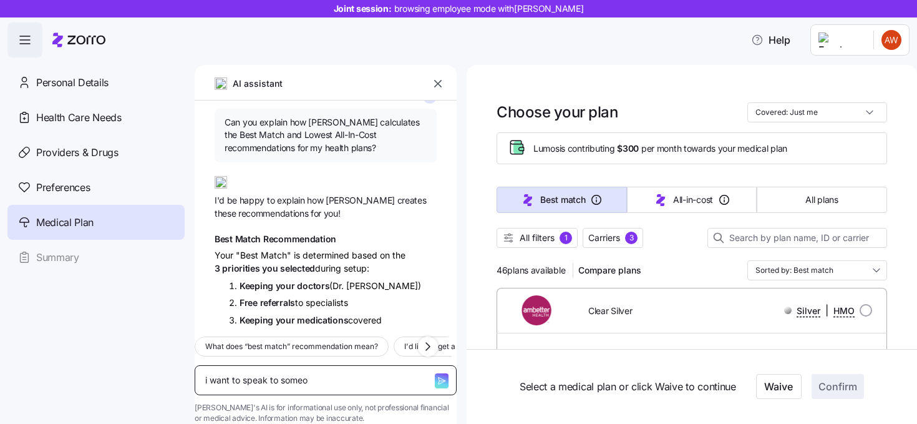
type textarea "i want to speak to someon"
type textarea "x"
type textarea "i want to speak to someone"
type textarea "x"
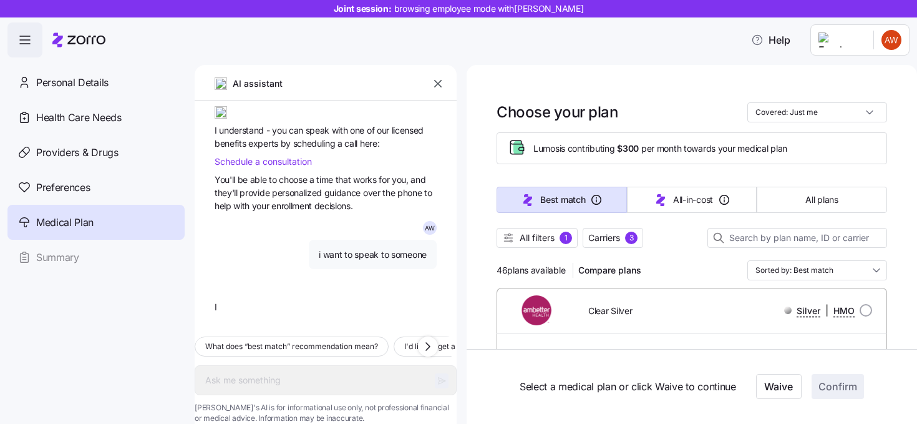
scroll to position [1814, 0]
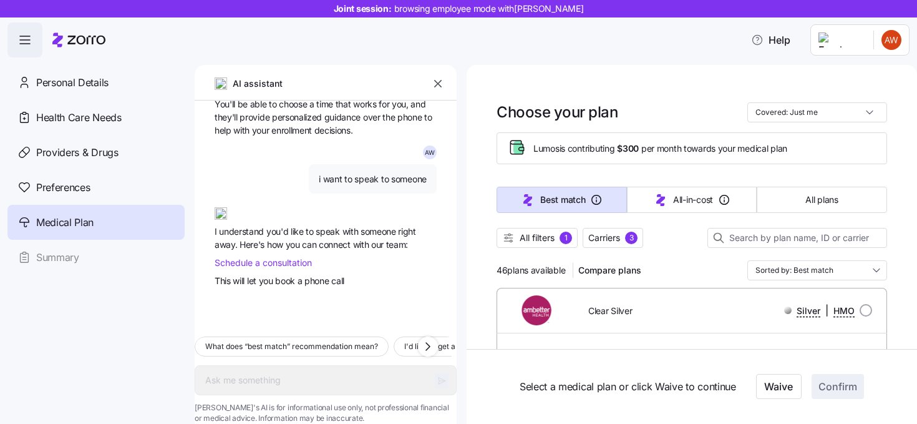
type textarea "x"
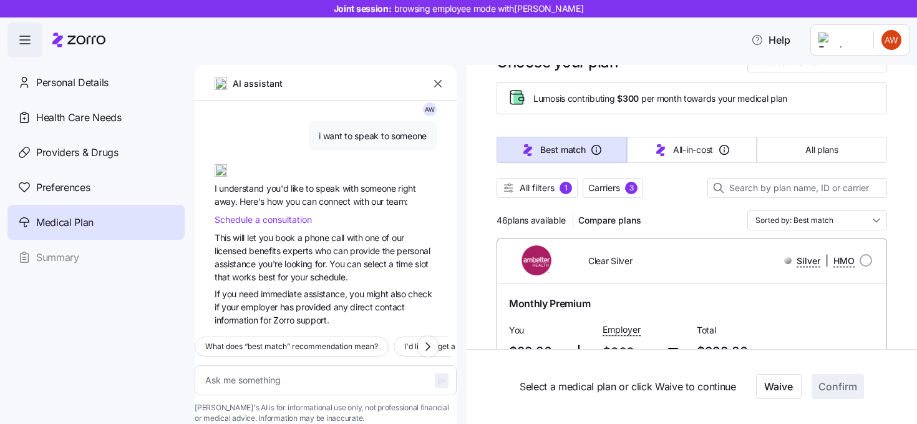
scroll to position [48, 0]
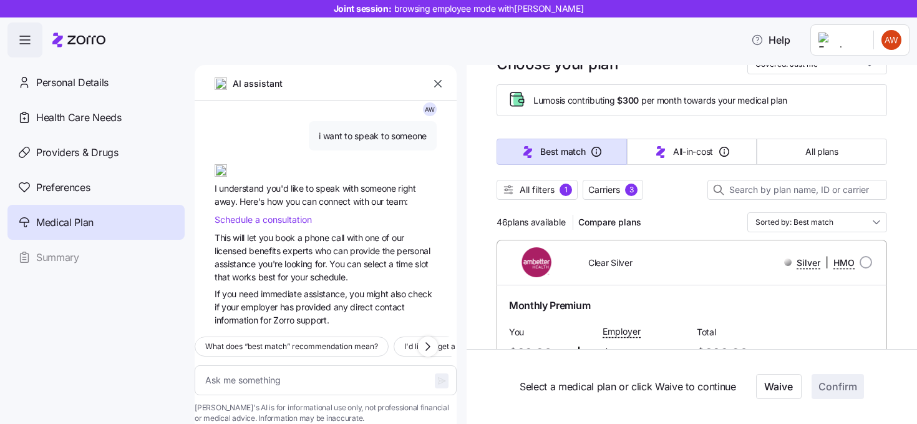
click at [583, 150] on span "Best match" at bounding box center [562, 151] width 45 height 12
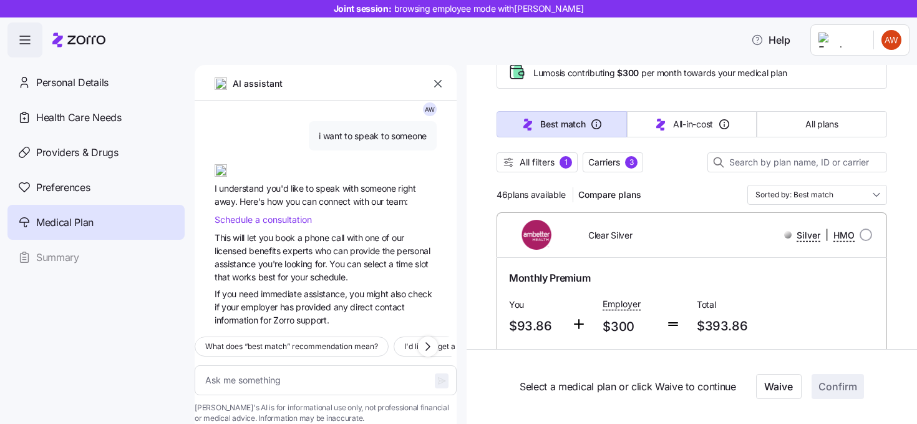
scroll to position [74, 0]
click at [866, 231] on input "radio" at bounding box center [866, 236] width 12 height 12
radio input "true"
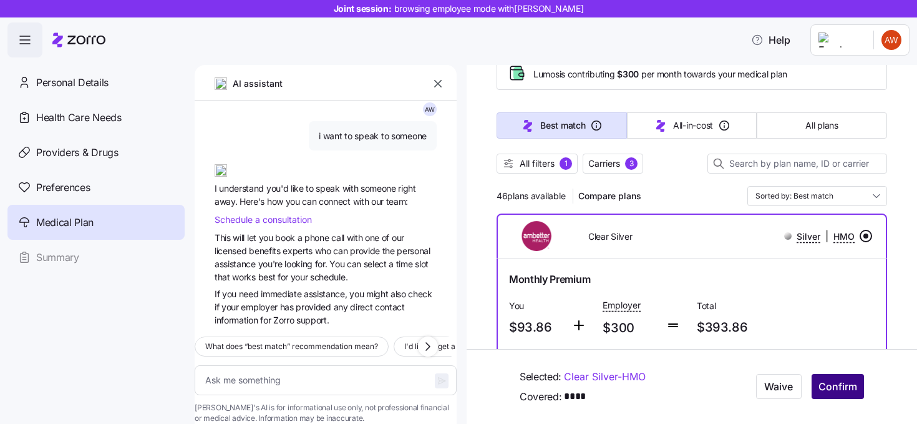
click at [832, 384] on span "Confirm" at bounding box center [838, 386] width 39 height 15
type textarea "x"
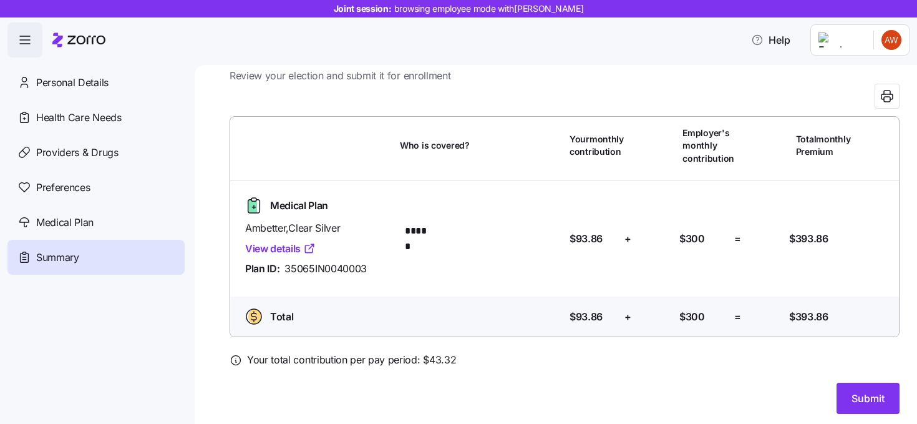
scroll to position [46, 0]
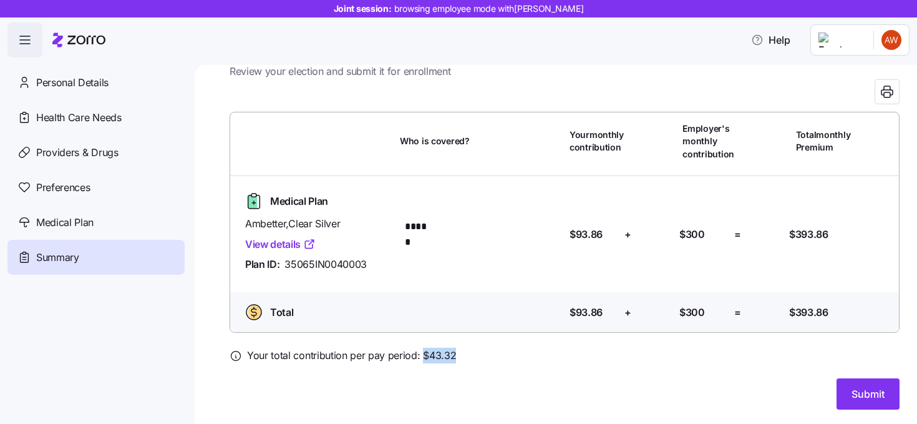
drag, startPoint x: 457, startPoint y: 356, endPoint x: 420, endPoint y: 357, distance: 36.8
click at [420, 357] on div "Your total contribution per pay period: $ 43.32" at bounding box center [565, 356] width 670 height 16
click at [421, 356] on span "Your total contribution per pay period: $ 43.32" at bounding box center [351, 356] width 209 height 16
drag, startPoint x: 457, startPoint y: 354, endPoint x: 399, endPoint y: 352, distance: 58.1
click at [399, 352] on div "Your total contribution per pay period: $ 43.32" at bounding box center [565, 356] width 670 height 16
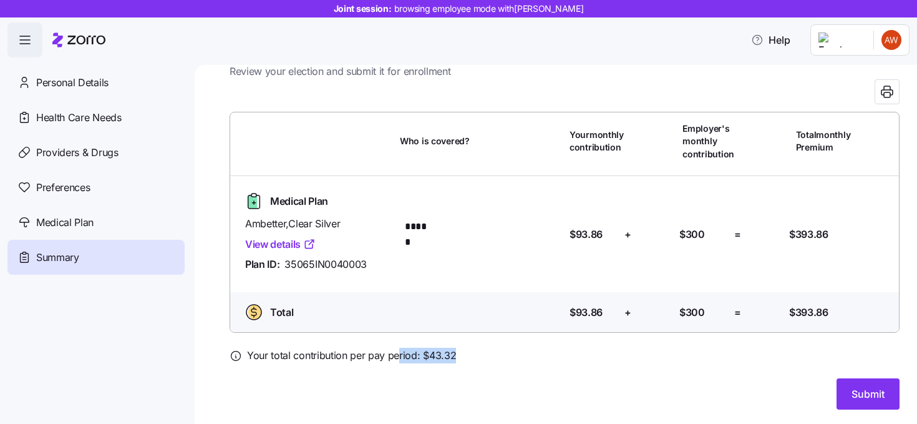
click at [489, 355] on div "Your total contribution per pay period: $ 43.32" at bounding box center [565, 356] width 670 height 16
click at [862, 387] on span "Submit" at bounding box center [868, 393] width 33 height 15
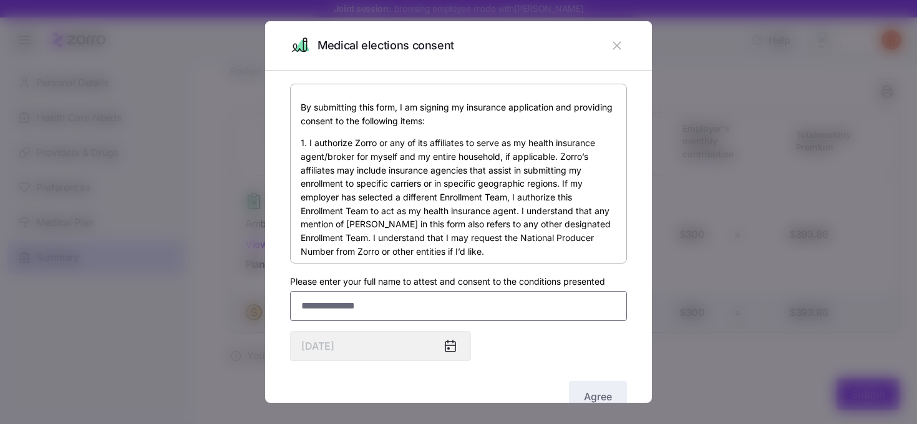
click at [420, 304] on input "Please enter your full name to attest and consent to the conditions presented" at bounding box center [458, 306] width 337 height 30
click at [455, 308] on input "Please enter your full name to attest and consent to the conditions presented" at bounding box center [458, 306] width 337 height 30
type input "******"
click at [592, 394] on span "Agree" at bounding box center [598, 396] width 28 height 15
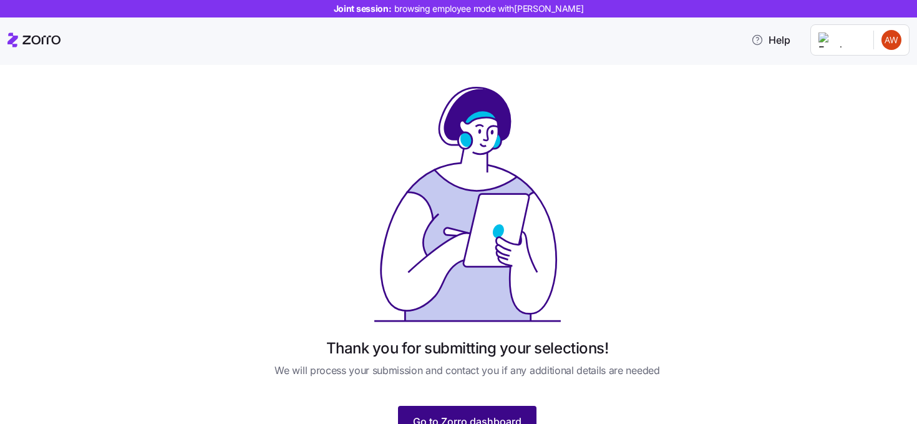
click at [454, 413] on button "Go to Zorro dashboard" at bounding box center [467, 421] width 139 height 31
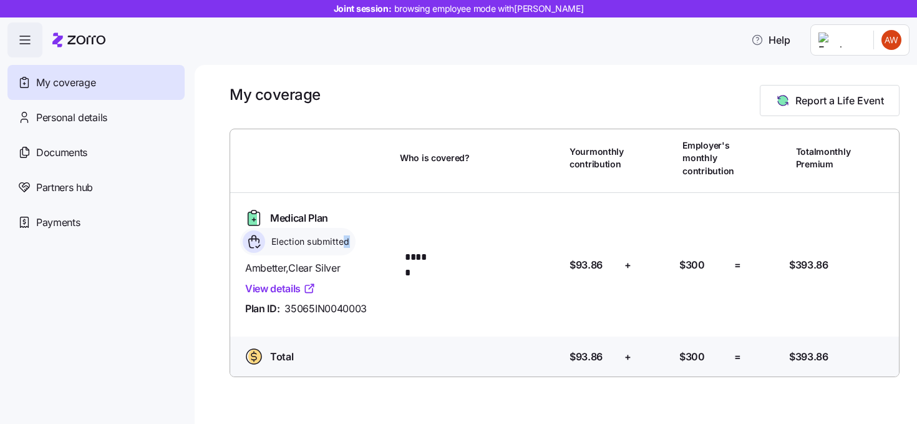
drag, startPoint x: 346, startPoint y: 244, endPoint x: 280, endPoint y: 249, distance: 65.7
click at [280, 249] on div "Election submitted" at bounding box center [297, 241] width 115 height 27
click at [280, 246] on span "Election submitted" at bounding box center [309, 241] width 82 height 12
drag, startPoint x: 275, startPoint y: 243, endPoint x: 341, endPoint y: 248, distance: 65.8
click at [341, 248] on span "Election submitted" at bounding box center [309, 241] width 82 height 15
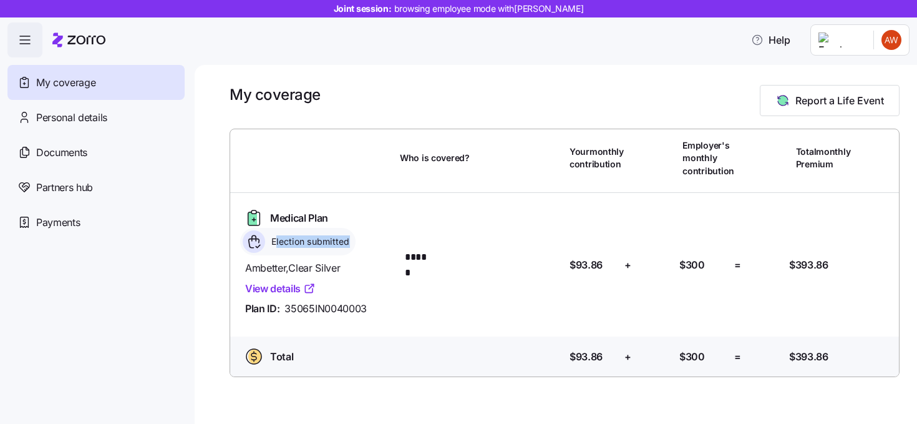
click at [350, 245] on span "Election submitted" at bounding box center [309, 241] width 82 height 12
drag, startPoint x: 348, startPoint y: 239, endPoint x: 263, endPoint y: 231, distance: 85.2
click at [263, 231] on div "Election submitted" at bounding box center [297, 241] width 115 height 27
click at [356, 250] on div "Election submitted" at bounding box center [297, 241] width 115 height 27
click at [799, 95] on span "Report a Life Event" at bounding box center [839, 100] width 89 height 15
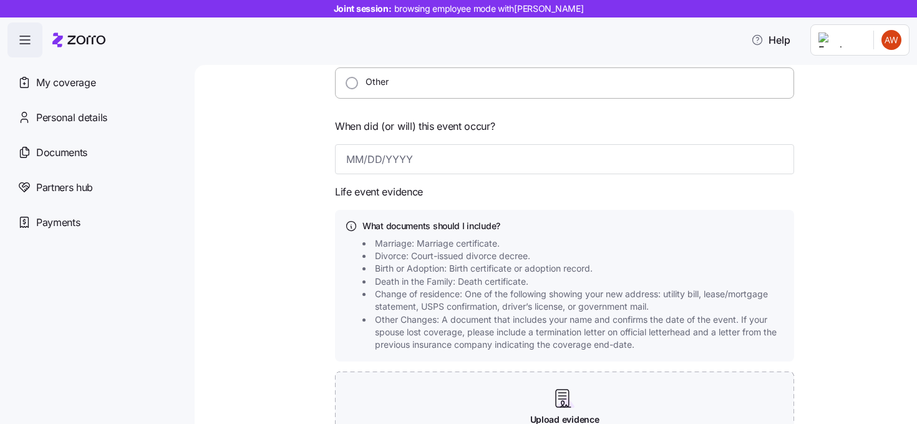
scroll to position [440, 0]
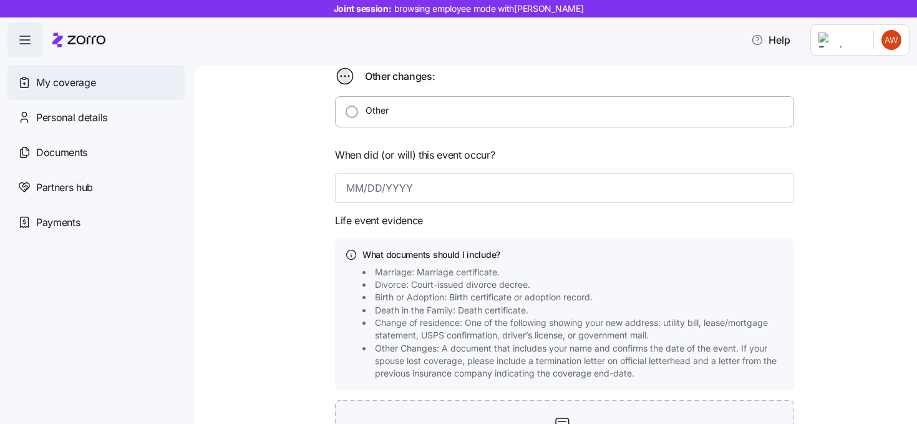
click at [84, 83] on span "My coverage" at bounding box center [65, 83] width 59 height 16
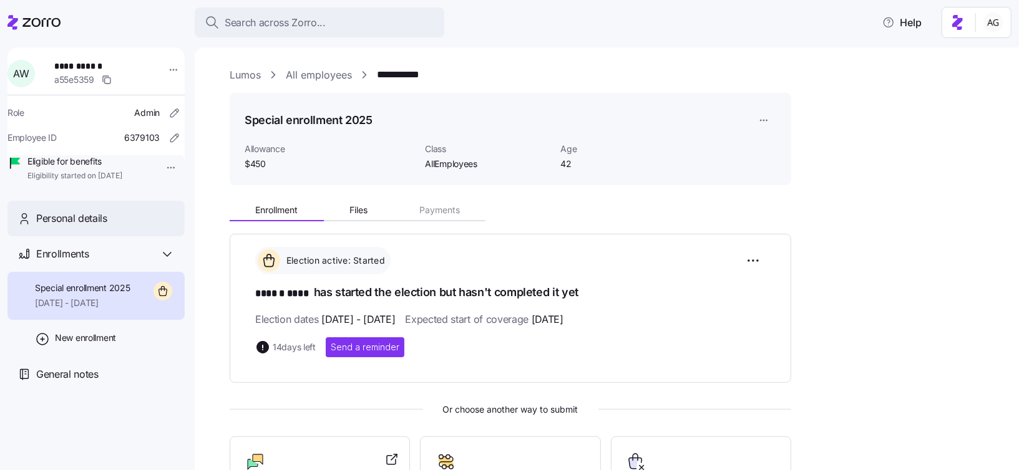
scroll to position [82, 0]
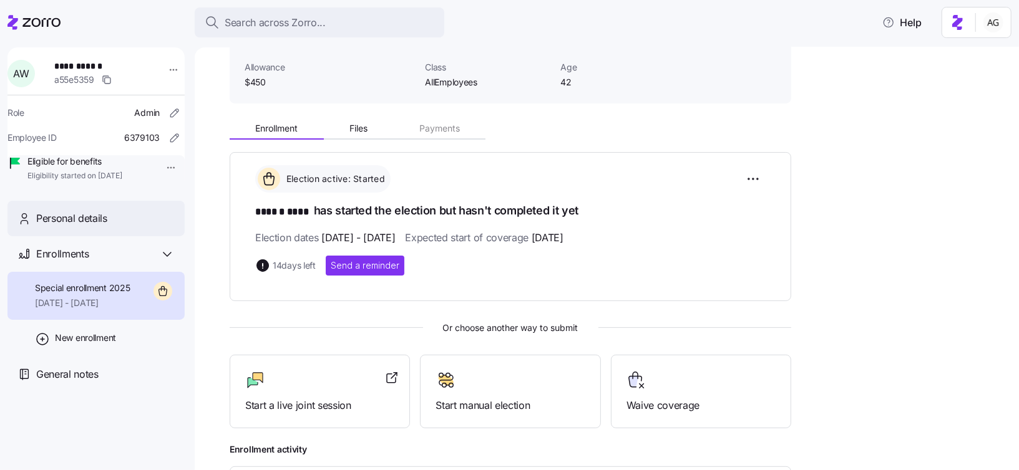
click at [69, 226] on span "Personal details" at bounding box center [71, 219] width 71 height 16
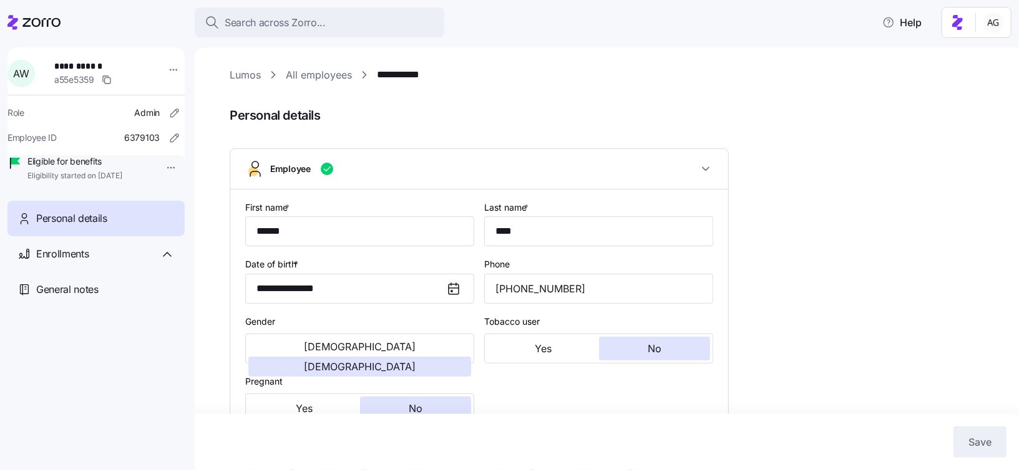
type input "AllEmployees"
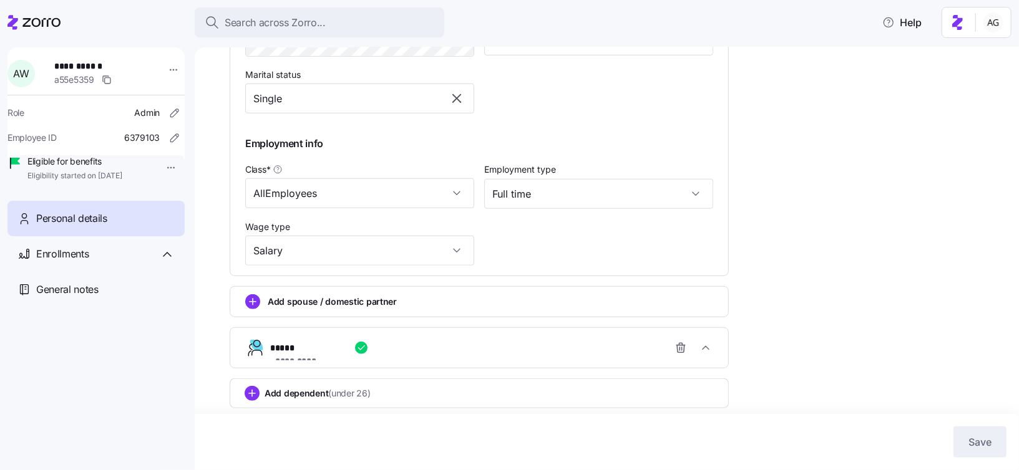
scroll to position [563, 0]
click at [674, 349] on icon "button" at bounding box center [680, 347] width 12 height 12
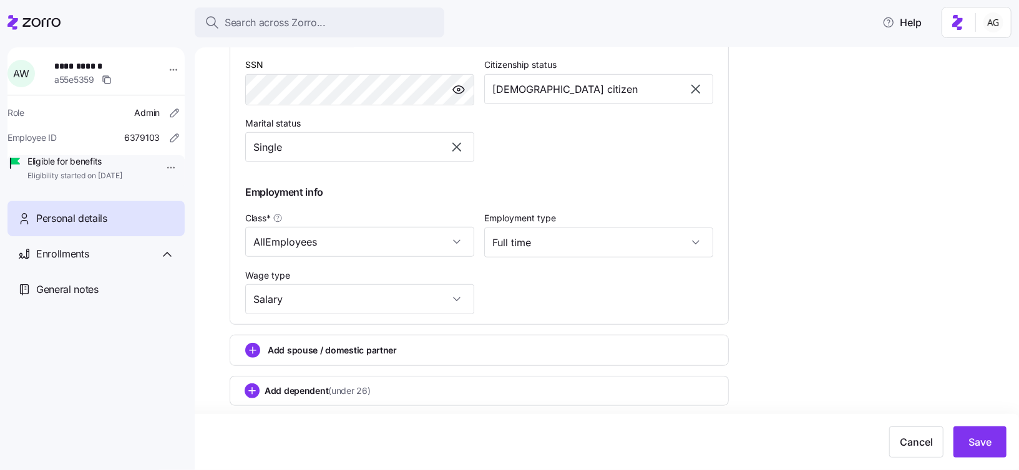
click at [85, 226] on span "Personal details" at bounding box center [71, 219] width 71 height 16
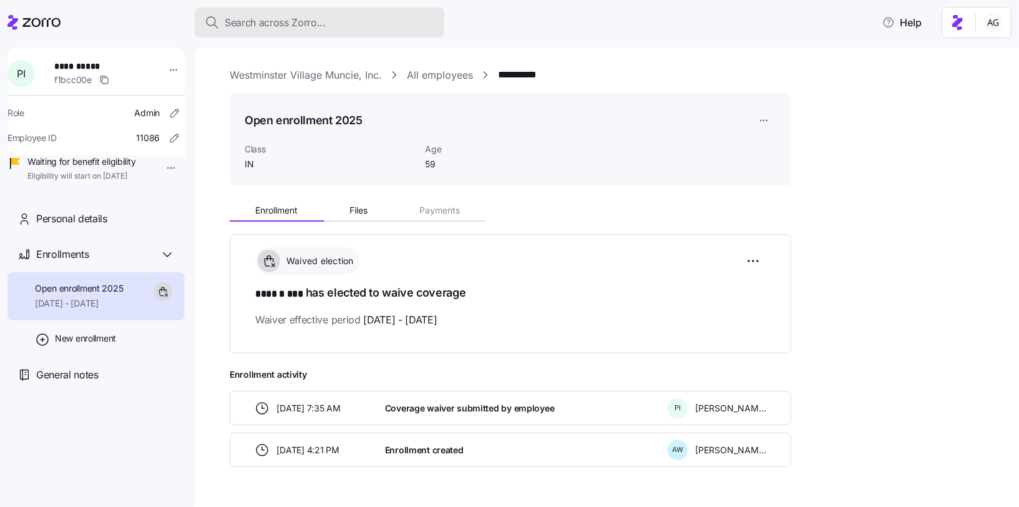
click at [395, 26] on div "Search across Zorro..." at bounding box center [320, 23] width 230 height 16
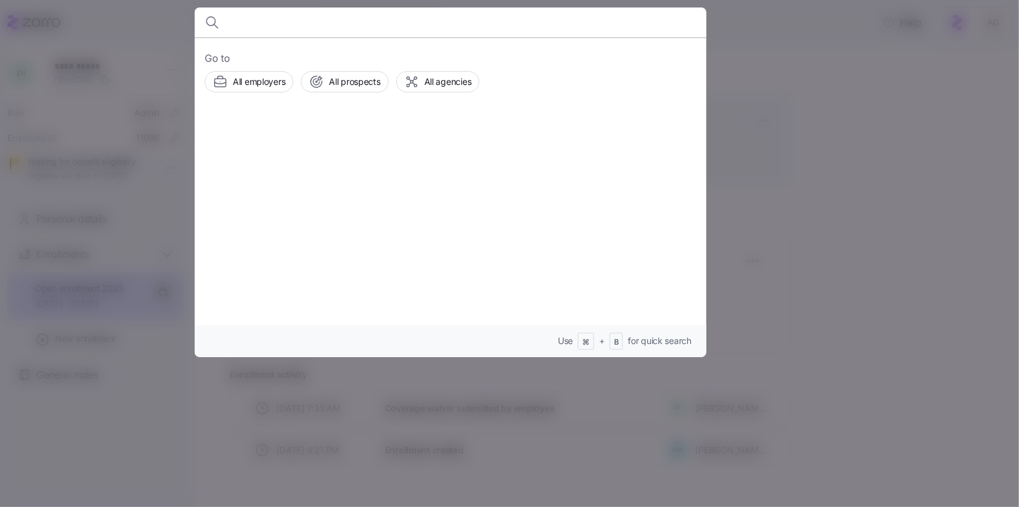
click at [777, 15] on div at bounding box center [509, 253] width 1019 height 507
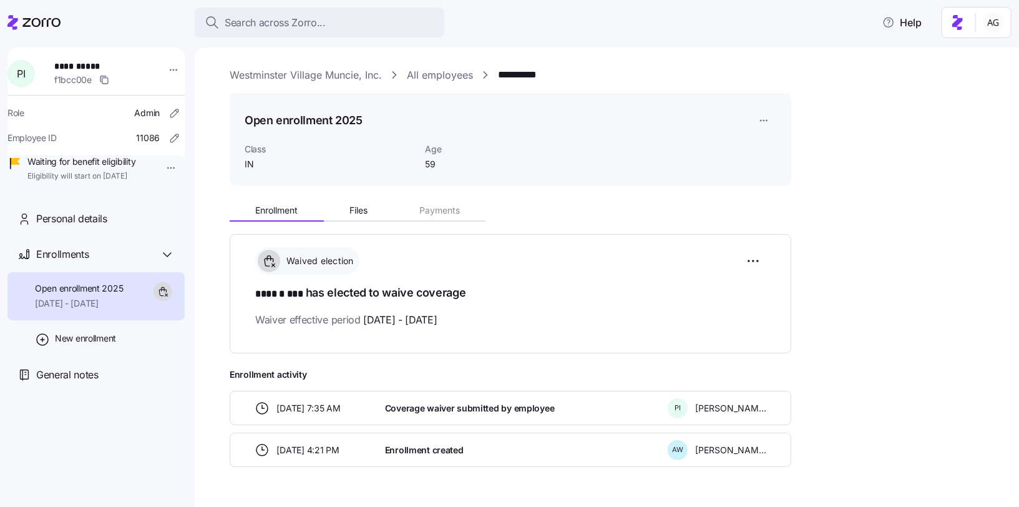
click at [439, 75] on link "All employees" at bounding box center [440, 75] width 66 height 16
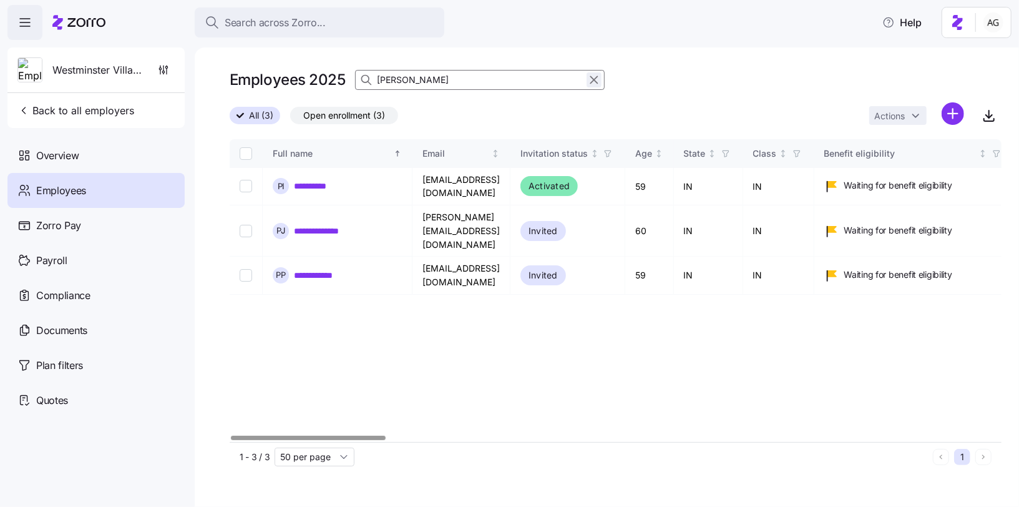
click at [591, 82] on icon "button" at bounding box center [594, 79] width 14 height 15
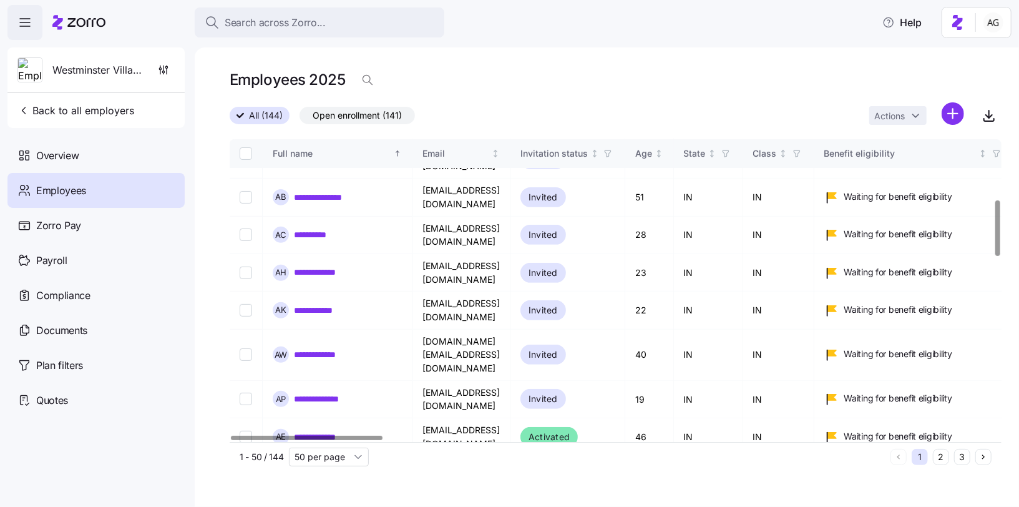
scroll to position [325, 0]
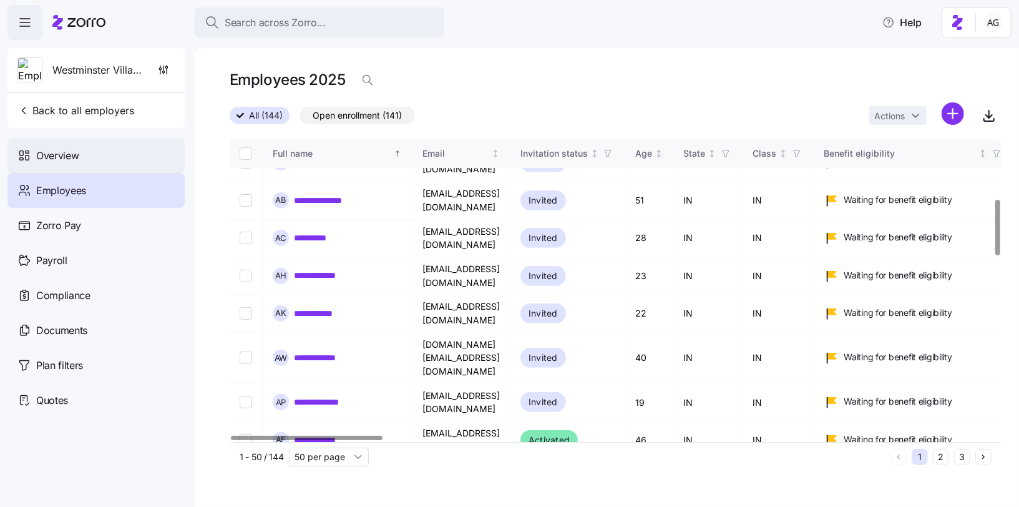
click at [90, 157] on div "Overview" at bounding box center [95, 155] width 177 height 35
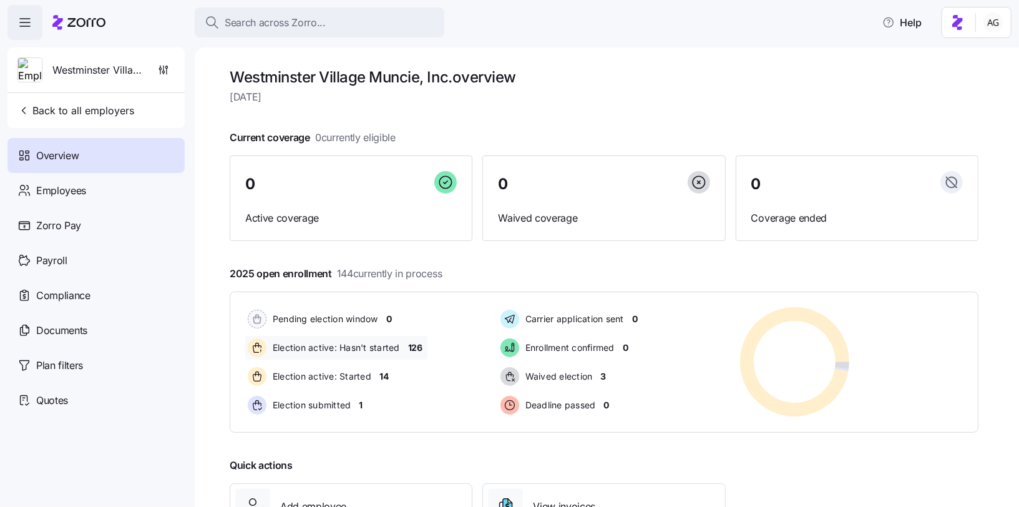
click at [416, 349] on span "126" at bounding box center [415, 347] width 14 height 12
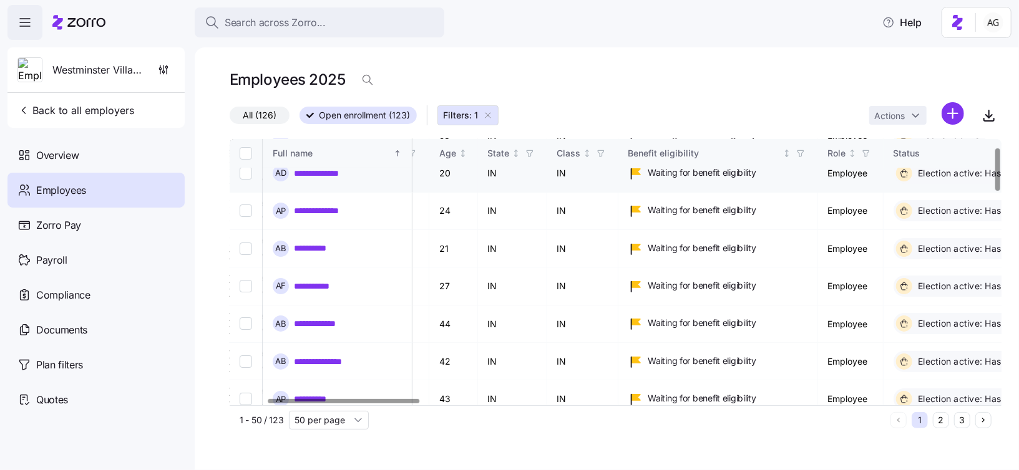
scroll to position [51, 0]
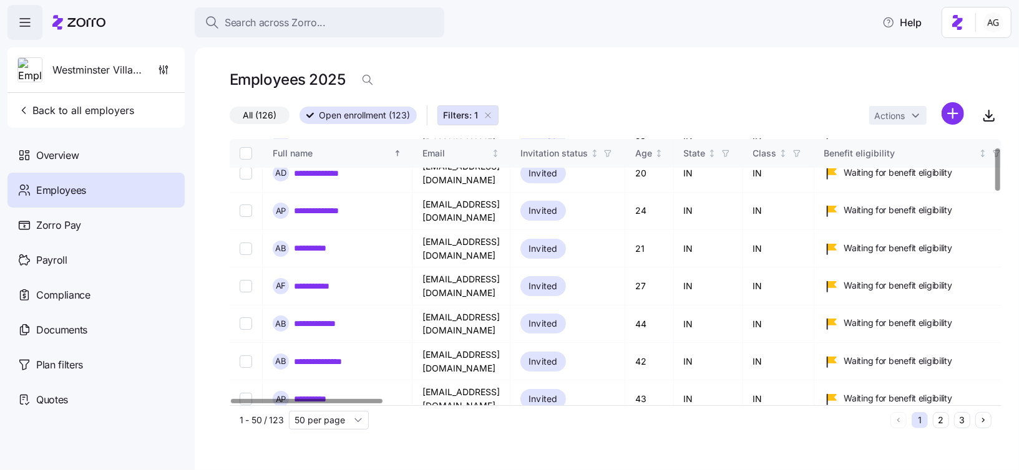
click at [491, 114] on button "Filters: 1" at bounding box center [467, 115] width 61 height 20
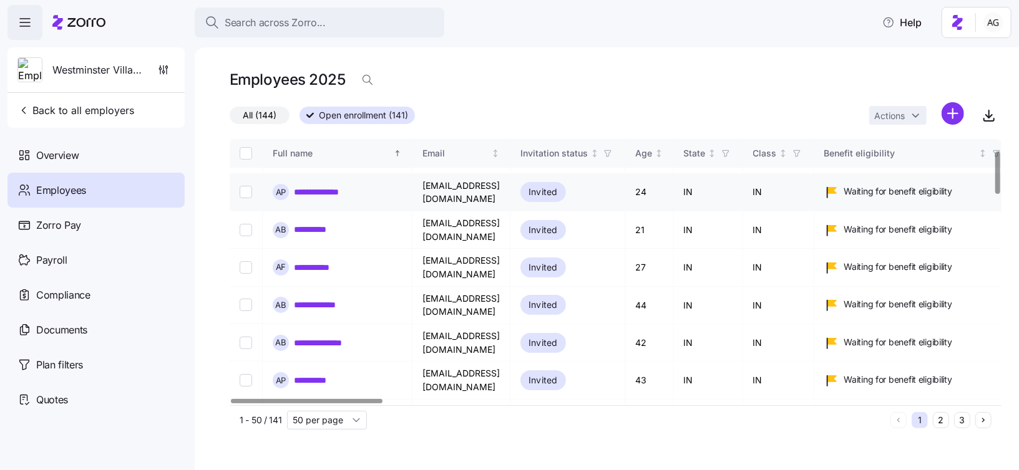
scroll to position [71, 0]
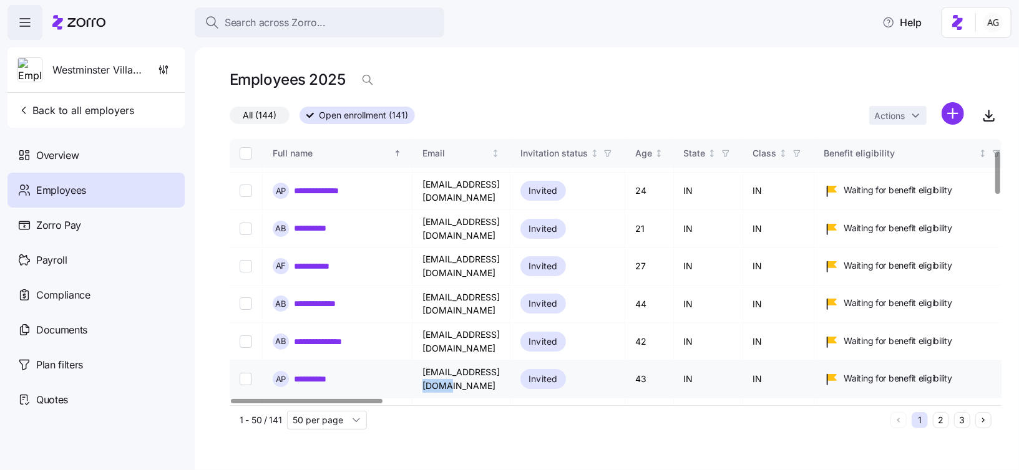
drag, startPoint x: 507, startPoint y: 335, endPoint x: 529, endPoint y: 332, distance: 22.1
click at [510, 361] on td "amberhawk66265@gmial.com" at bounding box center [461, 379] width 98 height 37
click at [423, 361] on td "amberhawk66265@gmial.com" at bounding box center [461, 379] width 98 height 37
click at [336, 373] on link "**********" at bounding box center [319, 379] width 51 height 12
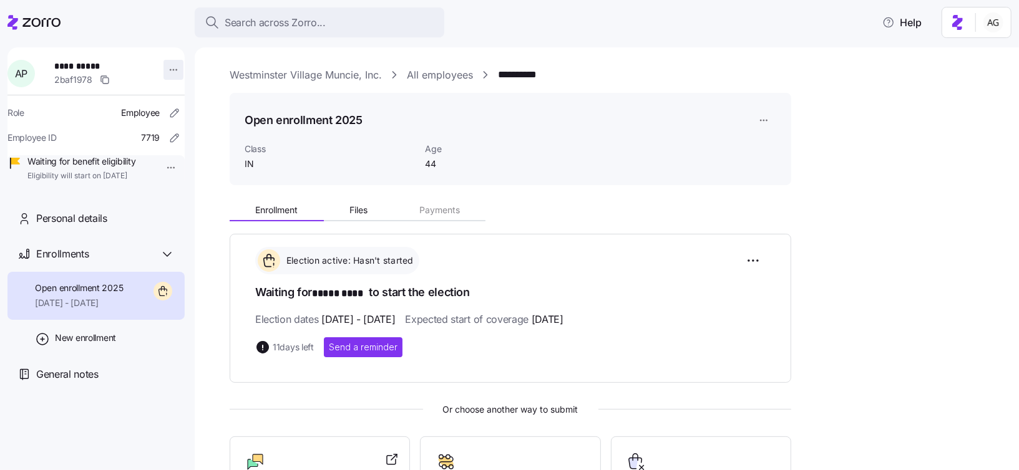
click at [168, 74] on html "**********" at bounding box center [509, 231] width 1019 height 463
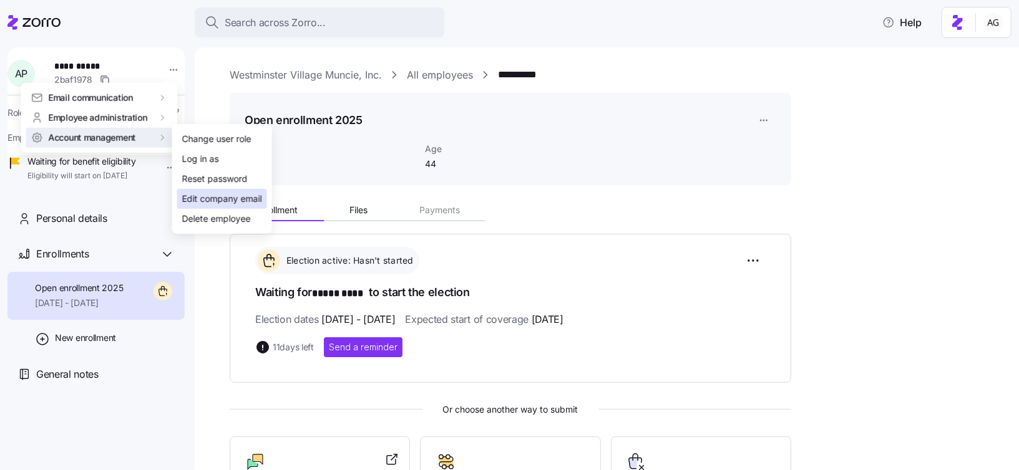
click at [212, 195] on div "Edit company email" at bounding box center [222, 199] width 80 height 14
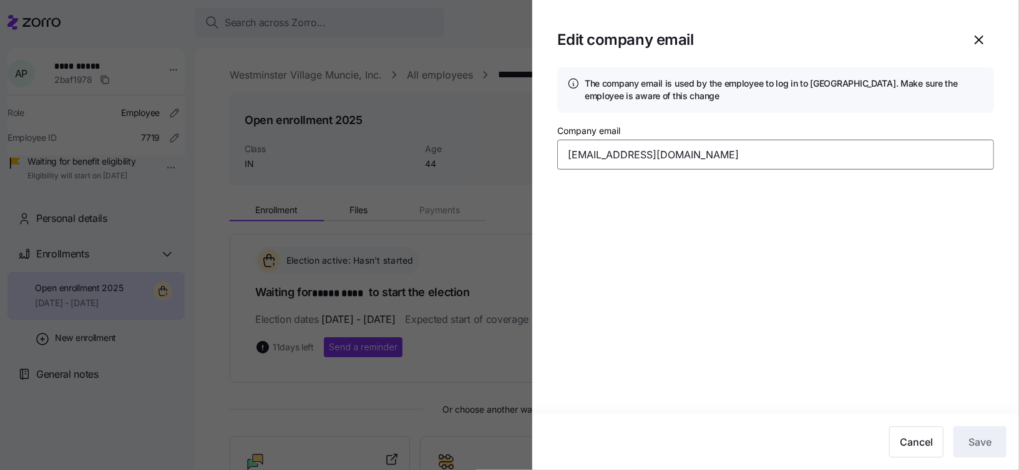
click at [681, 157] on input "amberhawk66265@gmial.com" at bounding box center [775, 155] width 437 height 30
type input "amberhawk66265@gmail.com"
click at [976, 445] on span "Save" at bounding box center [979, 442] width 23 height 15
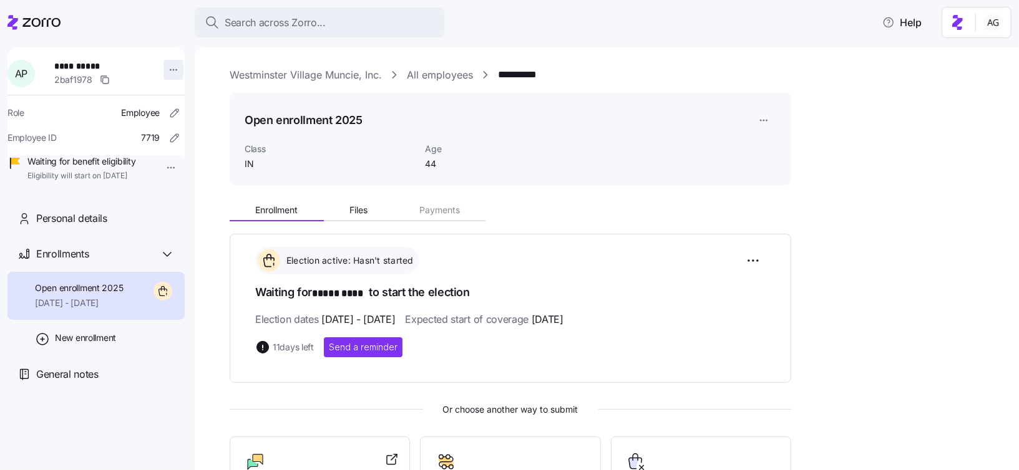
click at [167, 68] on html "**********" at bounding box center [509, 231] width 1019 height 463
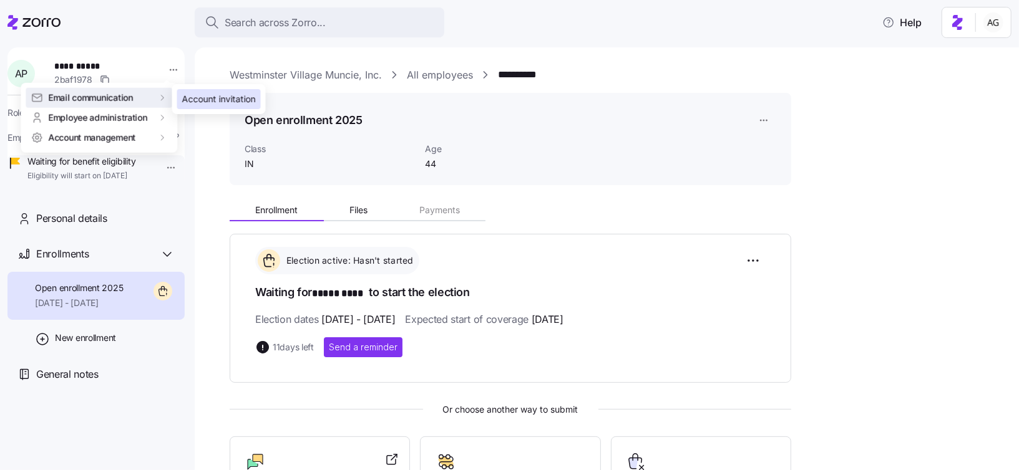
click at [203, 98] on div "Account invitation" at bounding box center [219, 99] width 74 height 14
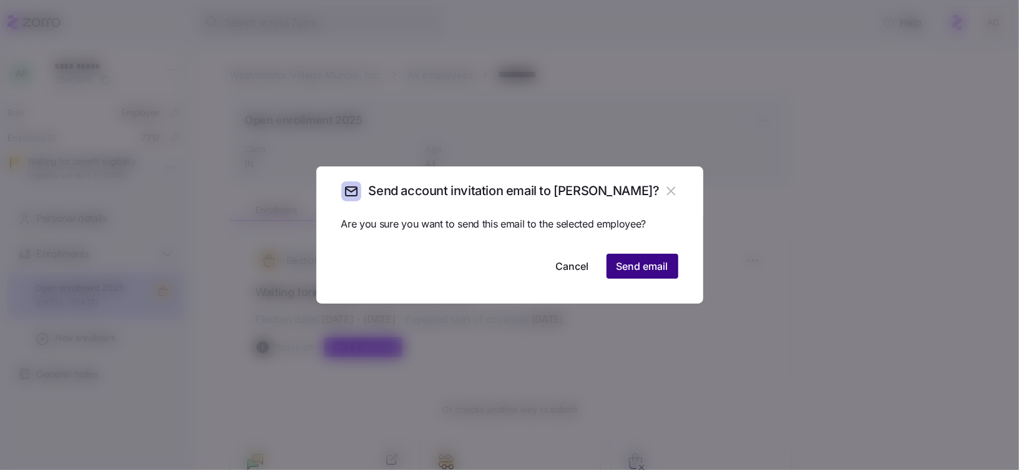
click at [617, 268] on span "Send email" at bounding box center [642, 266] width 52 height 15
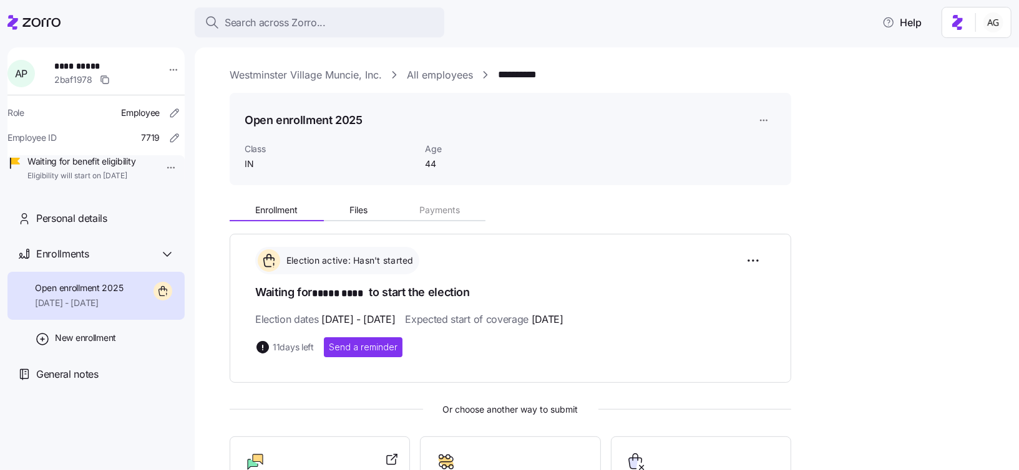
click at [447, 74] on link "All employees" at bounding box center [440, 75] width 66 height 16
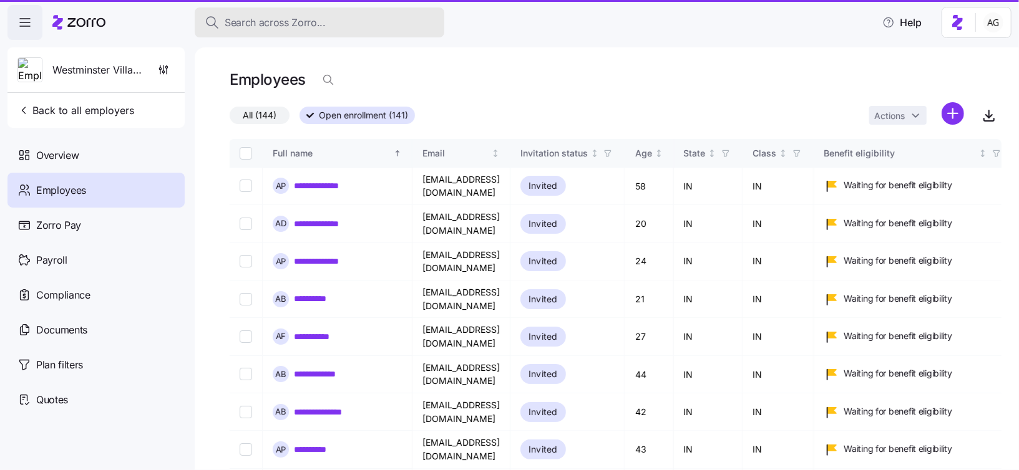
click at [339, 24] on div "Search across Zorro..." at bounding box center [320, 23] width 230 height 16
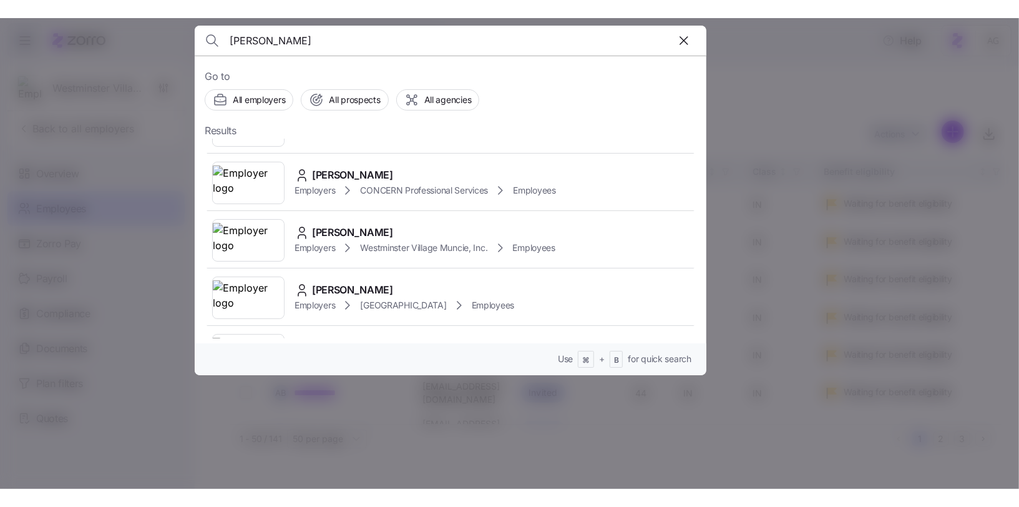
scroll to position [447, 0]
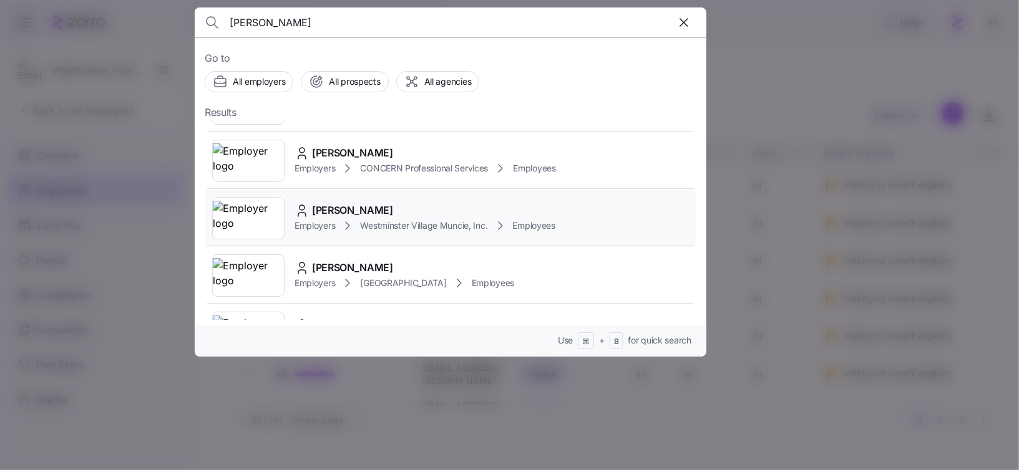
type input "melanie"
click at [349, 200] on div "Melanie Cocklin Employers Westminster Village Muncie, Inc. Employees" at bounding box center [451, 218] width 492 height 57
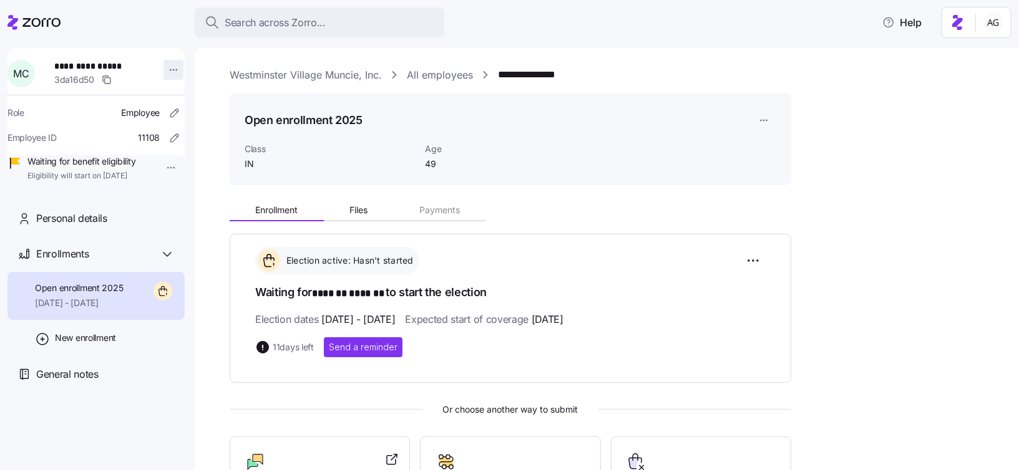
click at [168, 71] on html "**********" at bounding box center [509, 231] width 1019 height 463
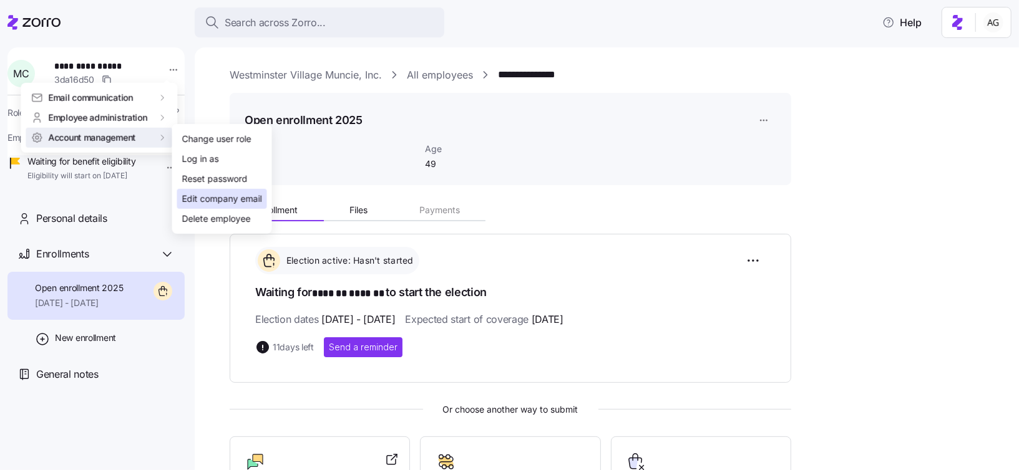
click at [194, 194] on div "Edit company email" at bounding box center [222, 199] width 80 height 14
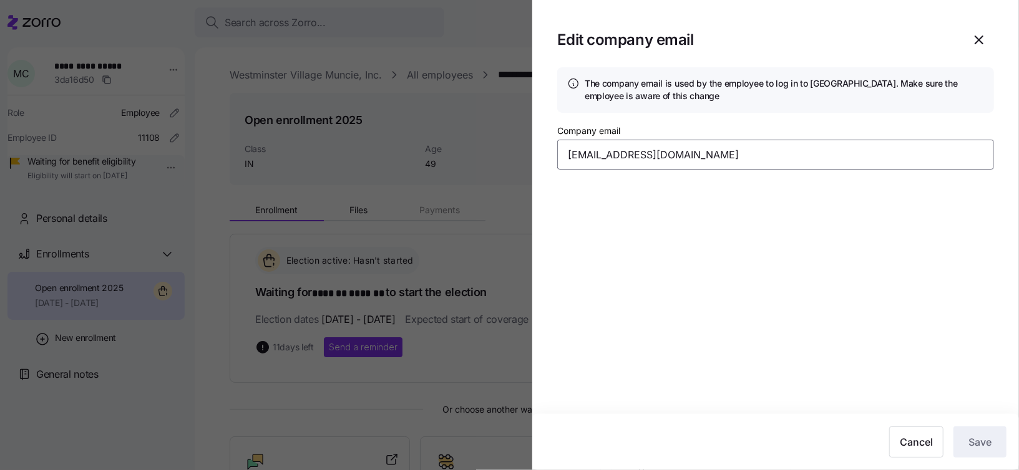
click at [660, 148] on input "mcross891@gmail.com" at bounding box center [775, 155] width 437 height 30
drag, startPoint x: 619, startPoint y: 157, endPoint x: 554, endPoint y: 157, distance: 64.9
click at [554, 156] on section "Edit company email The company email is used by the employee to log in to Zorro…" at bounding box center [775, 235] width 487 height 470
type input "@gmail.com"
drag, startPoint x: 636, startPoint y: 159, endPoint x: 564, endPoint y: 155, distance: 71.8
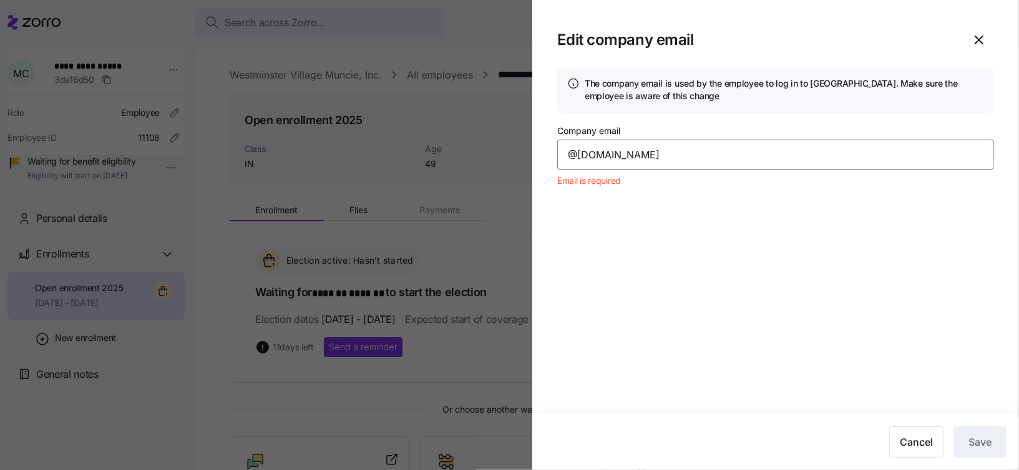
click at [564, 156] on input "@gmail.com" at bounding box center [775, 155] width 437 height 30
type input "i"
type input "mcross891@icloud.com"
click at [1001, 439] on button "Save" at bounding box center [979, 442] width 53 height 31
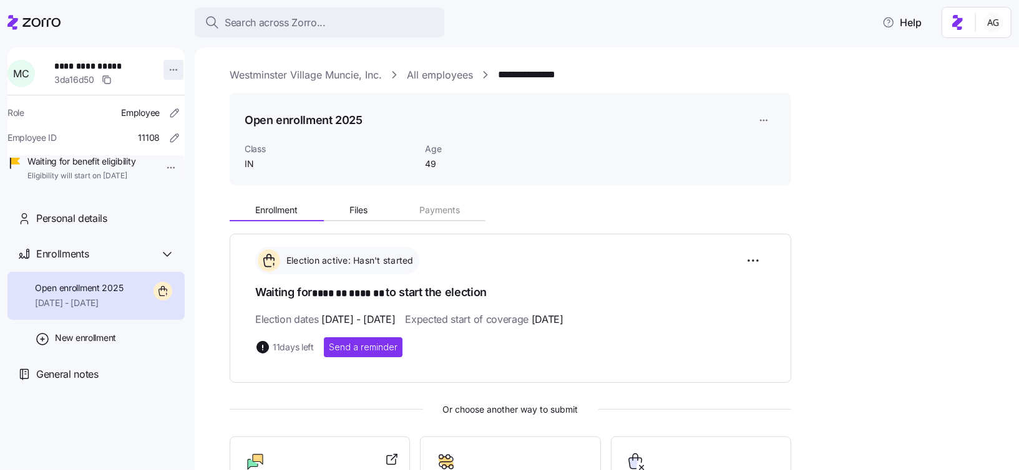
click at [161, 76] on html "**********" at bounding box center [509, 231] width 1019 height 463
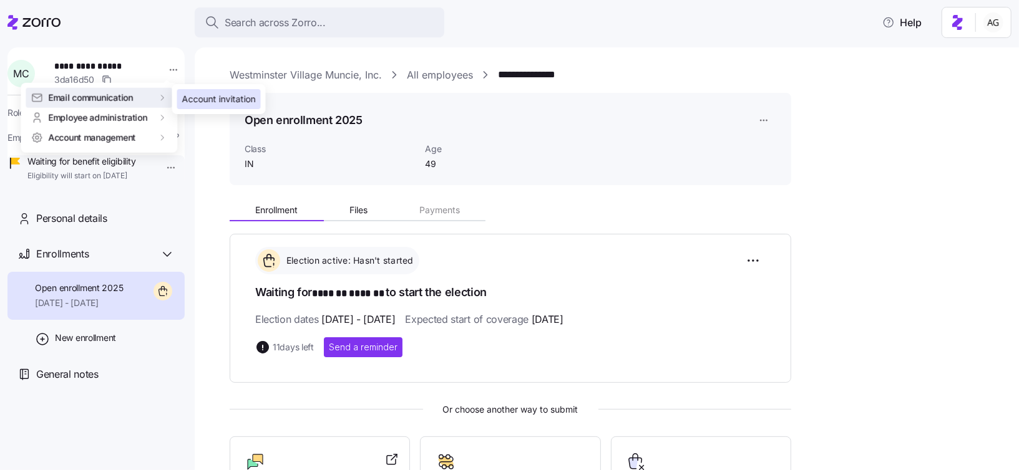
click at [191, 96] on div "Account invitation" at bounding box center [219, 99] width 74 height 14
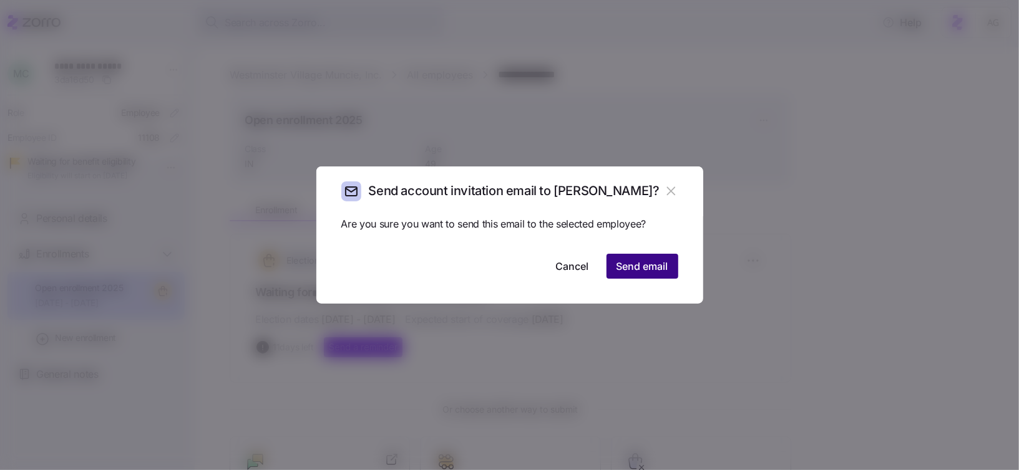
click at [661, 273] on span "Send email" at bounding box center [642, 266] width 52 height 15
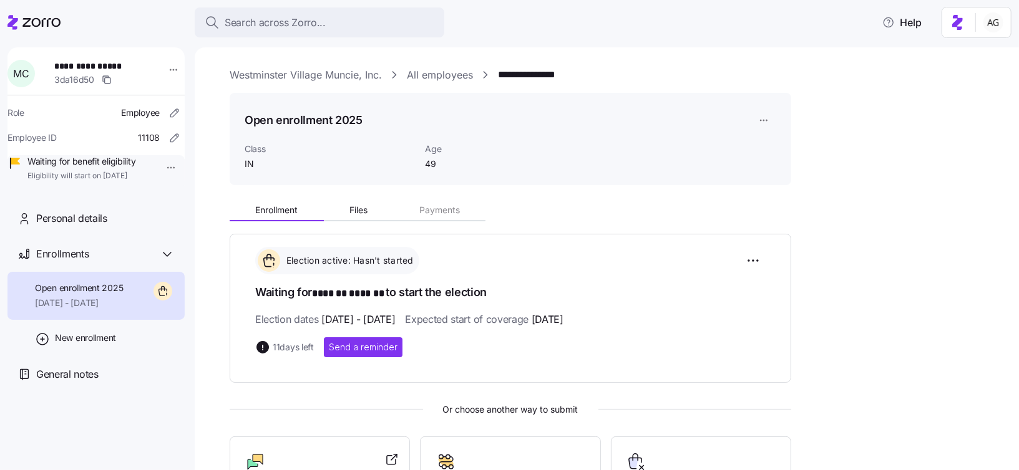
click at [443, 74] on link "All employees" at bounding box center [440, 75] width 66 height 16
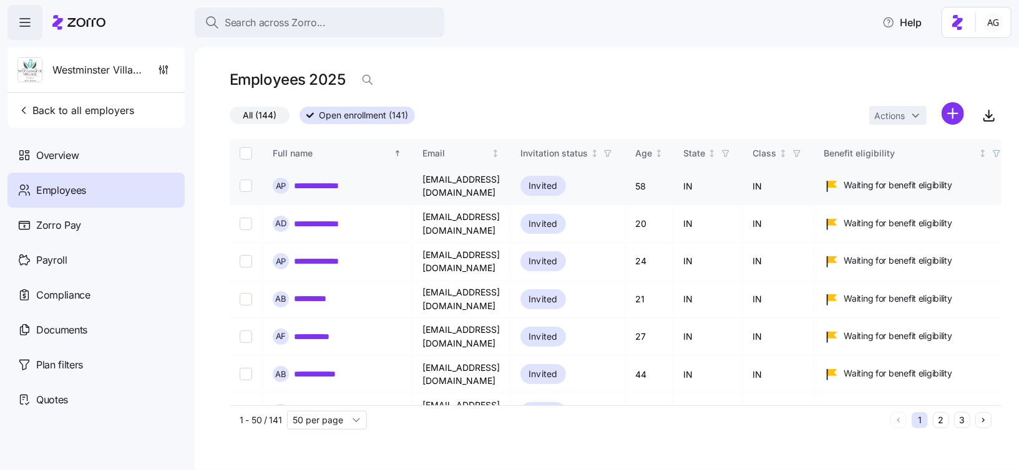
click at [68, 152] on span "Overview" at bounding box center [57, 156] width 42 height 16
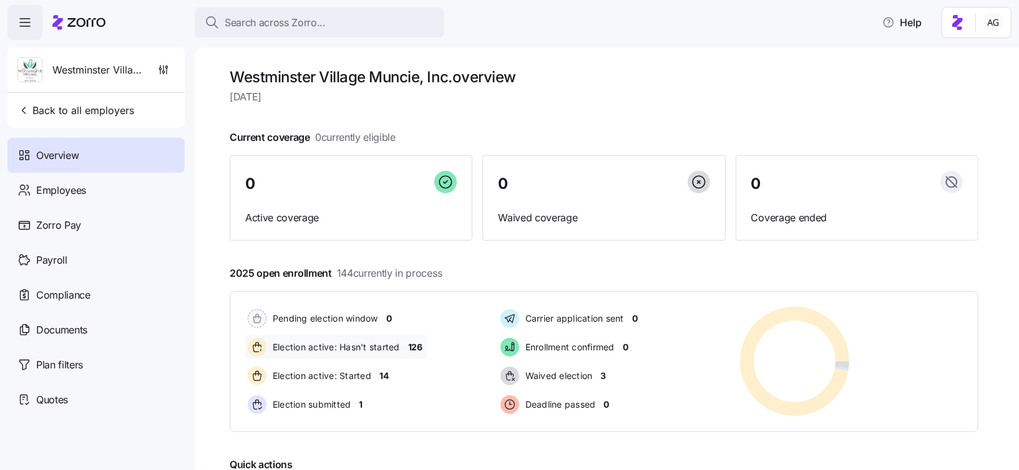
click at [414, 344] on span "126" at bounding box center [415, 347] width 14 height 12
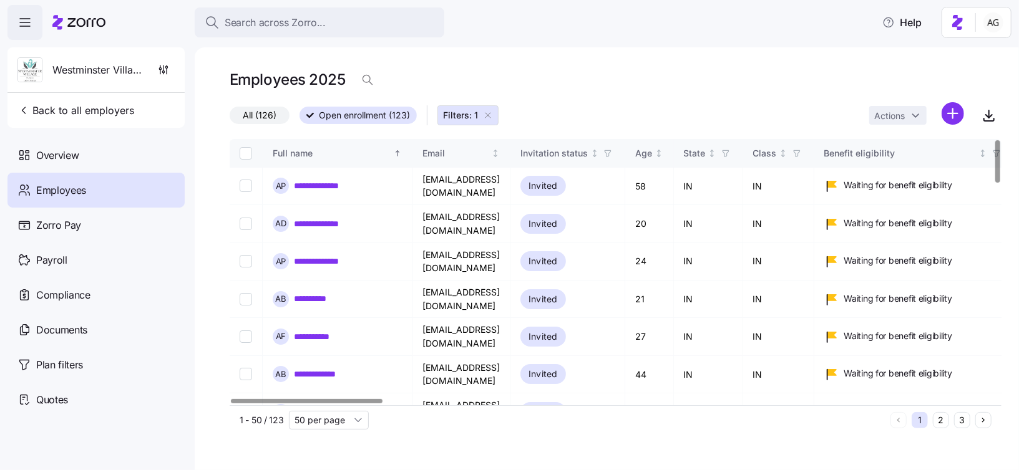
click at [248, 157] on input "Select all records" at bounding box center [246, 153] width 12 height 12
checkbox input "true"
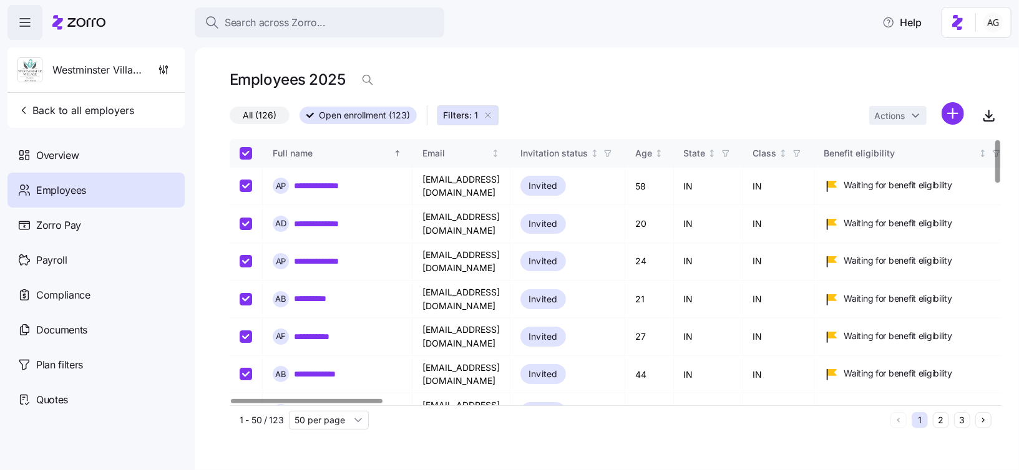
checkbox input "true"
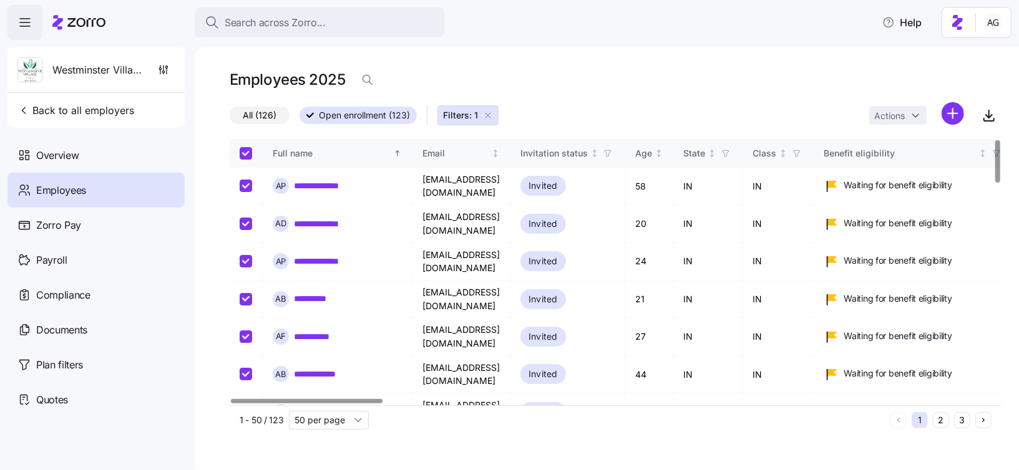
checkbox input "true"
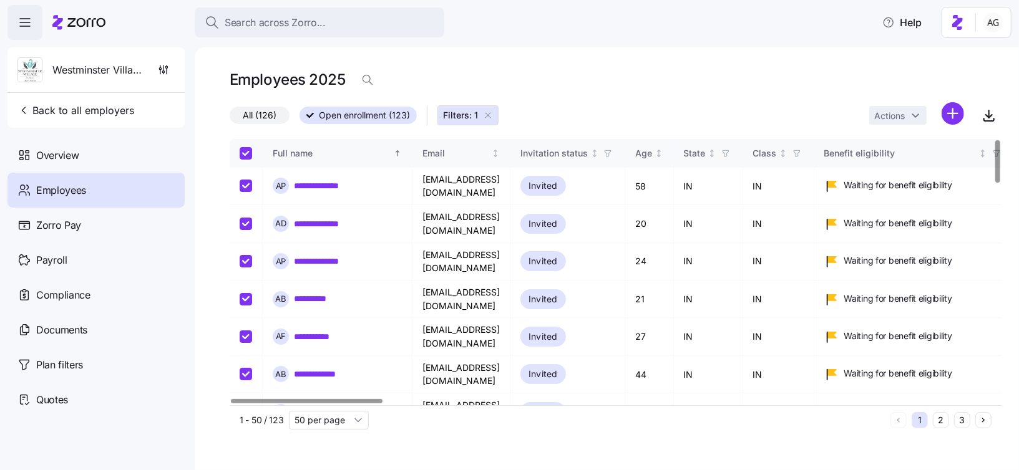
checkbox input "true"
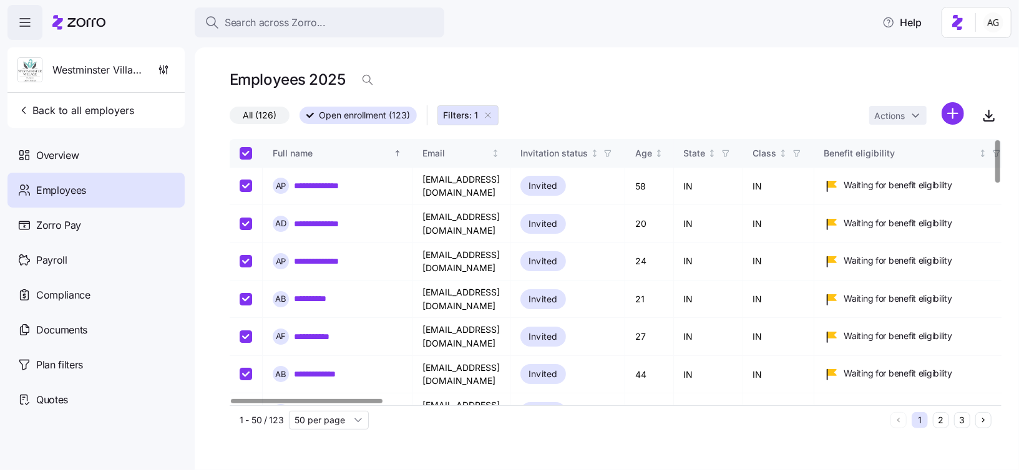
checkbox input "true"
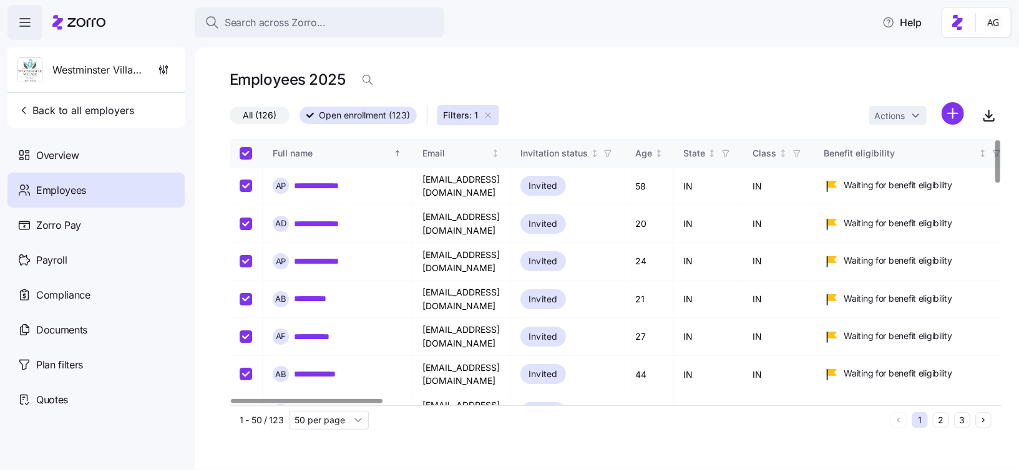
checkbox input "true"
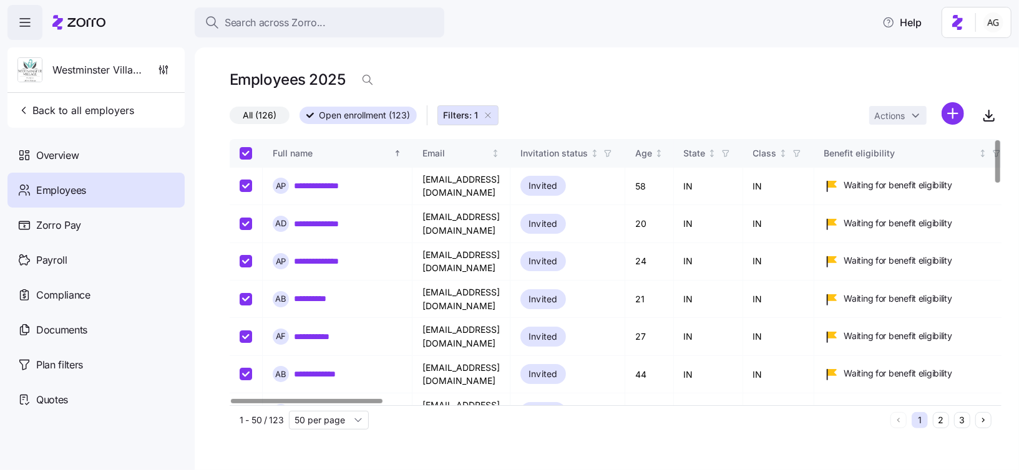
checkbox input "true"
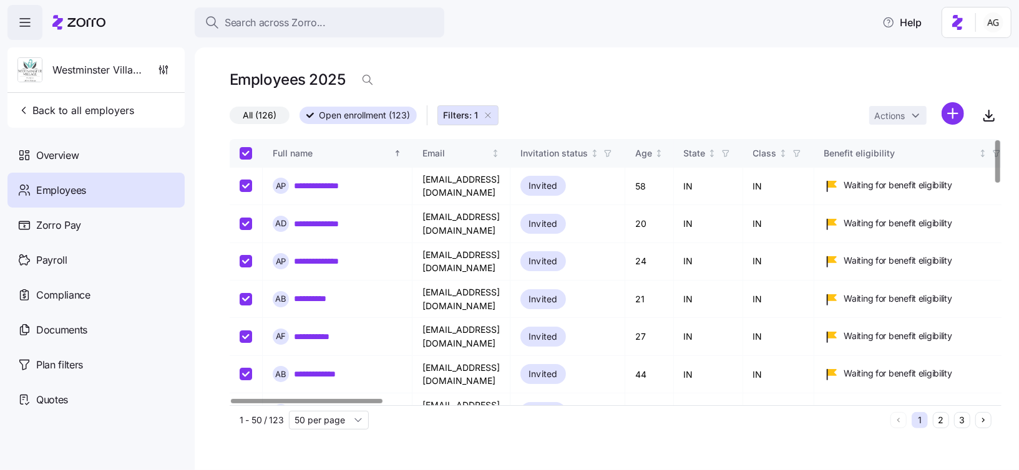
checkbox input "true"
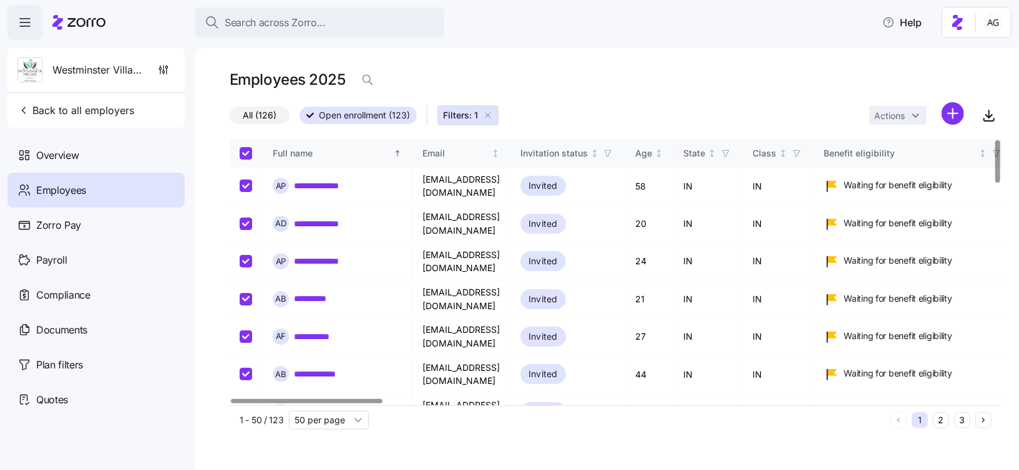
checkbox input "true"
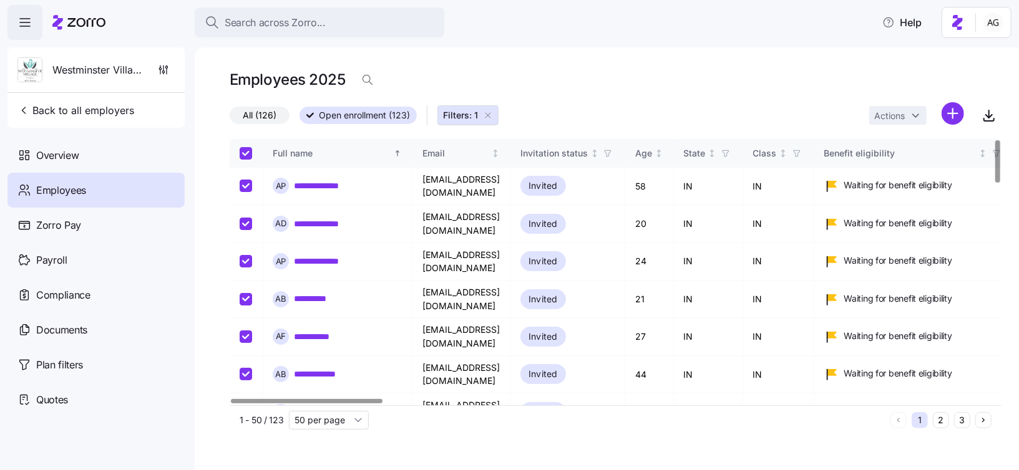
checkbox input "true"
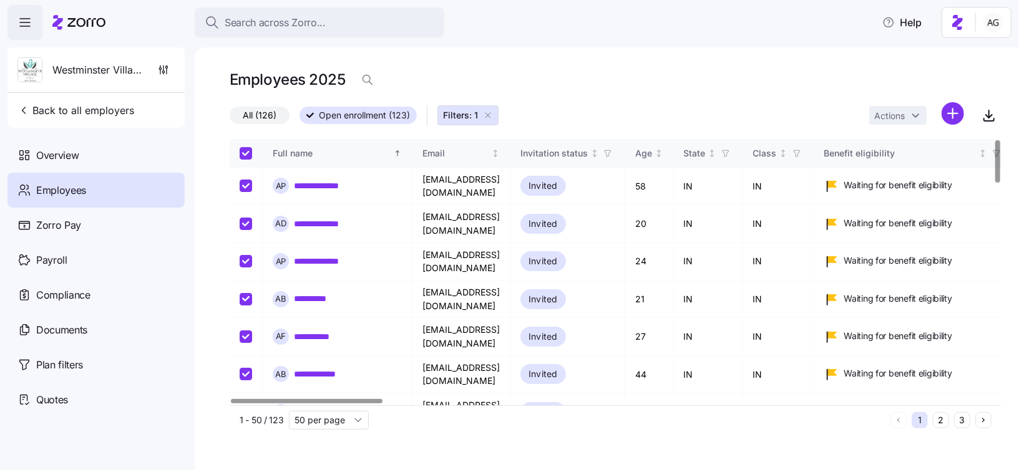
checkbox input "true"
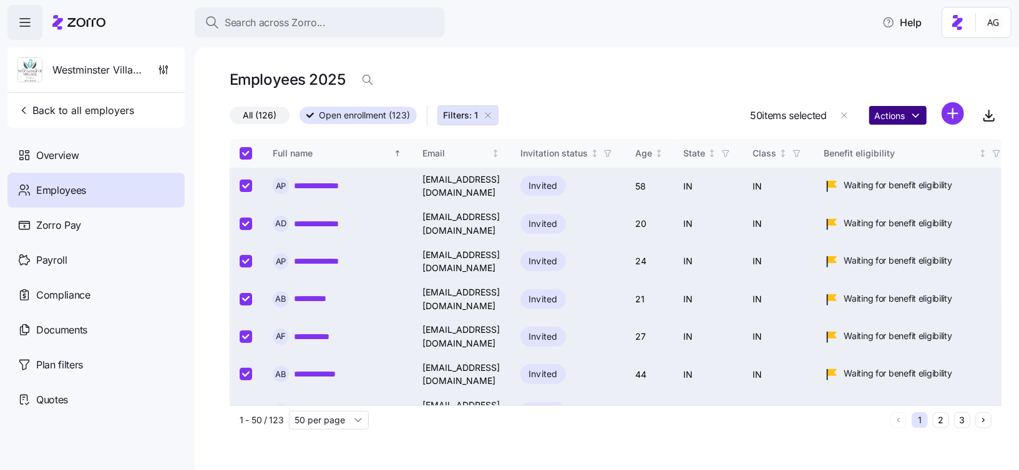
click at [913, 119] on html "**********" at bounding box center [509, 231] width 1019 height 463
click at [722, 96] on html "**********" at bounding box center [509, 231] width 1019 height 463
click at [247, 422] on span "1 - 50 / 123" at bounding box center [262, 420] width 44 height 12
click at [319, 425] on input "50 per page" at bounding box center [329, 420] width 80 height 19
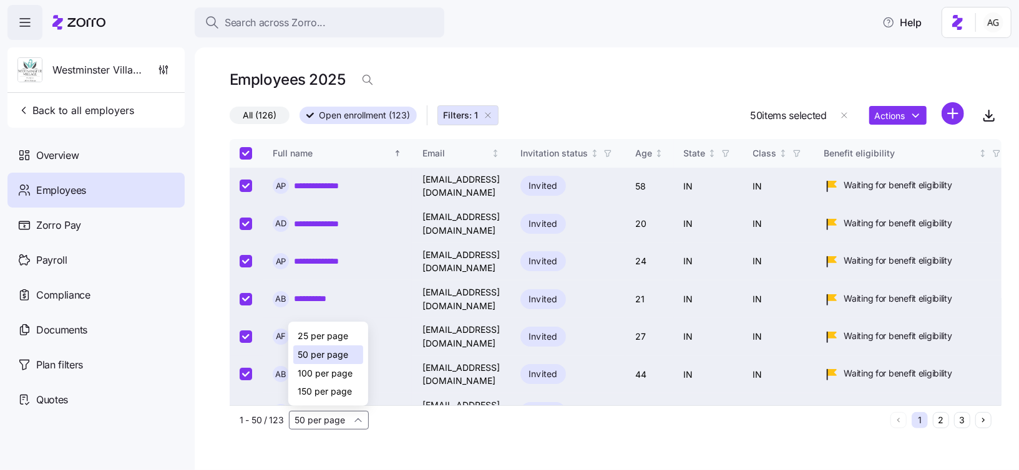
click at [317, 399] on div "150 per page" at bounding box center [328, 391] width 70 height 19
checkbox input "false"
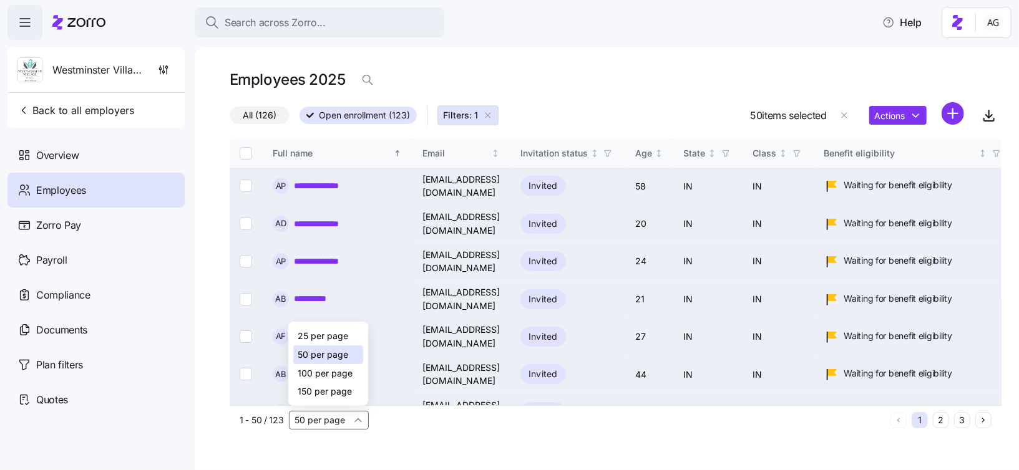
checkbox input "false"
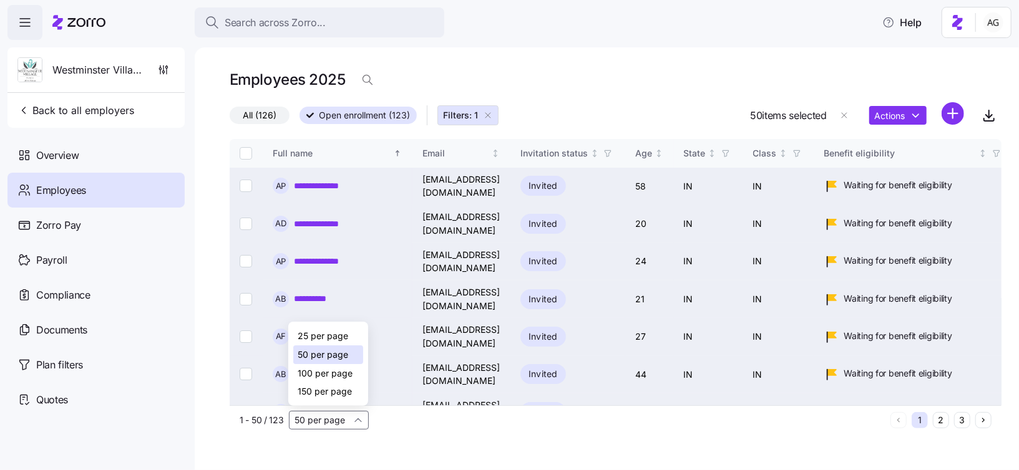
checkbox input "false"
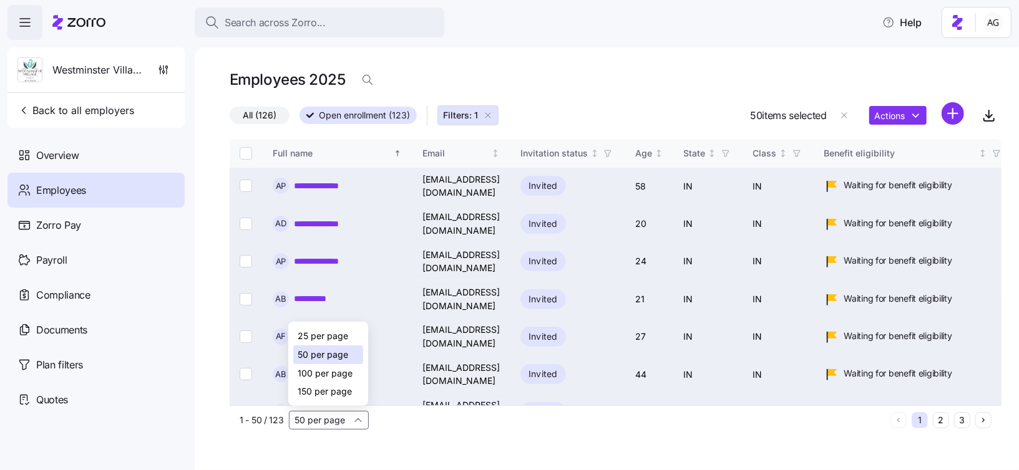
checkbox input "false"
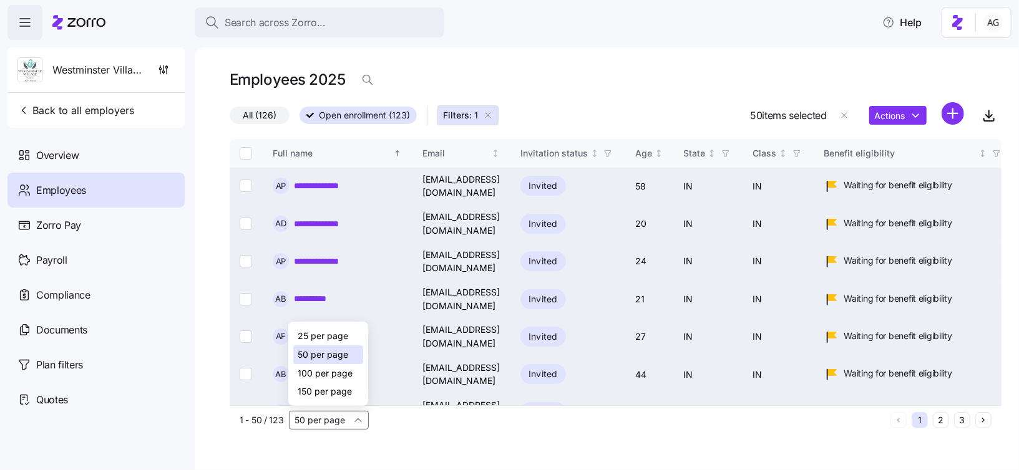
checkbox input "false"
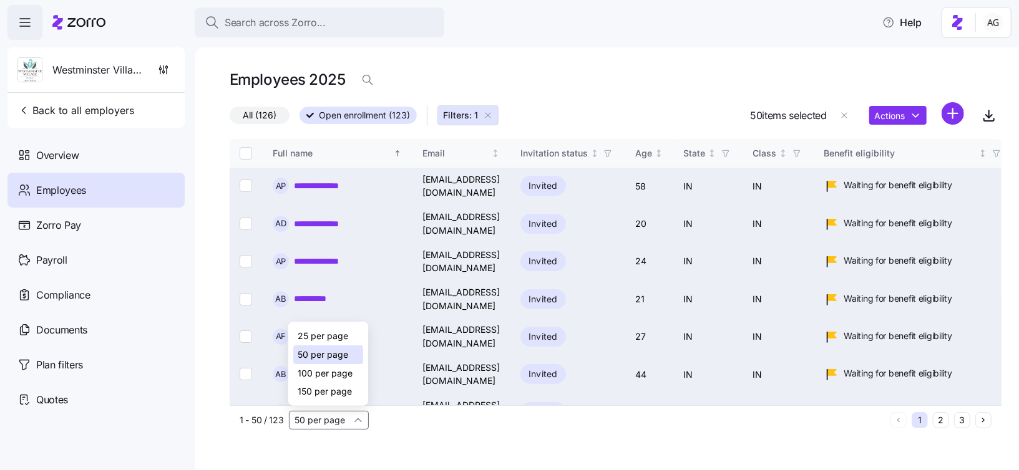
checkbox input "false"
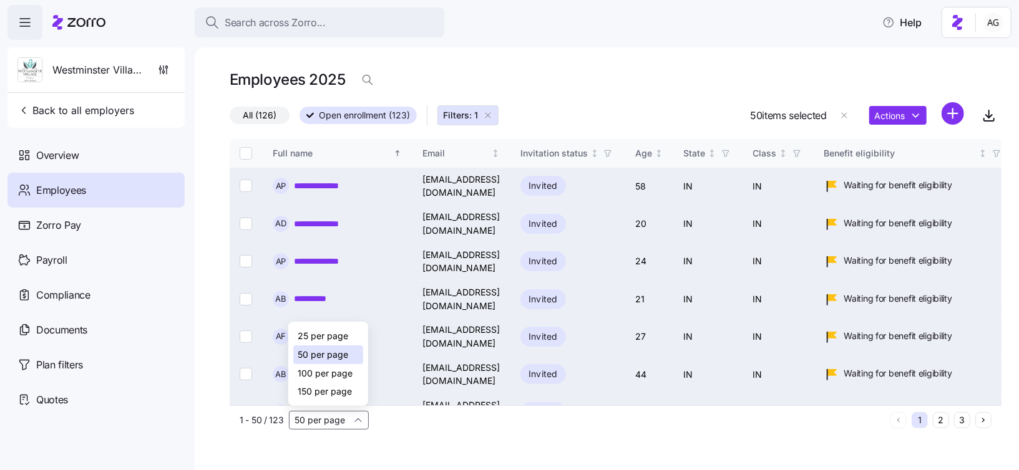
checkbox input "false"
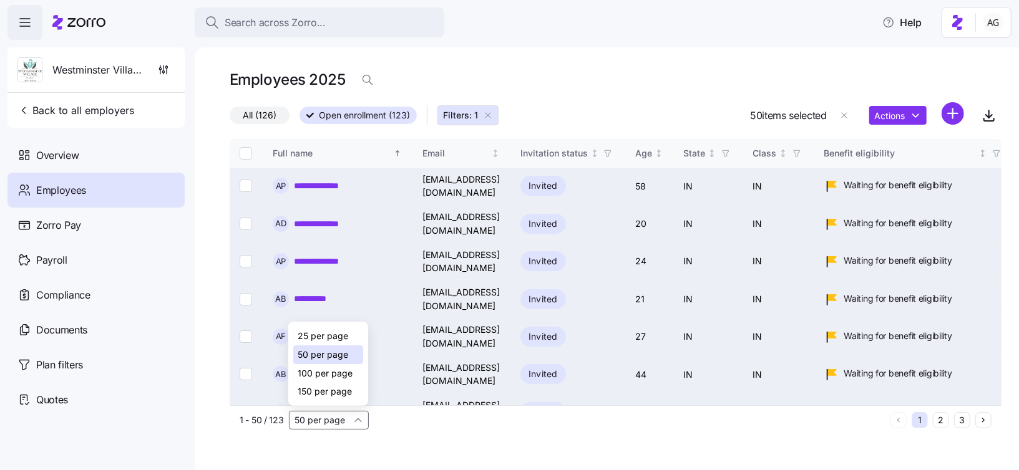
checkbox input "false"
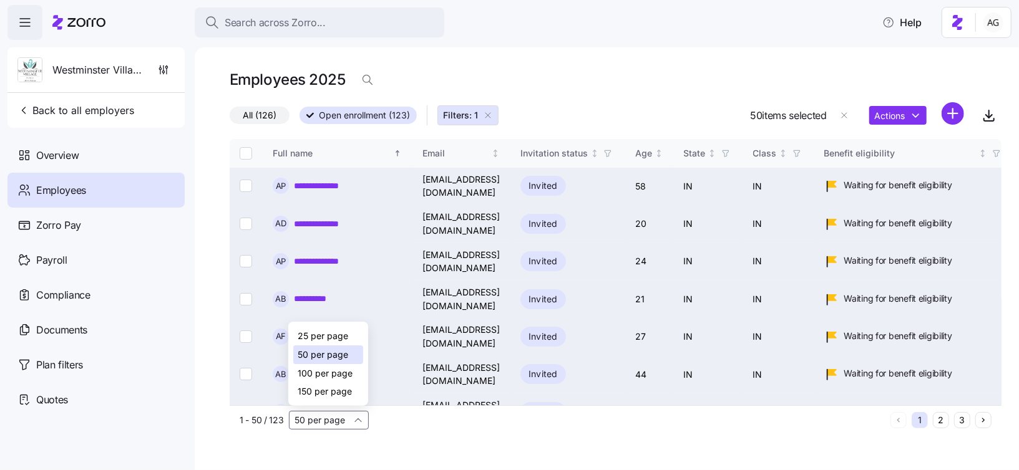
checkbox input "false"
type input "150 per page"
checkbox input "false"
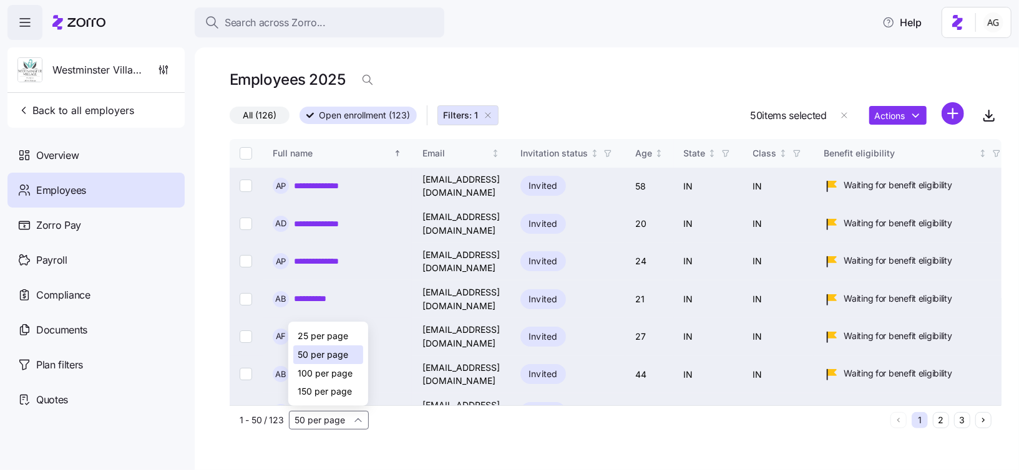
checkbox input "false"
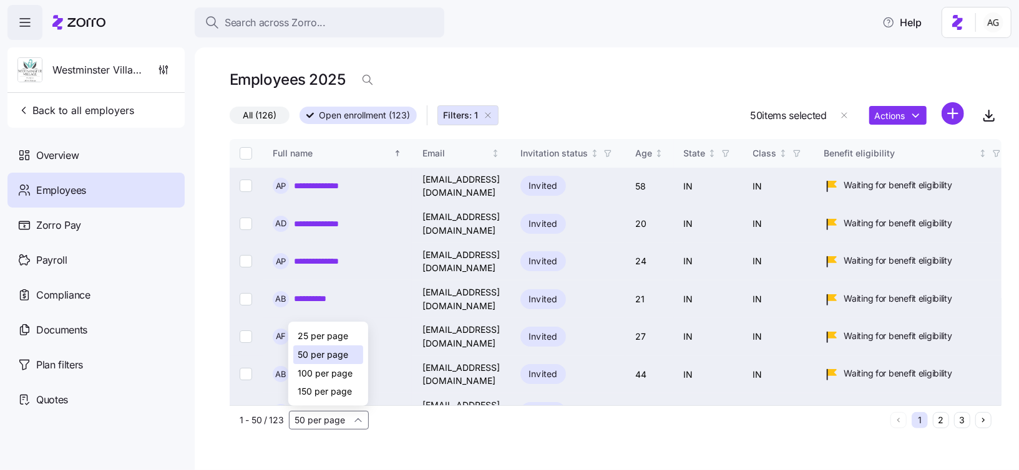
checkbox input "false"
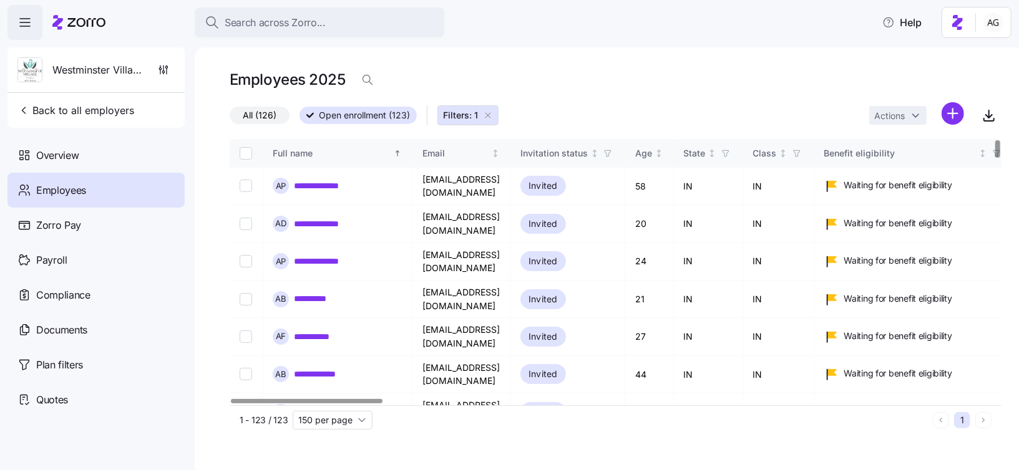
click at [241, 152] on input "Select all records" at bounding box center [246, 153] width 12 height 12
click at [246, 152] on input "Select all records" at bounding box center [246, 153] width 12 height 12
checkbox input "false"
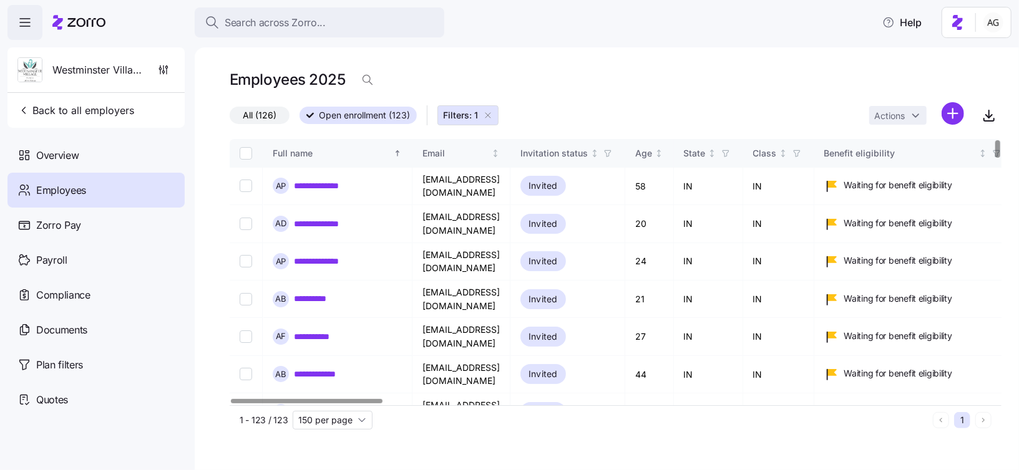
checkbox input "false"
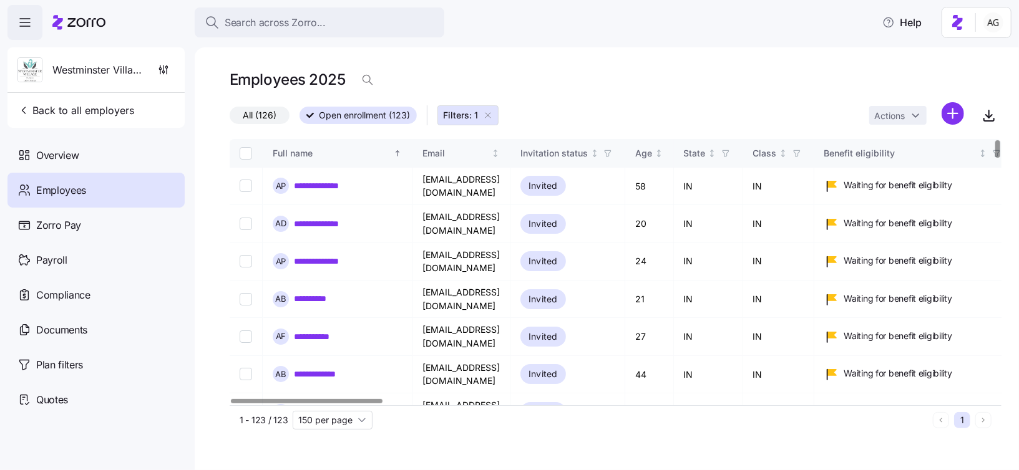
checkbox input "false"
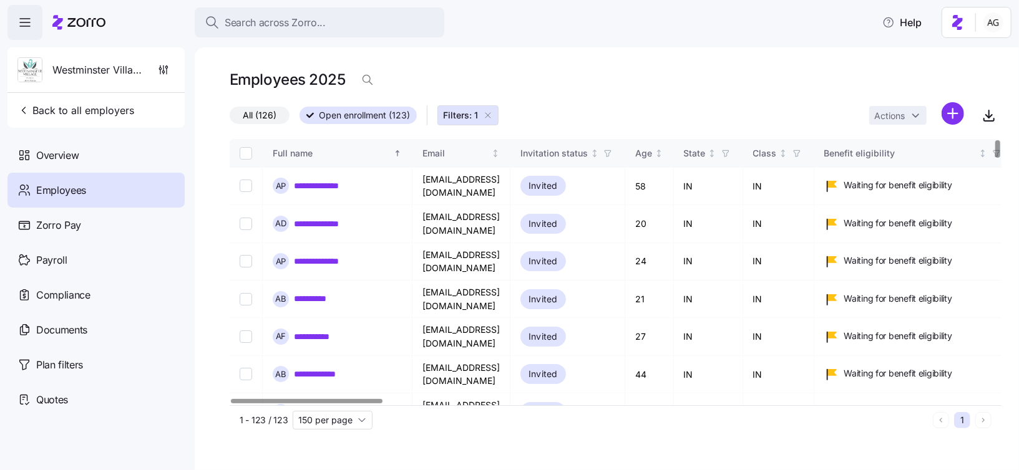
checkbox input "false"
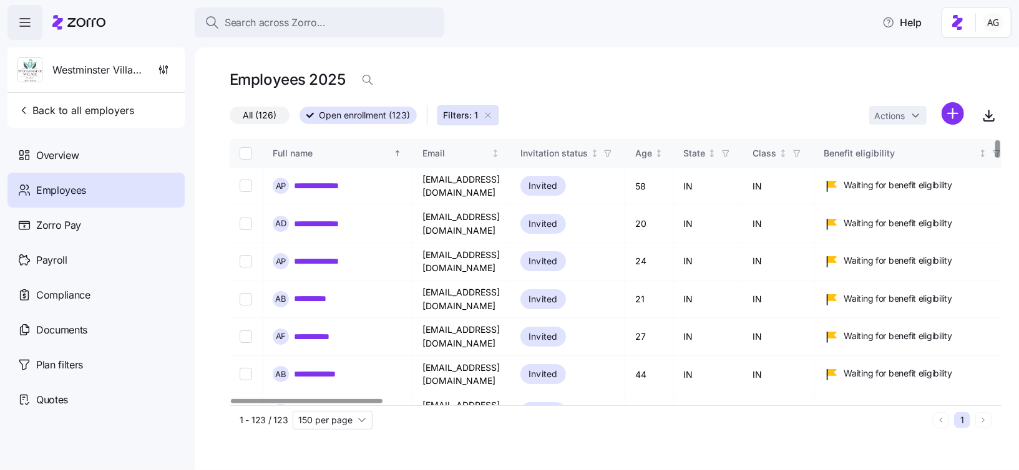
checkbox input "false"
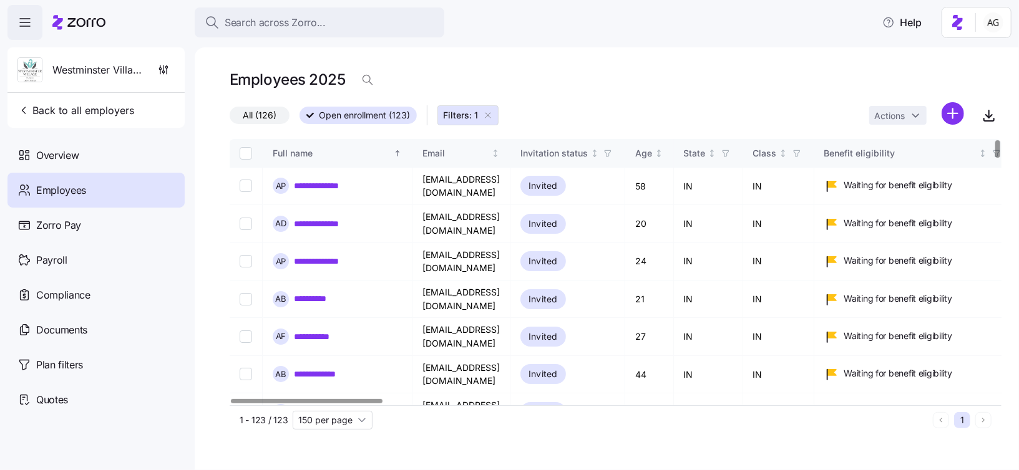
checkbox input "false"
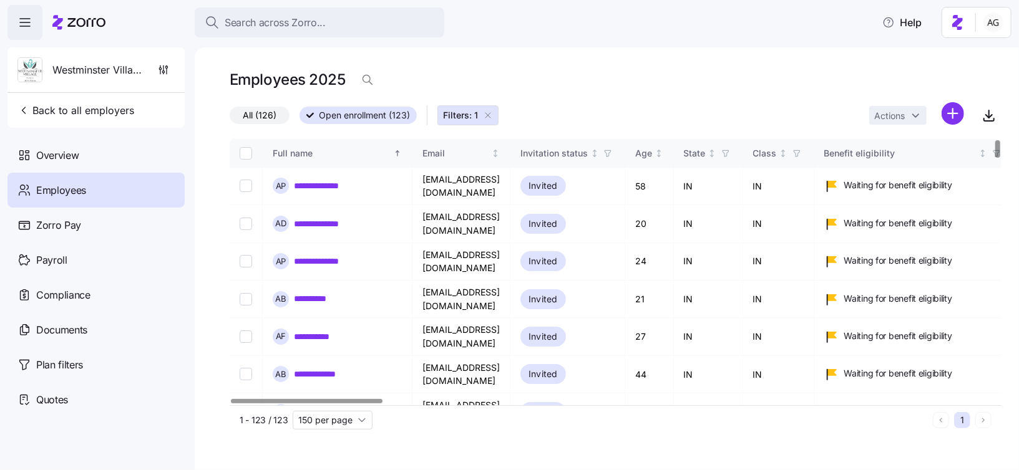
checkbox input "false"
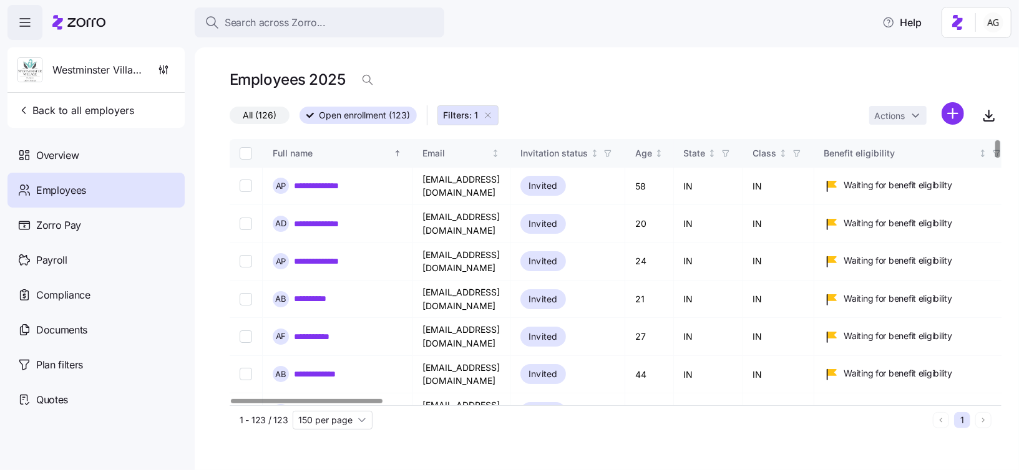
checkbox input "false"
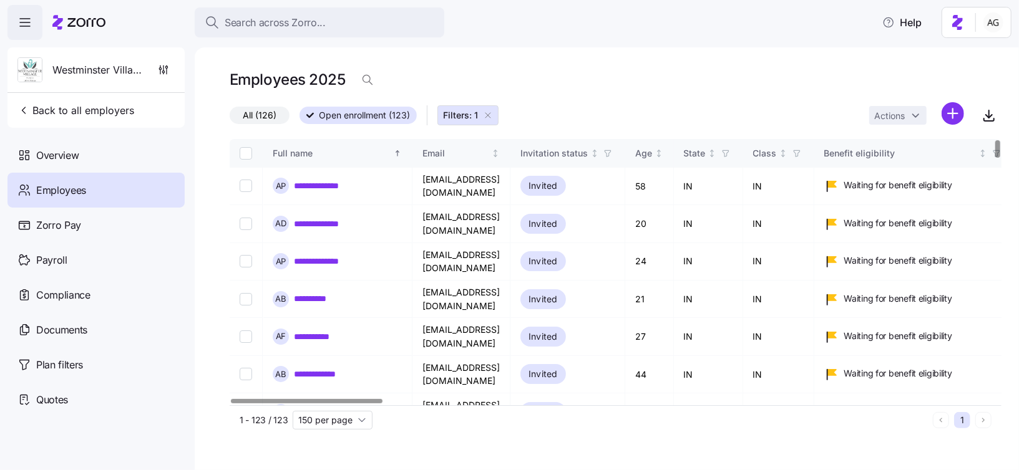
checkbox input "false"
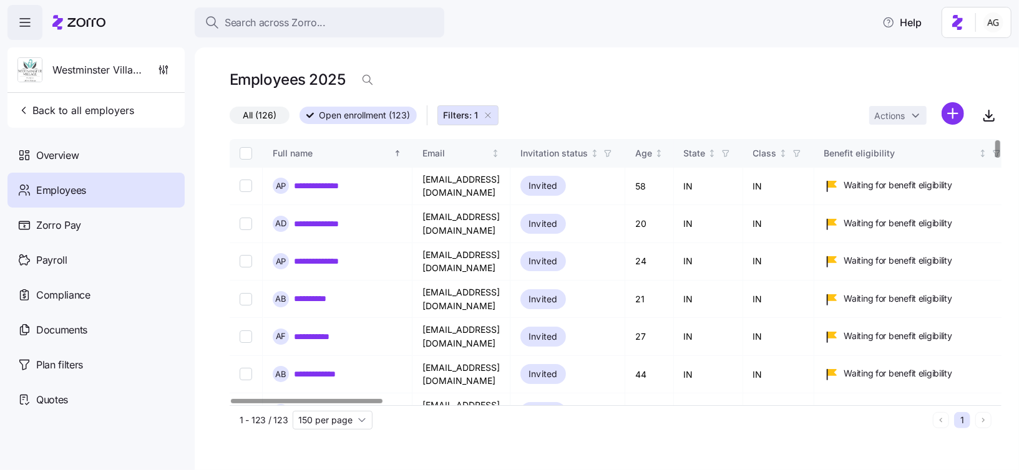
checkbox input "false"
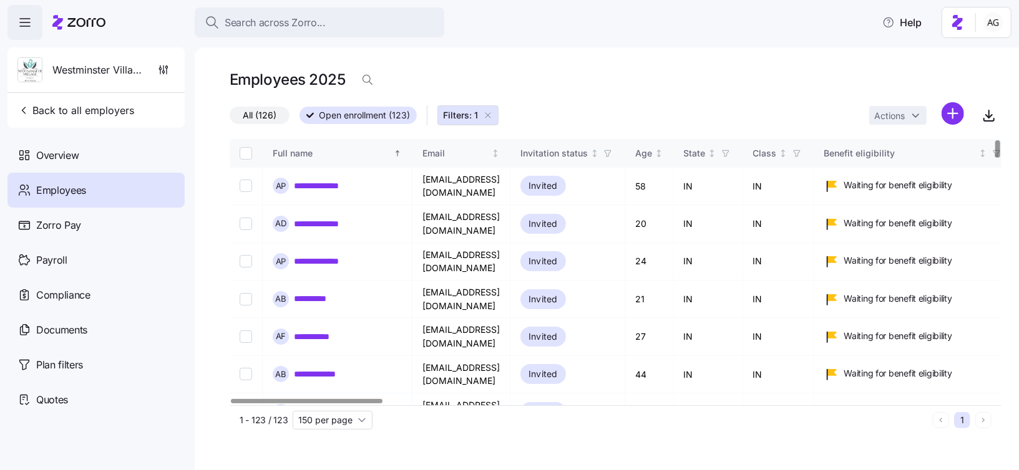
checkbox input "false"
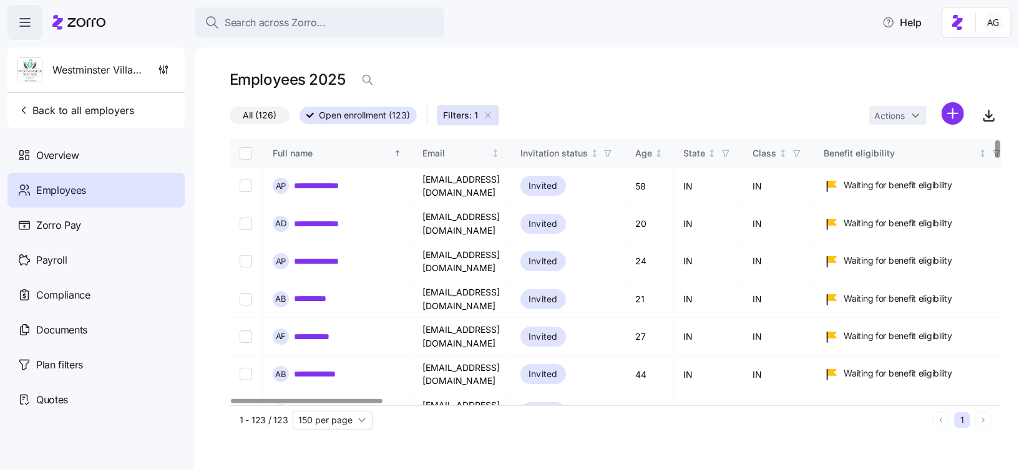
checkbox input "false"
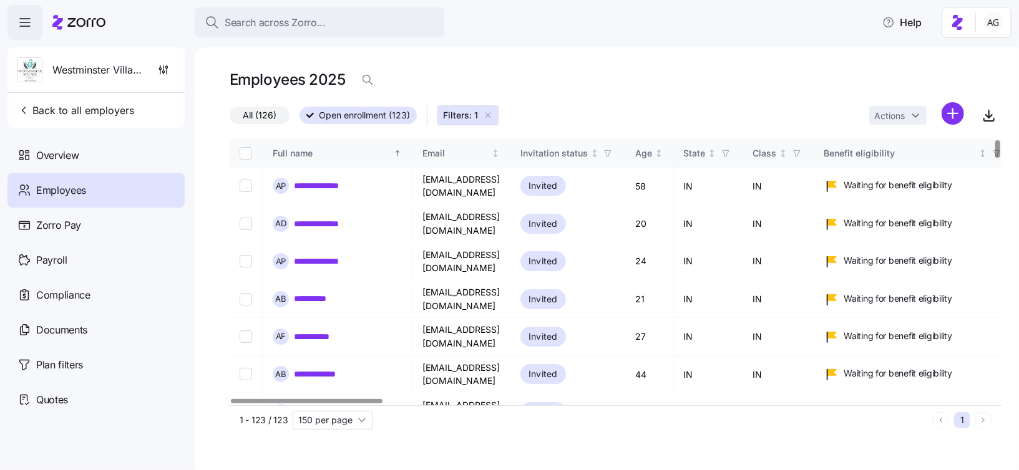
checkbox input "false"
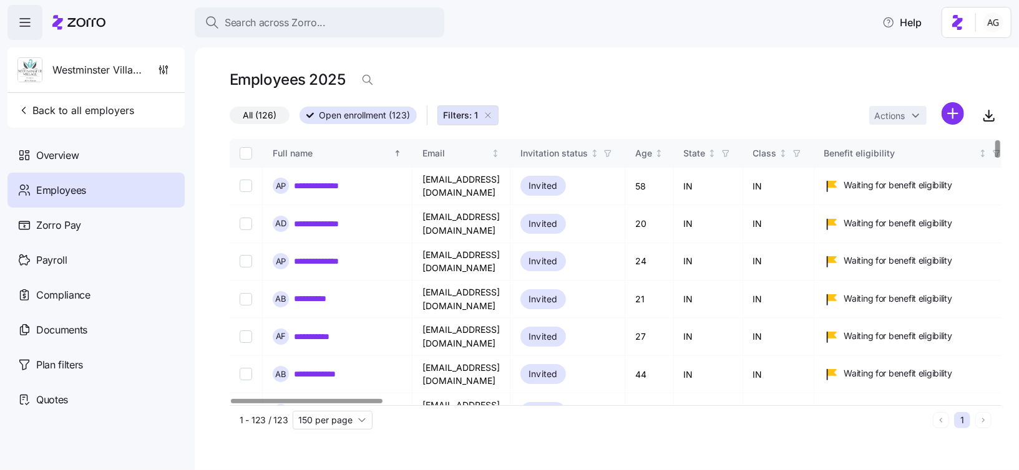
checkbox input "false"
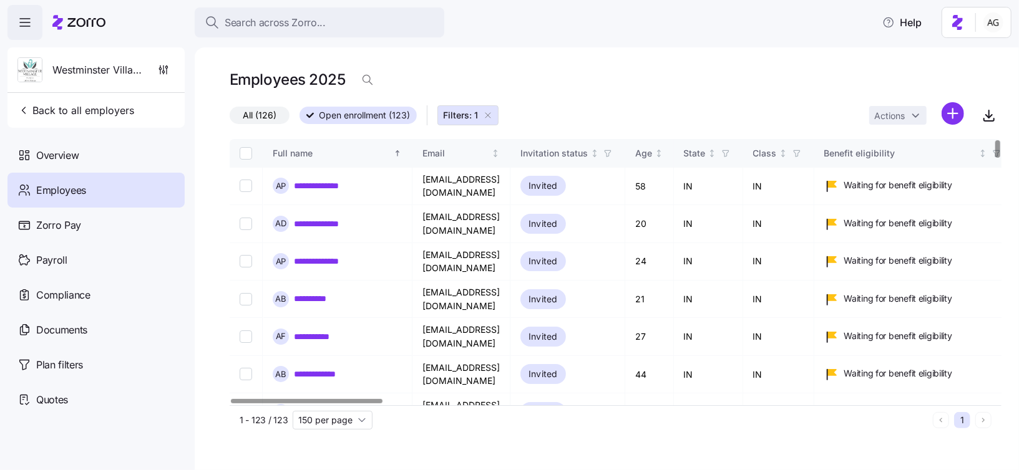
checkbox input "false"
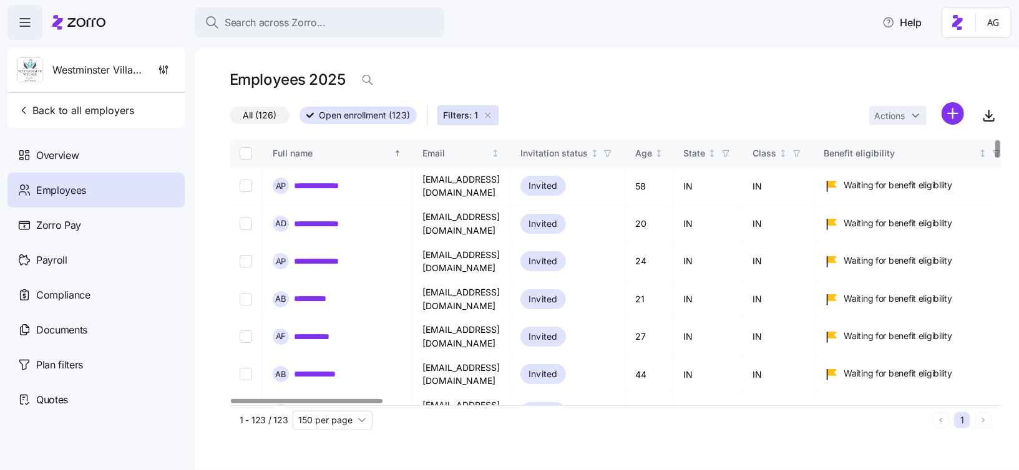
checkbox input "false"
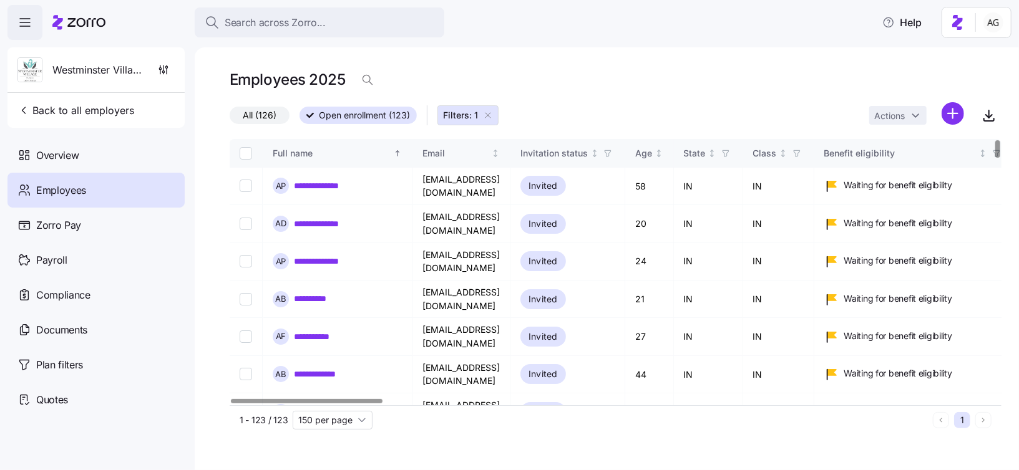
checkbox input "false"
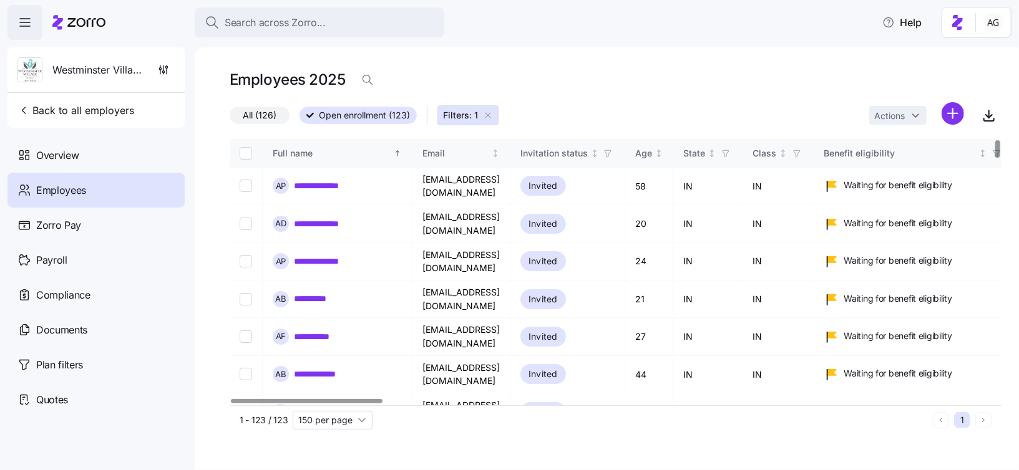
checkbox input "false"
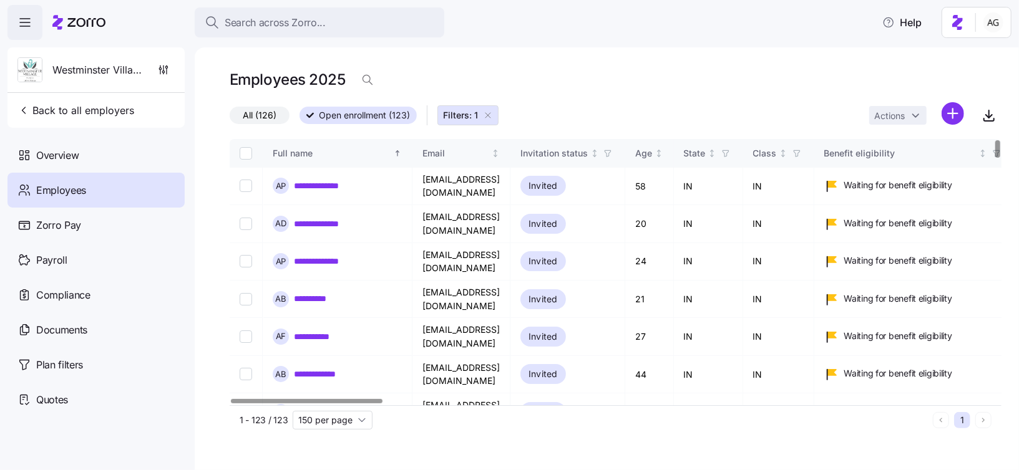
checkbox input "false"
click at [245, 156] on input "Select all records" at bounding box center [246, 153] width 12 height 12
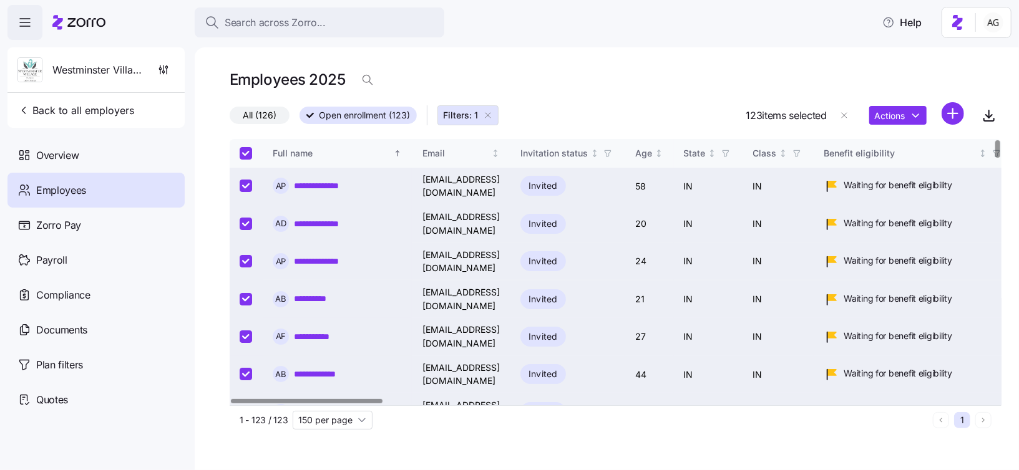
click at [244, 160] on th at bounding box center [246, 153] width 33 height 29
click at [244, 153] on input "Select all records" at bounding box center [246, 153] width 12 height 12
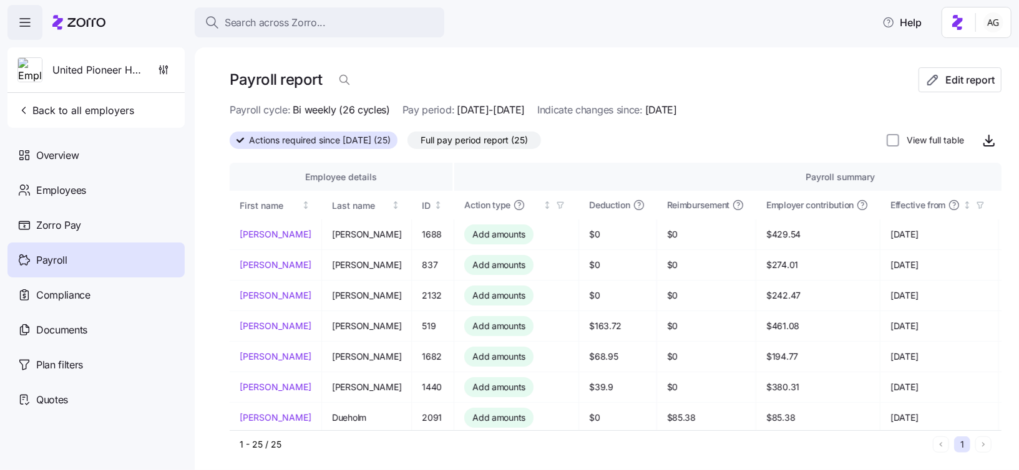
scroll to position [82, 0]
